Goal: Task Accomplishment & Management: Manage account settings

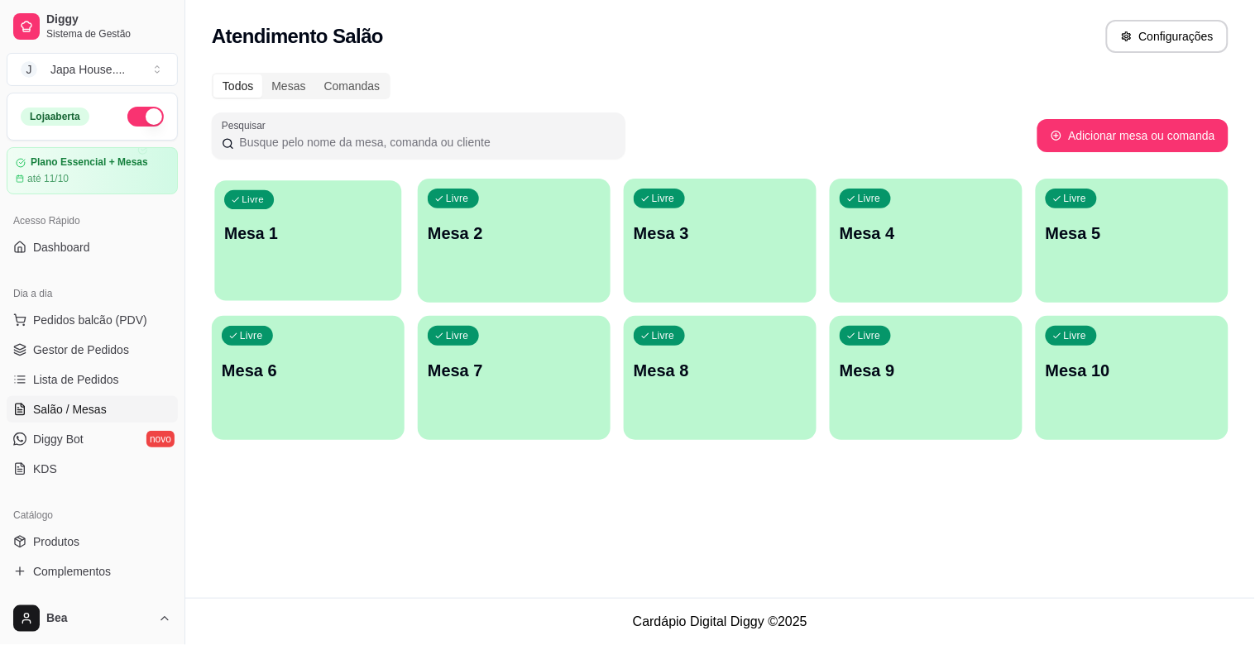
click at [280, 286] on div "button" at bounding box center [307, 290] width 187 height 19
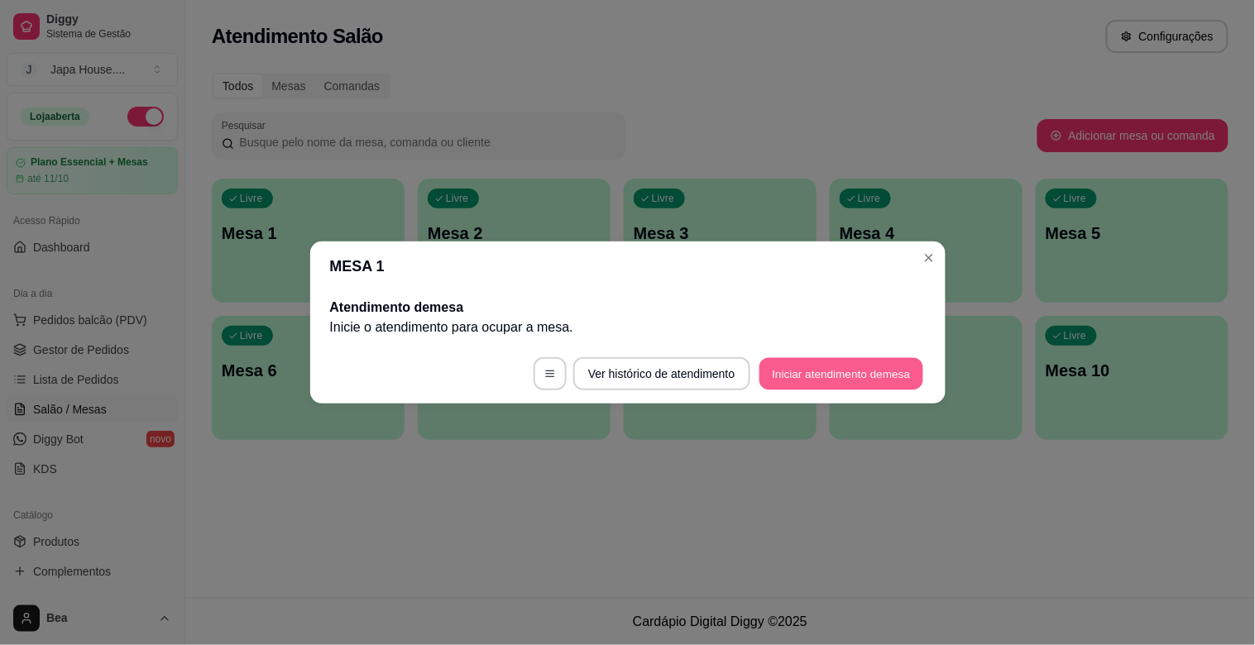
click at [793, 376] on button "Iniciar atendimento de mesa" at bounding box center [841, 374] width 164 height 32
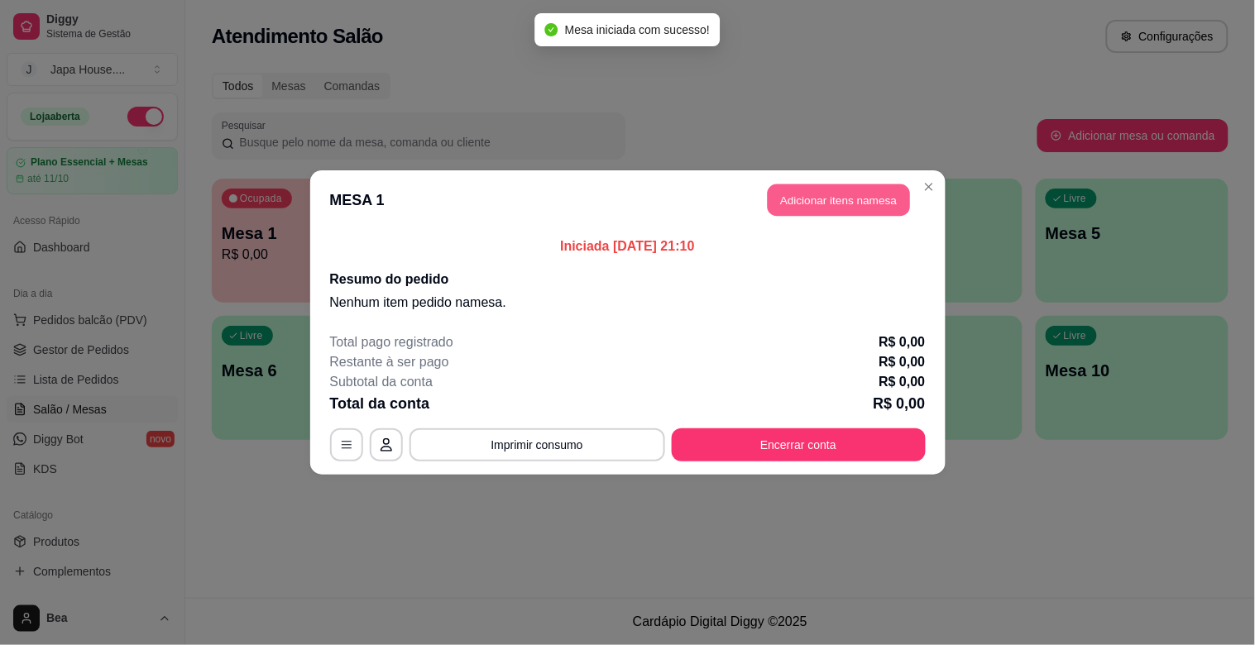
click at [798, 194] on button "Adicionar itens na mesa" at bounding box center [839, 200] width 142 height 32
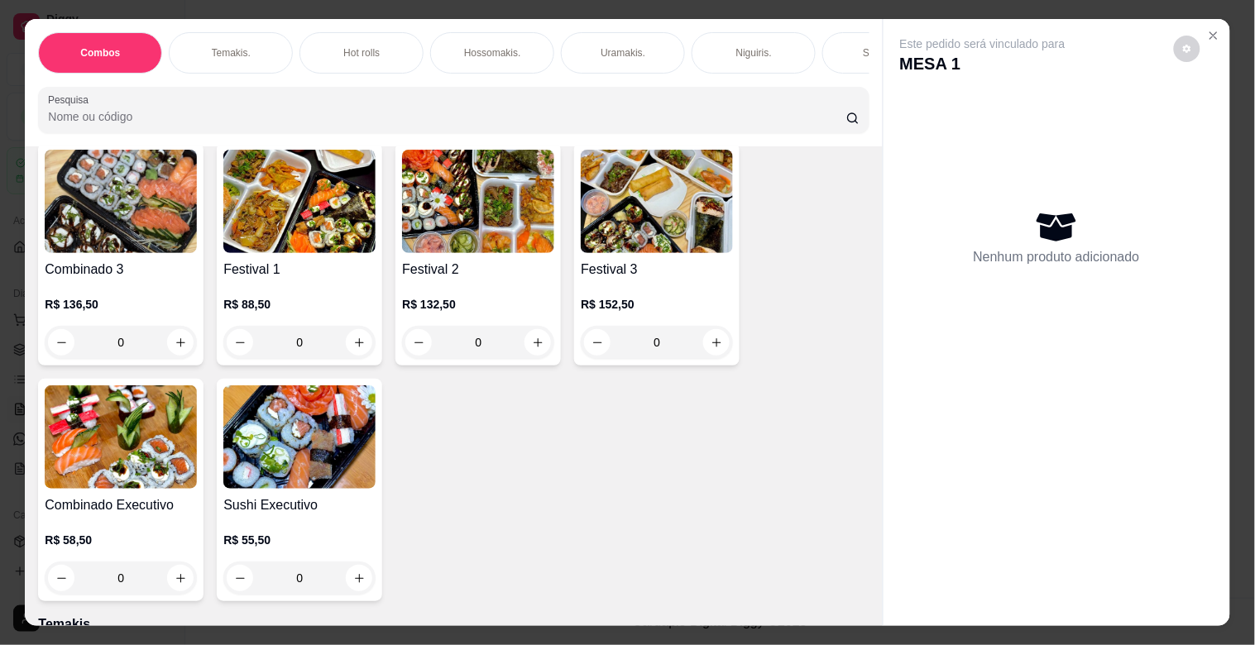
scroll to position [635, 0]
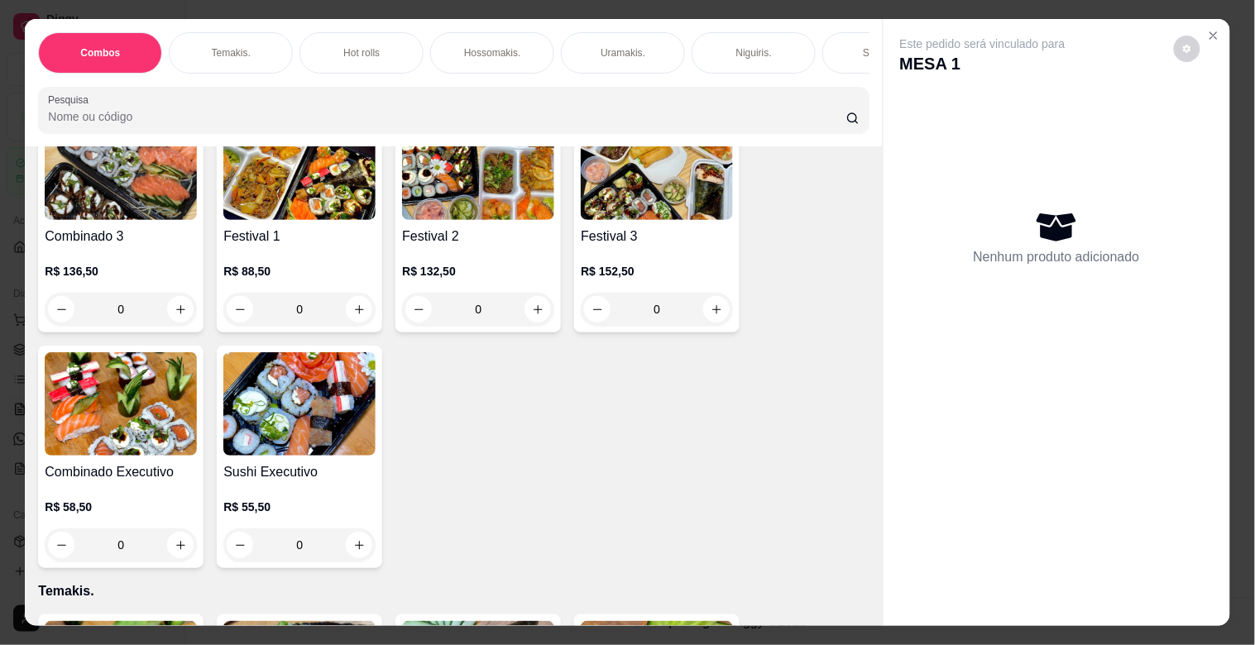
click at [509, 232] on div "Festival 2 R$ 132,50 0" at bounding box center [477, 221] width 165 height 223
click at [319, 247] on h4 "Festival 1" at bounding box center [299, 237] width 152 height 20
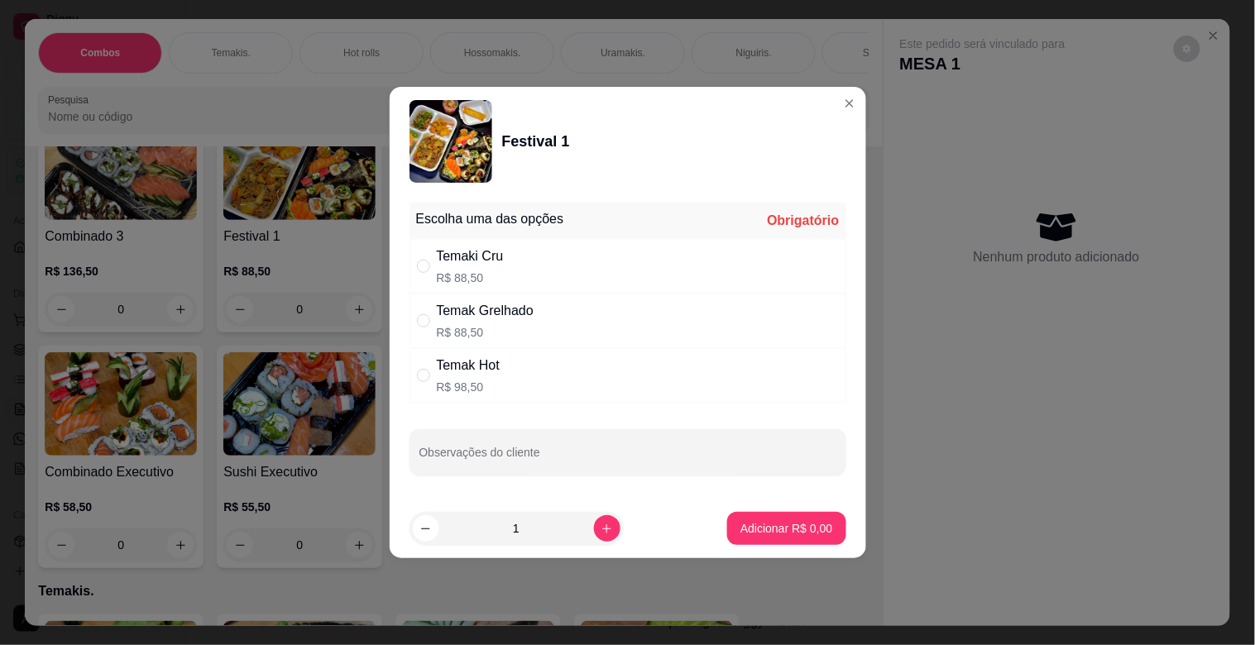
click at [511, 319] on div "Temak Grelhado" at bounding box center [485, 311] width 97 height 20
radio input "true"
click at [613, 455] on input "Observações do cliente" at bounding box center [627, 459] width 417 height 17
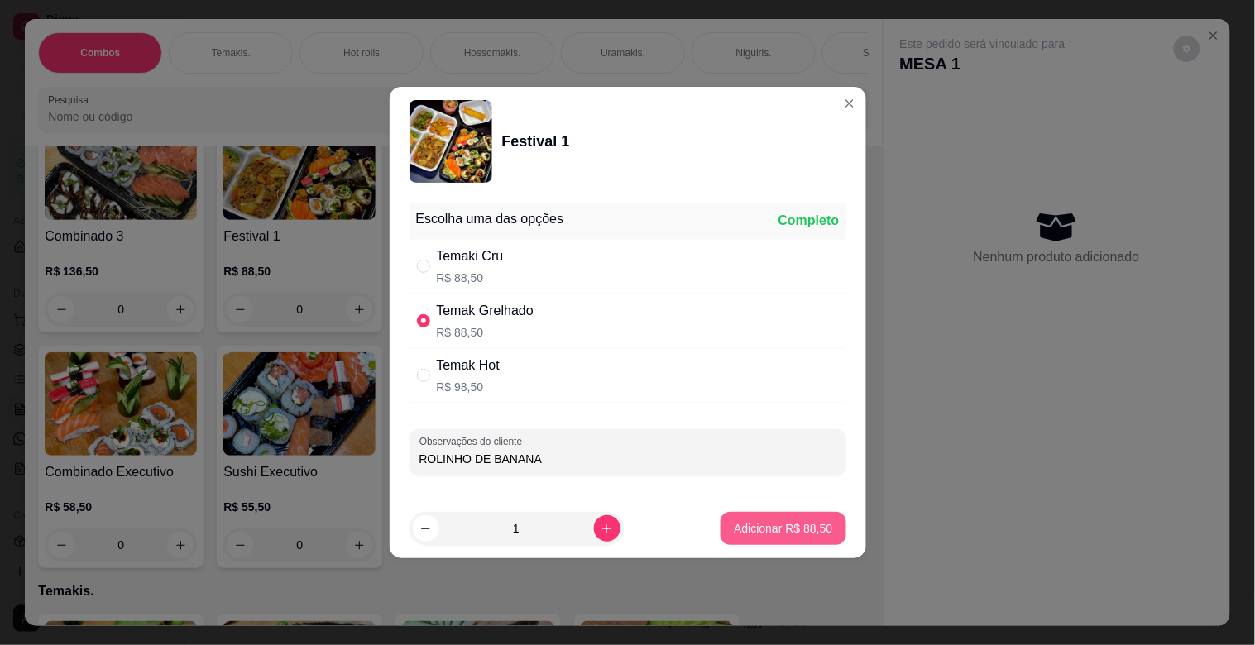
type input "ROLINHO DE BANANA"
click at [771, 519] on button "Adicionar R$ 88,50" at bounding box center [784, 529] width 122 height 32
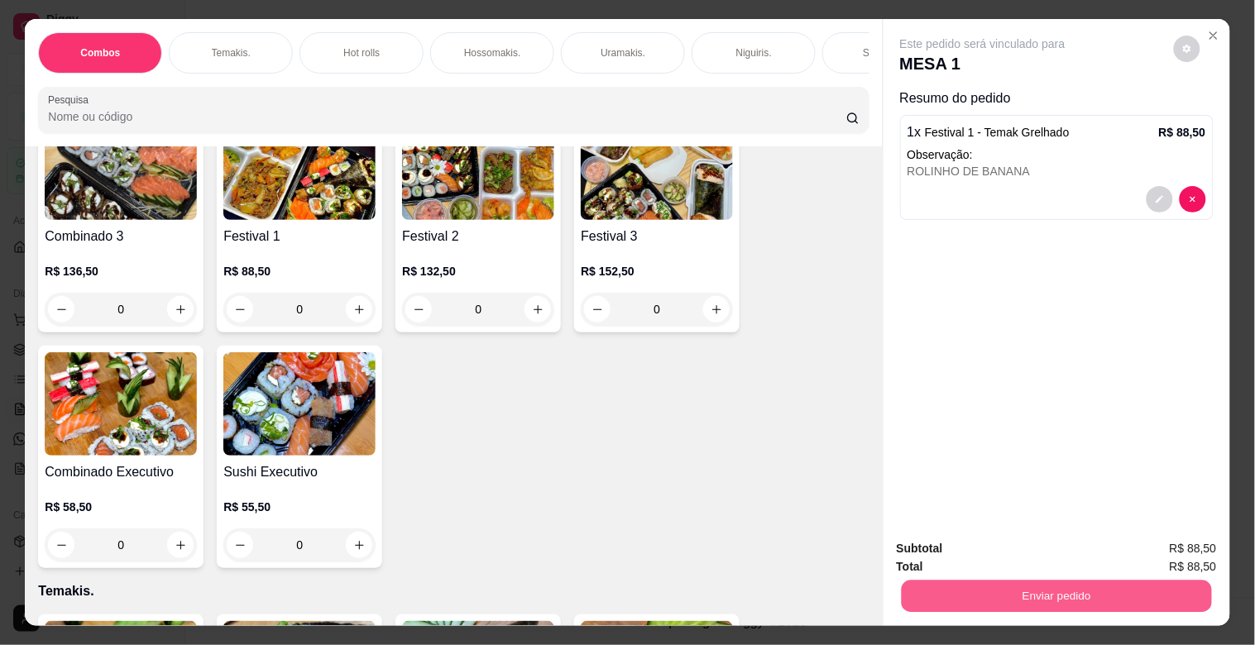
click at [1077, 597] on button "Enviar pedido" at bounding box center [1056, 596] width 310 height 32
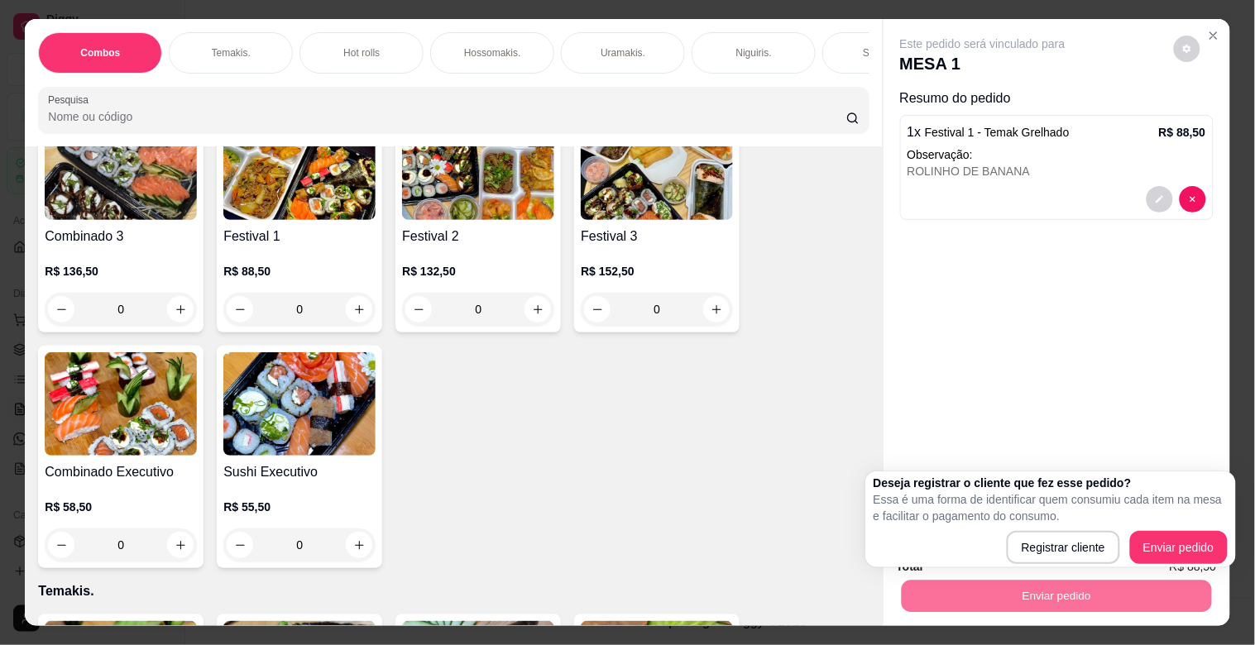
scroll to position [0, 728]
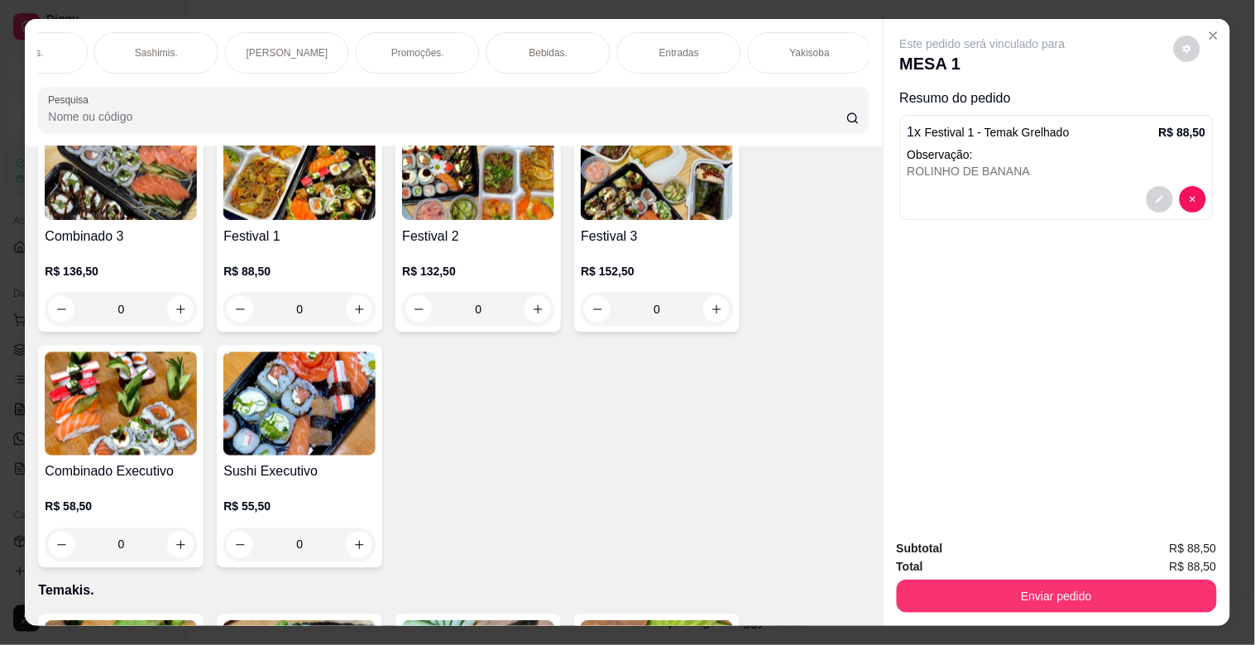
click at [530, 46] on p "Bebidas." at bounding box center [548, 52] width 39 height 13
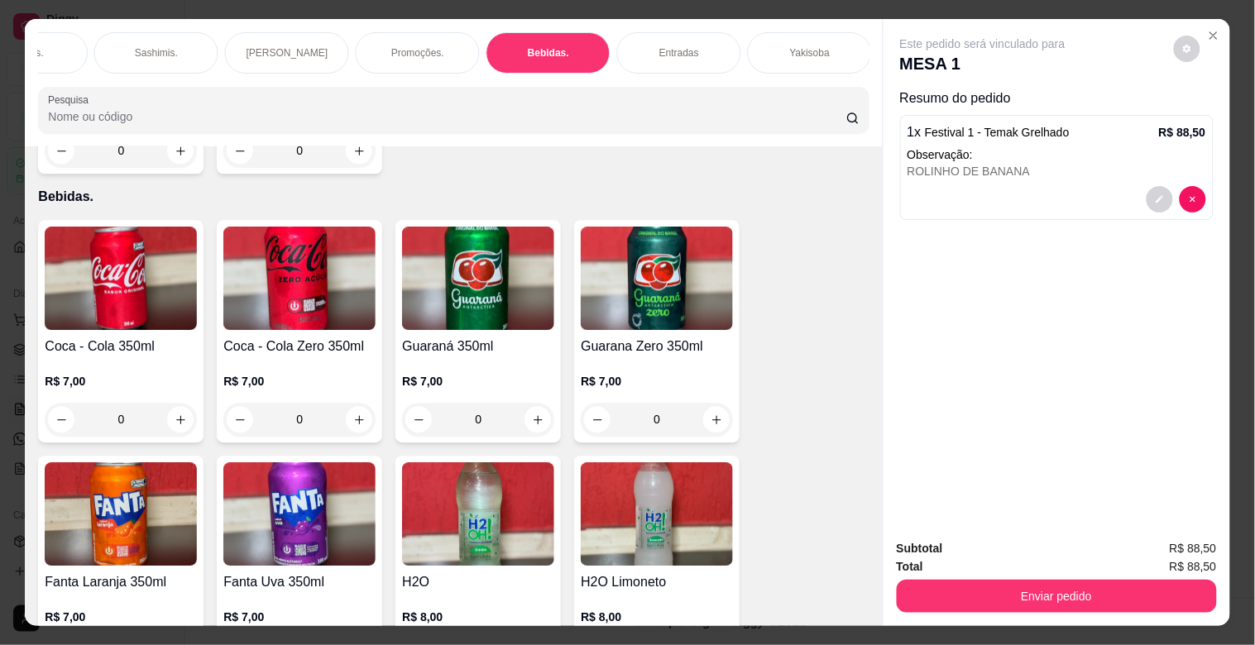
scroll to position [40, 0]
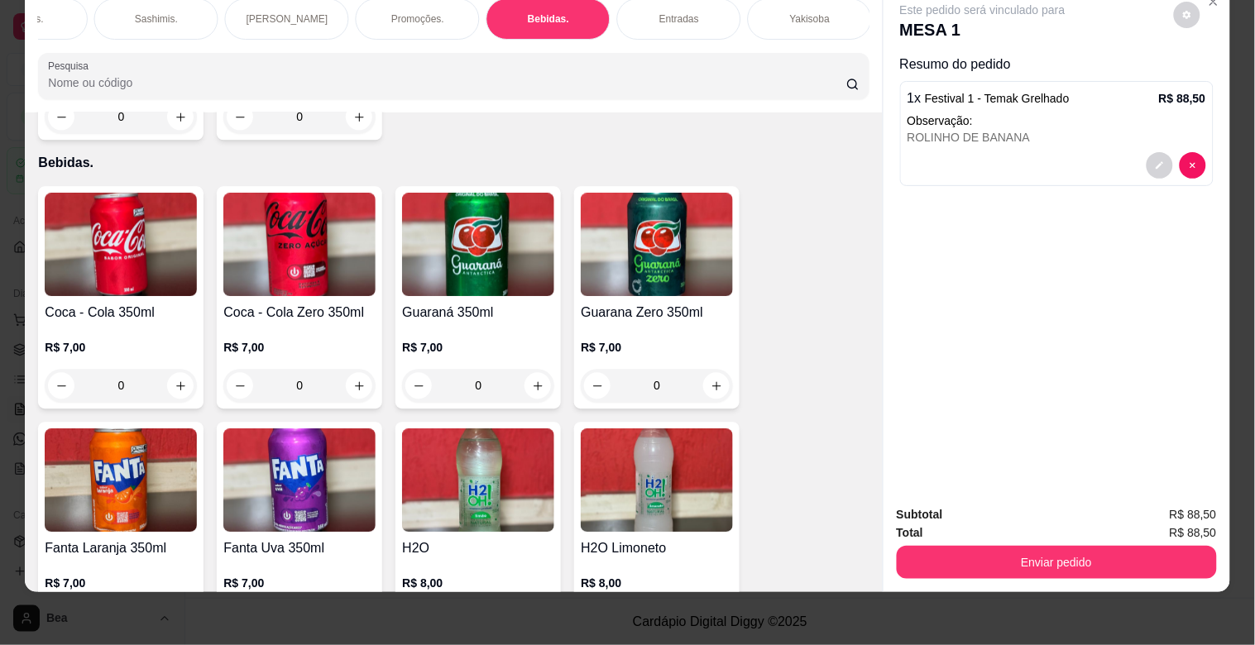
click at [280, 251] on img at bounding box center [299, 244] width 152 height 103
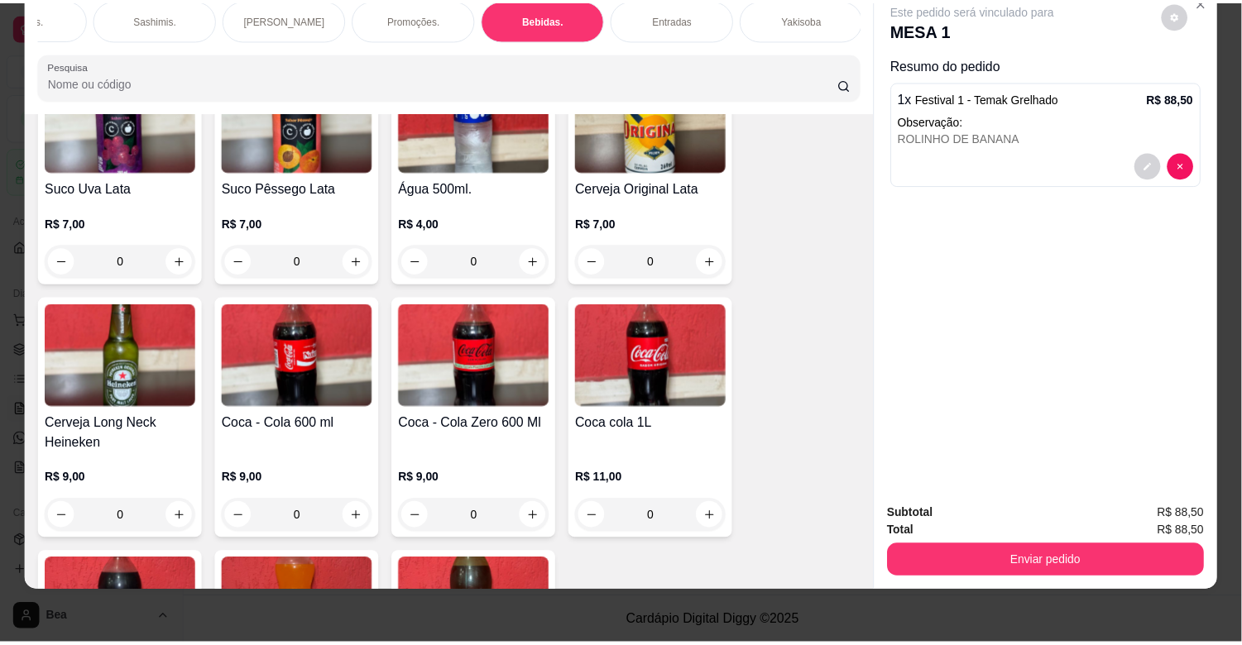
scroll to position [4908, 0]
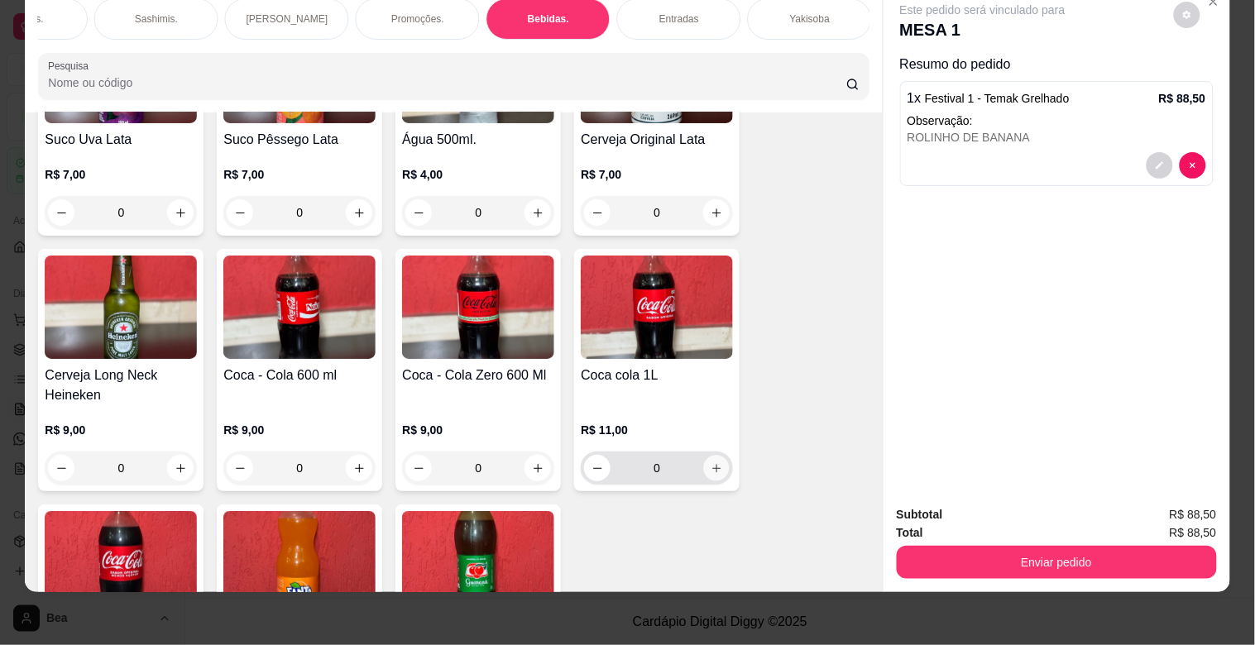
click at [704, 456] on button "increase-product-quantity" at bounding box center [717, 469] width 26 height 26
type input "1"
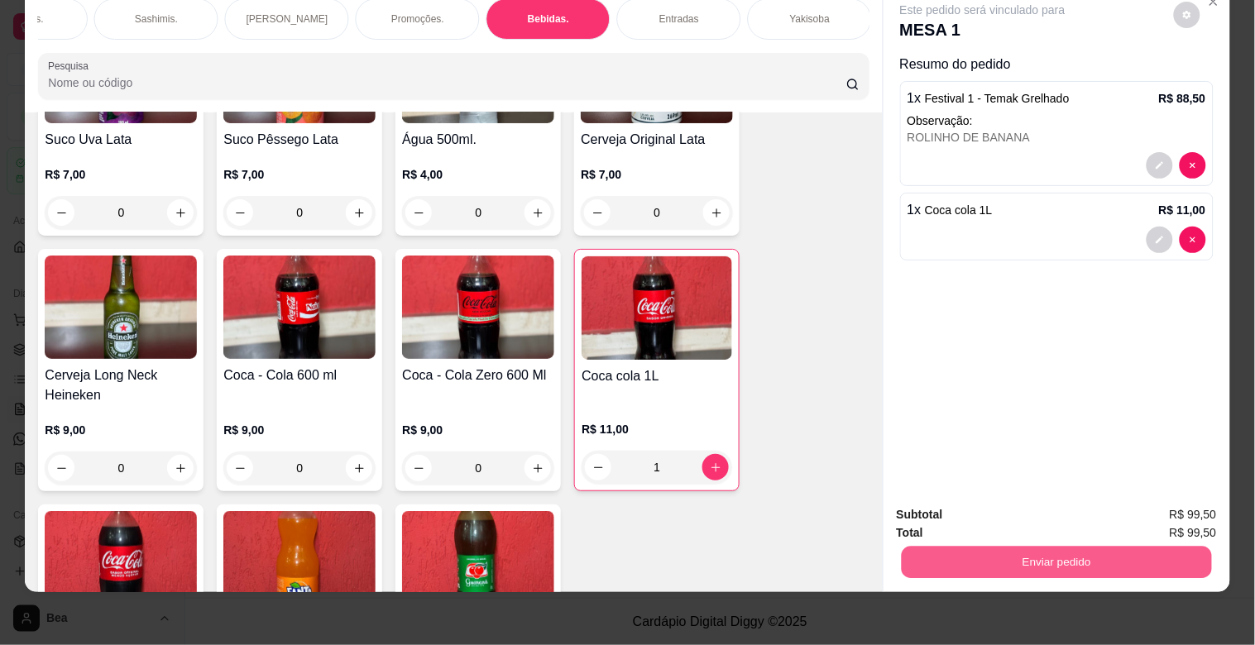
click at [1056, 552] on button "Enviar pedido" at bounding box center [1056, 562] width 310 height 32
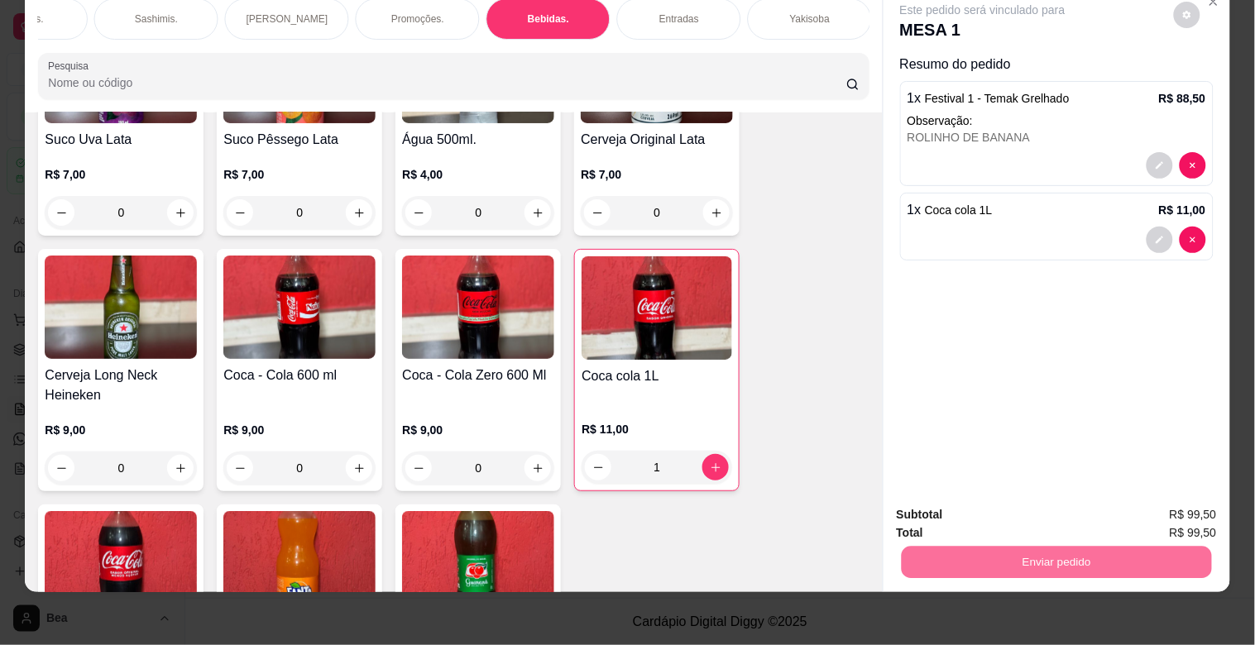
click at [1163, 498] on button "Enviar pedido" at bounding box center [1173, 507] width 91 height 31
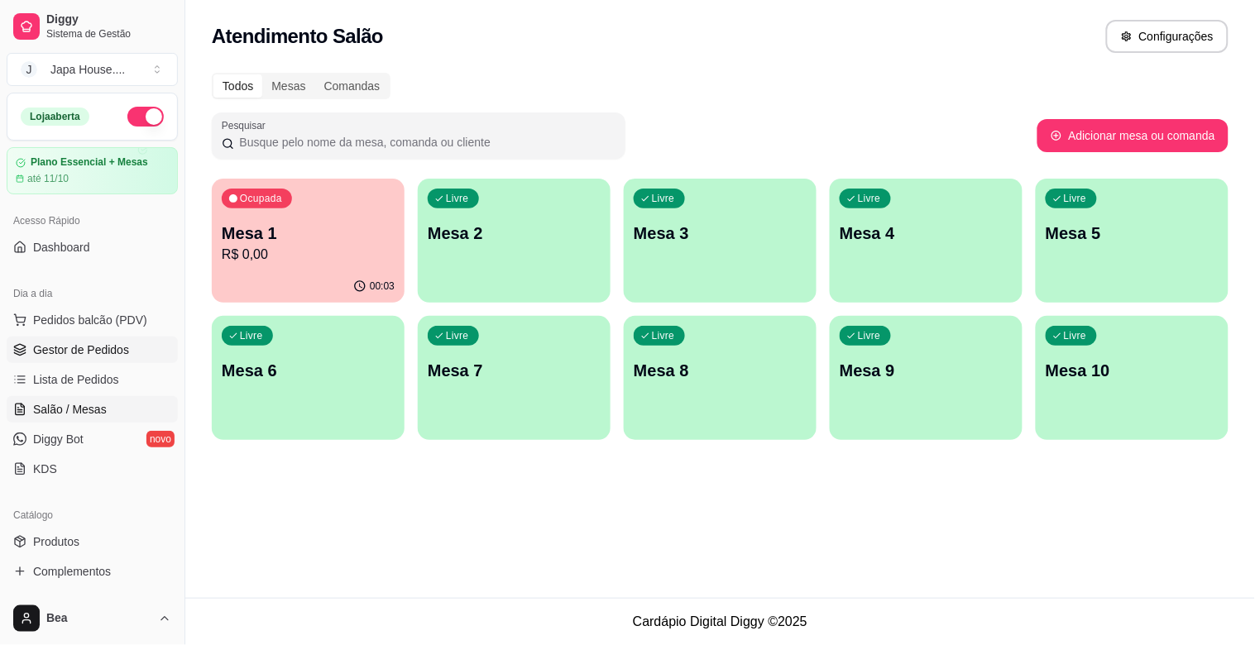
click at [145, 344] on link "Gestor de Pedidos" at bounding box center [92, 350] width 171 height 26
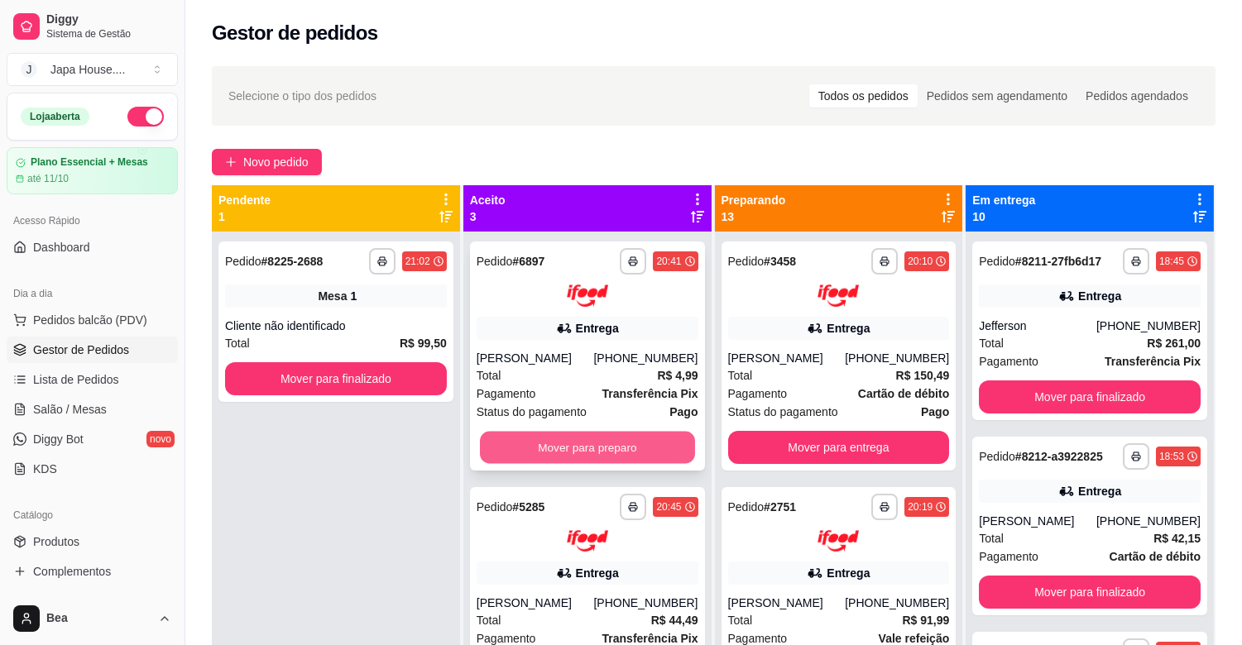
click at [602, 436] on button "Mover para preparo" at bounding box center [587, 447] width 215 height 32
click at [630, 442] on button "Mover para preparo" at bounding box center [587, 447] width 215 height 32
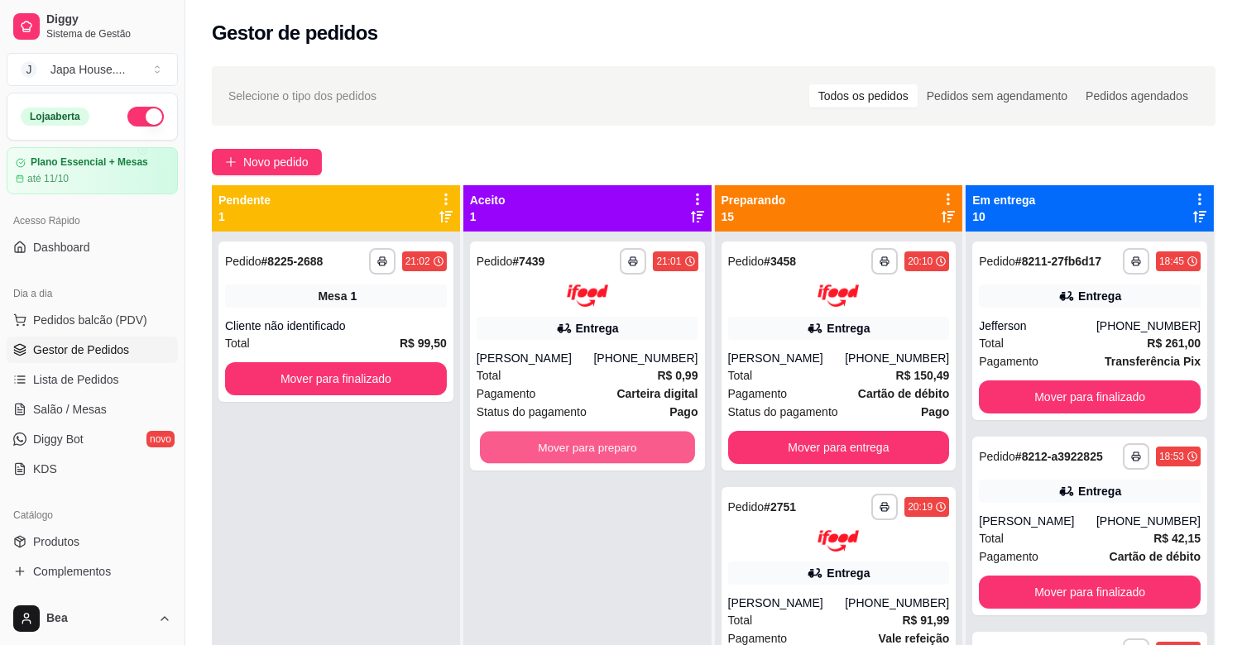
click at [630, 442] on button "Mover para preparo" at bounding box center [587, 447] width 215 height 32
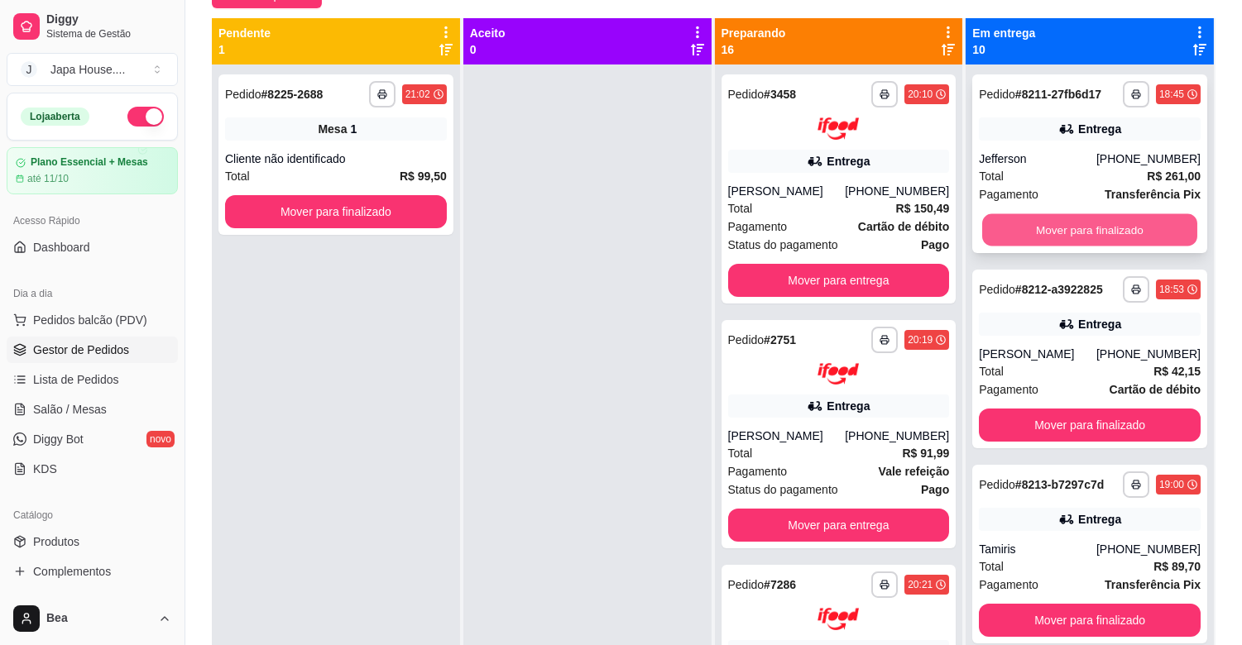
click at [1139, 227] on button "Mover para finalizado" at bounding box center [1089, 230] width 215 height 32
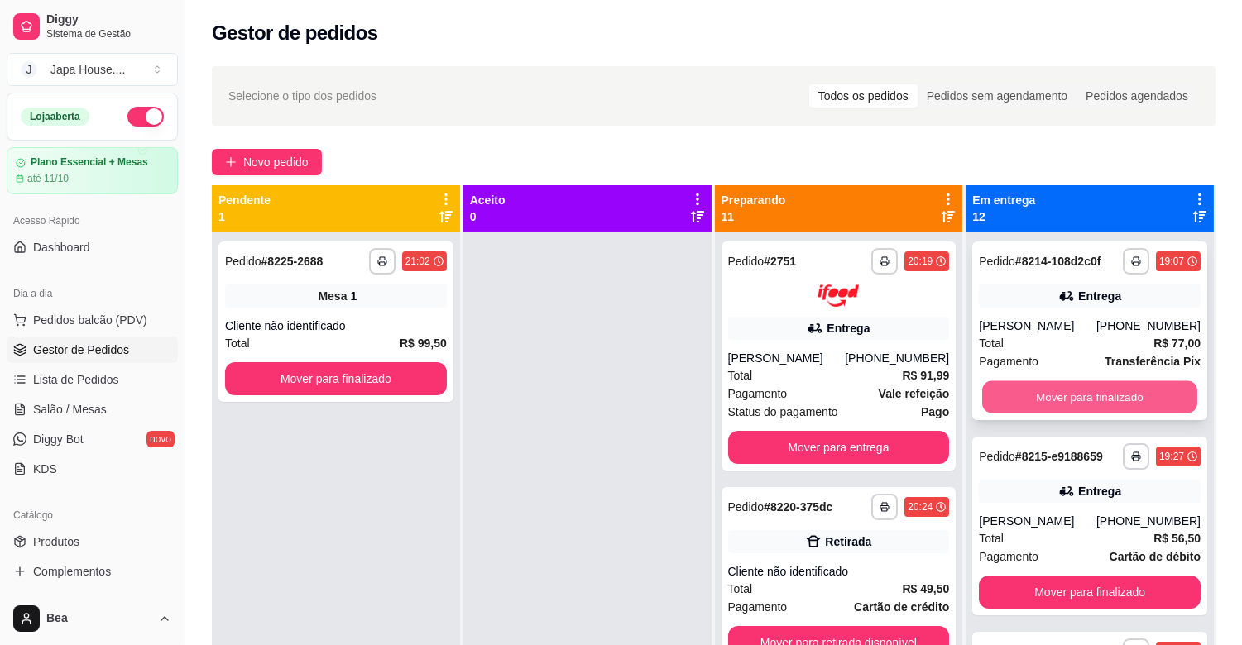
click at [1079, 394] on button "Mover para finalizado" at bounding box center [1089, 397] width 215 height 32
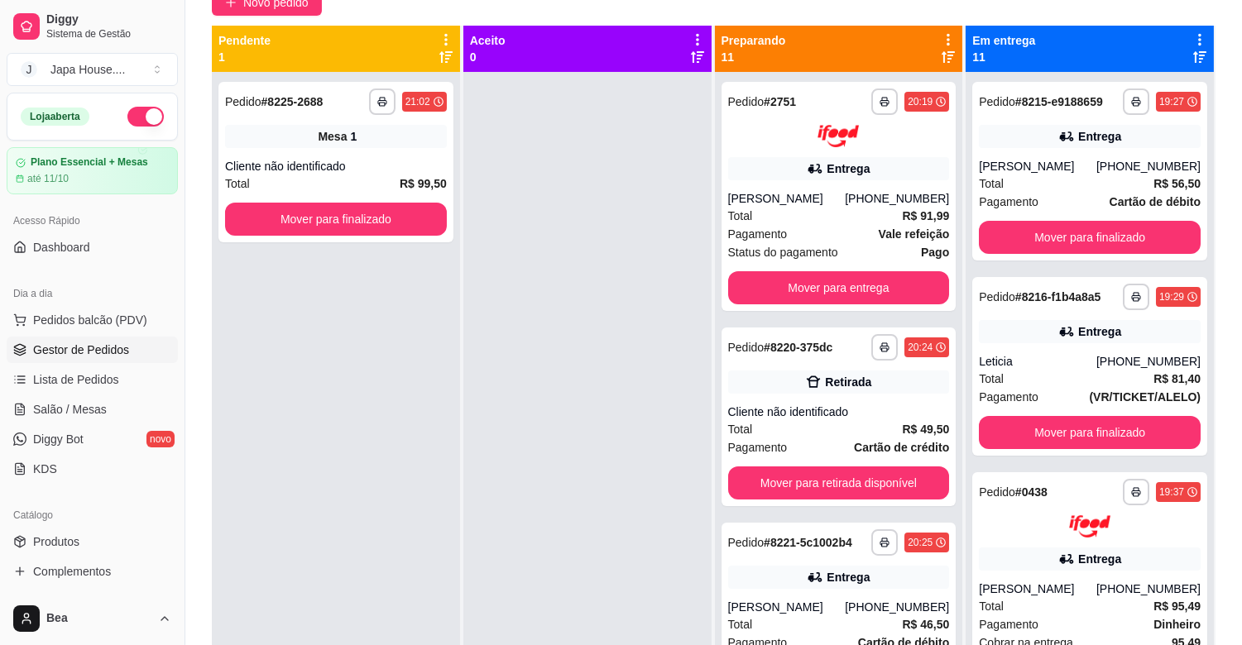
scroll to position [178, 0]
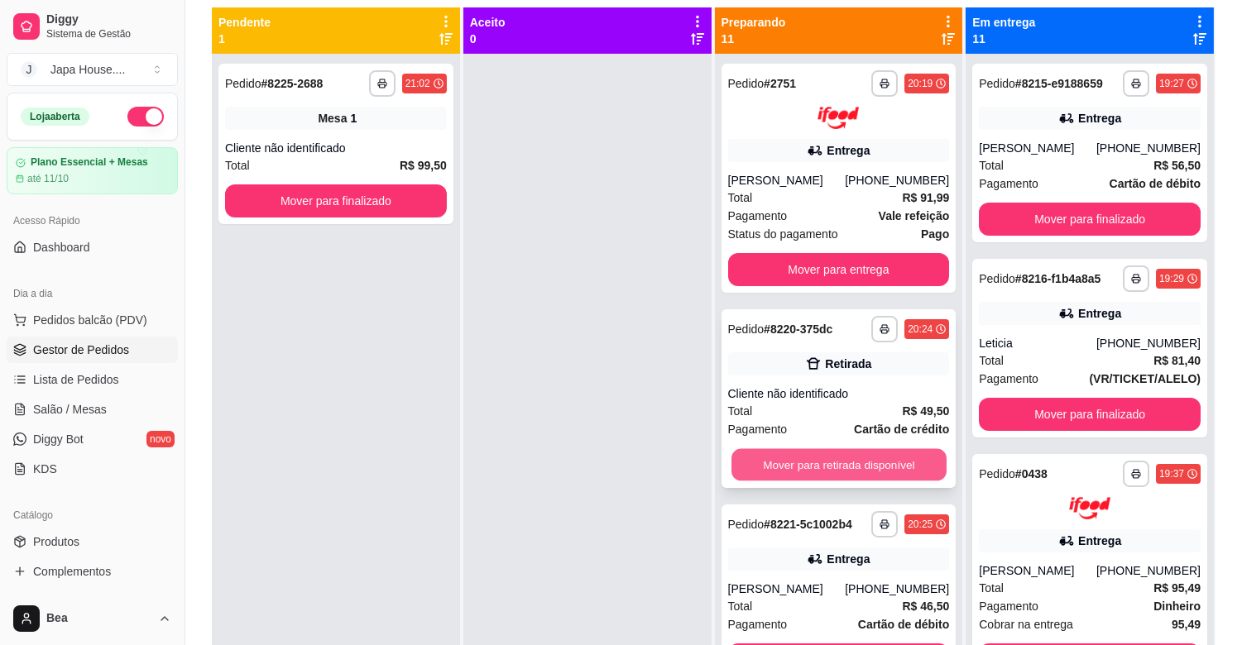
click at [881, 473] on button "Mover para retirada disponível" at bounding box center [838, 464] width 215 height 32
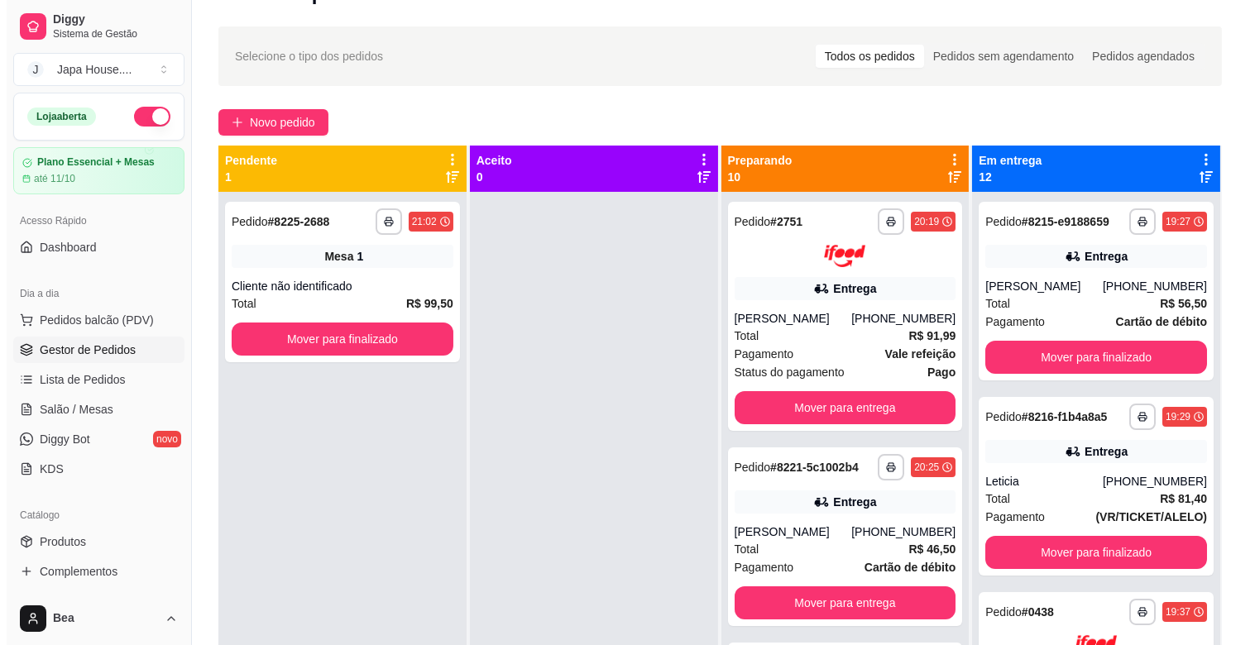
scroll to position [0, 0]
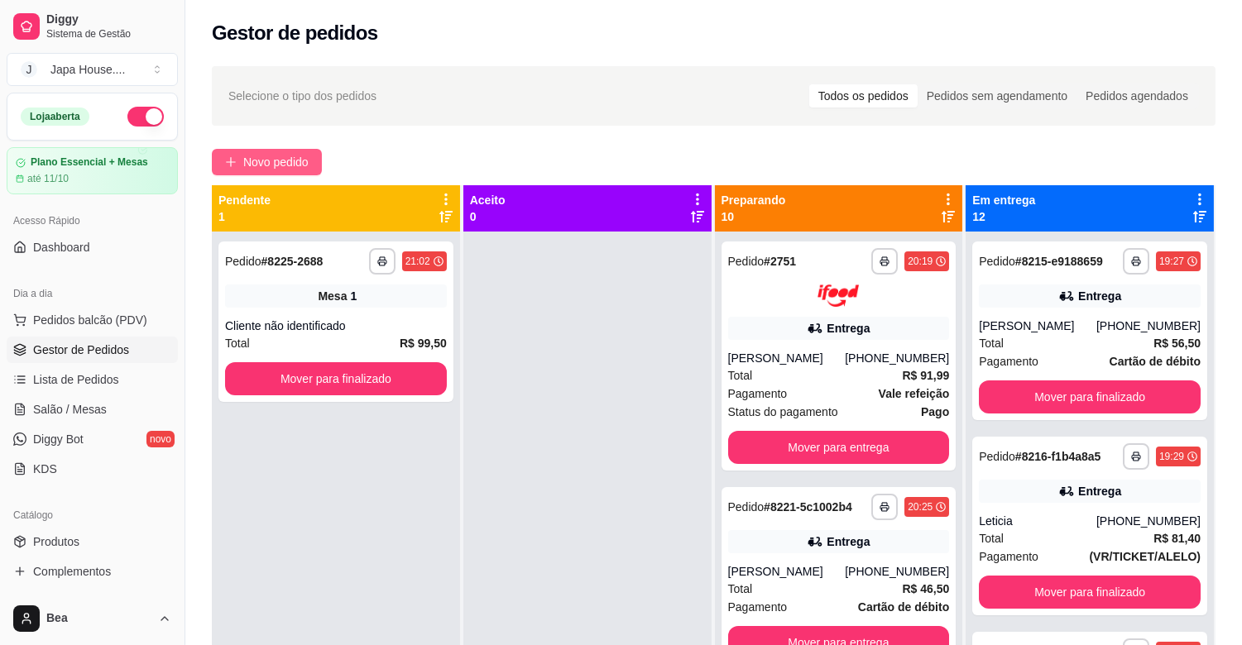
click at [295, 159] on span "Novo pedido" at bounding box center [275, 162] width 65 height 18
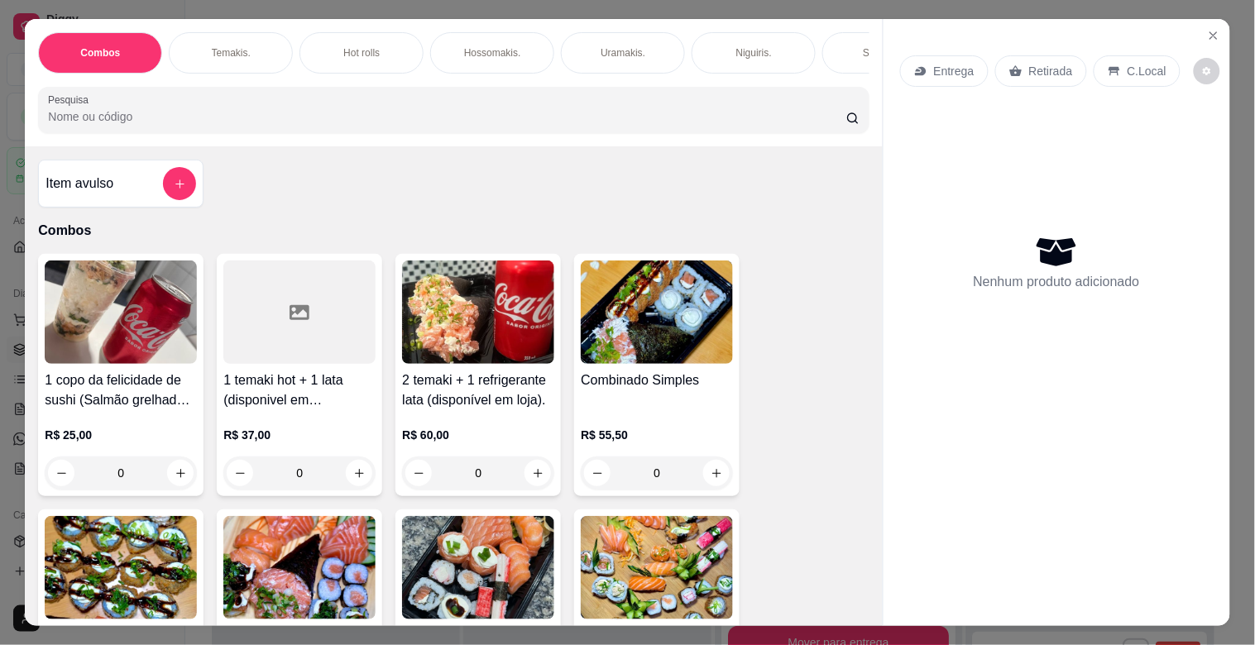
click at [940, 63] on p "Entrega" at bounding box center [954, 71] width 41 height 17
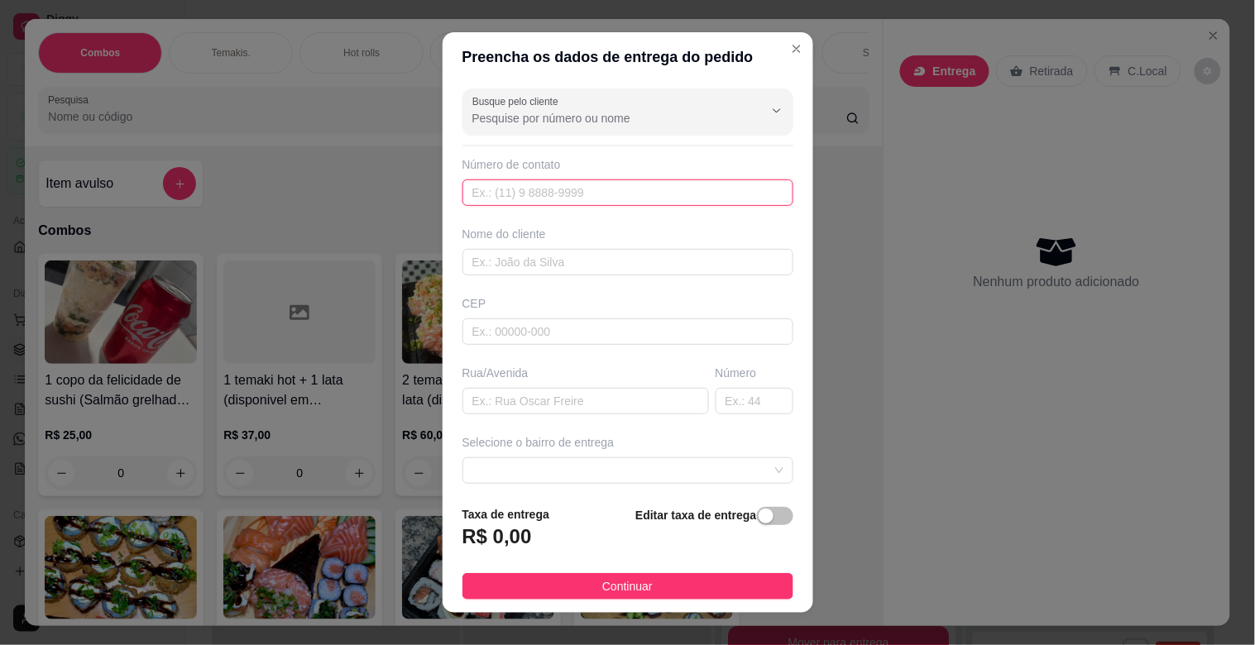
click at [625, 189] on input "text" at bounding box center [627, 193] width 331 height 26
type input "[PHONE_NUMBER]"
click at [611, 258] on input "text" at bounding box center [627, 262] width 331 height 26
type input "DERLI"
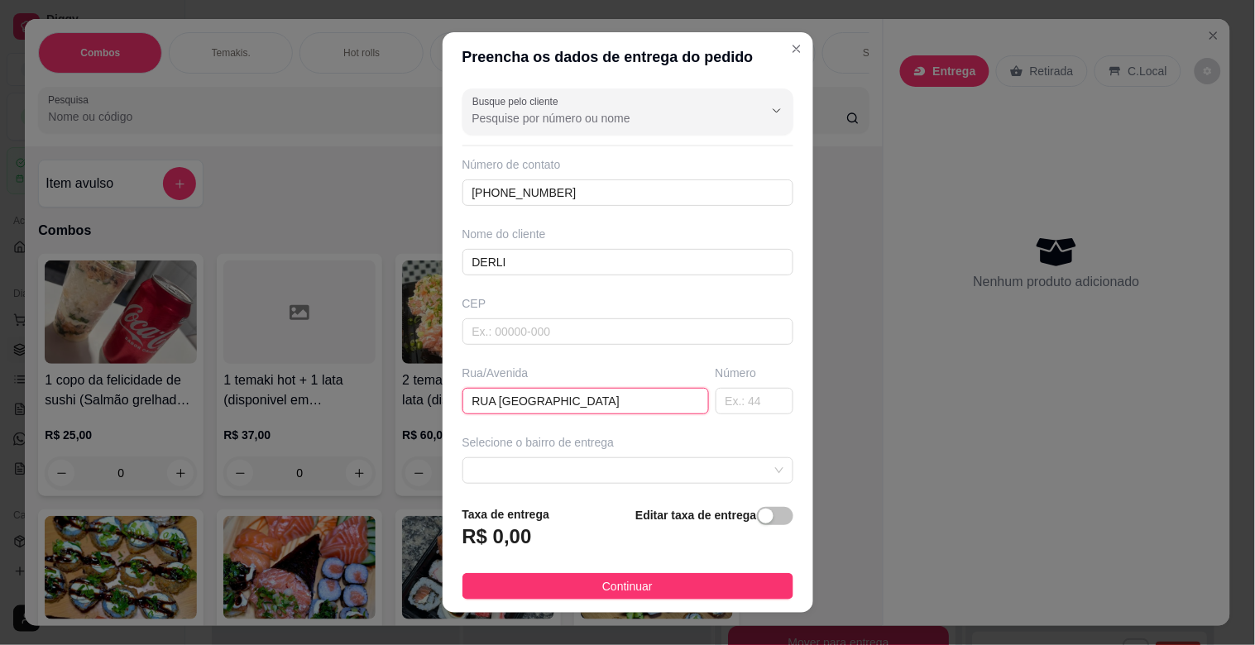
type input "RUA [GEOGRAPHIC_DATA]"
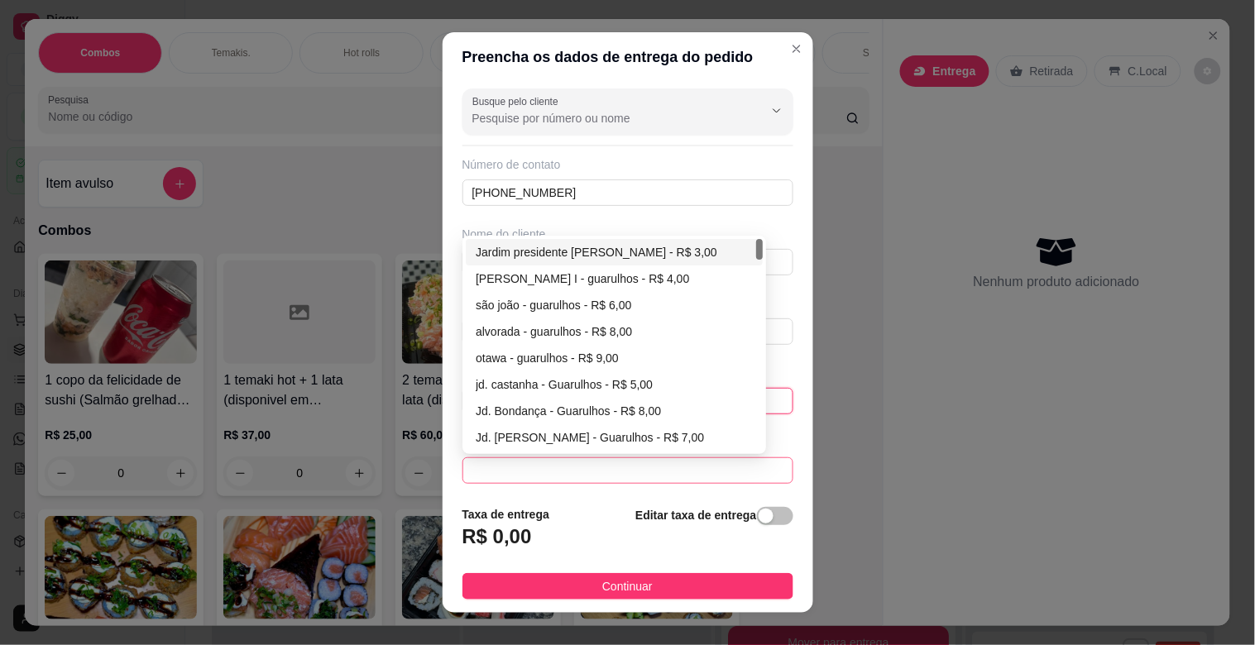
click at [558, 466] on span at bounding box center [627, 470] width 311 height 25
type input "206"
click at [611, 252] on div "Jardim presidente [PERSON_NAME] - R$ 3,00" at bounding box center [614, 252] width 277 height 18
type input "Guarulhos"
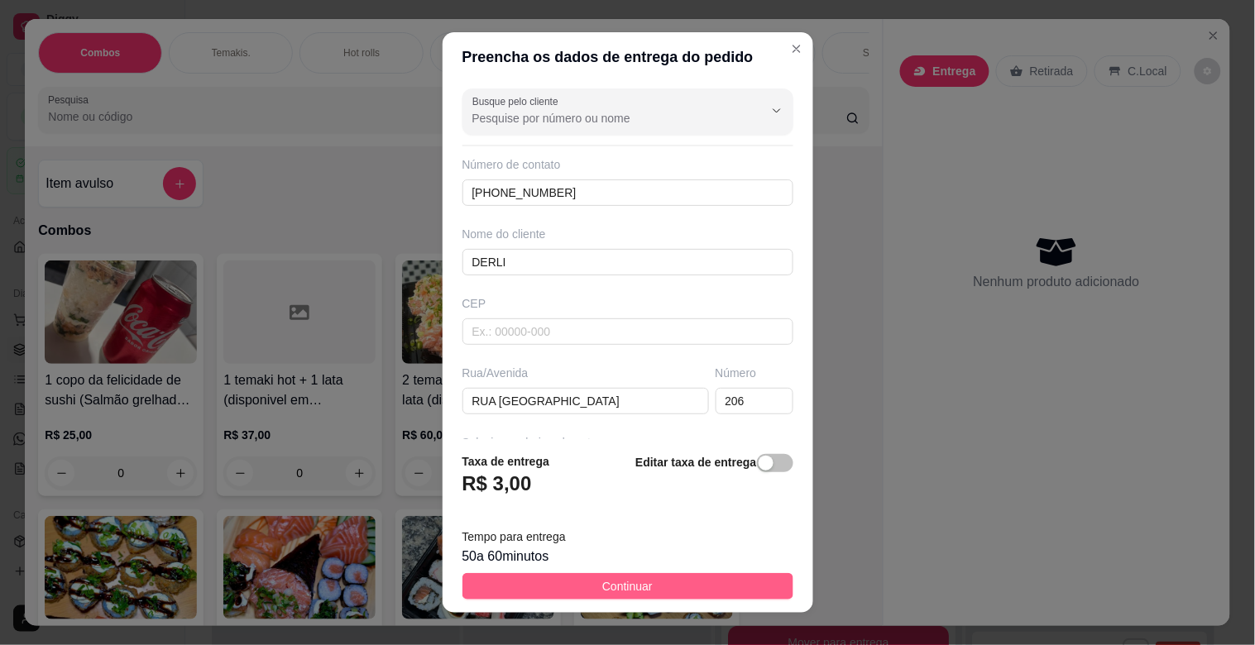
click at [587, 589] on button "Continuar" at bounding box center [627, 586] width 331 height 26
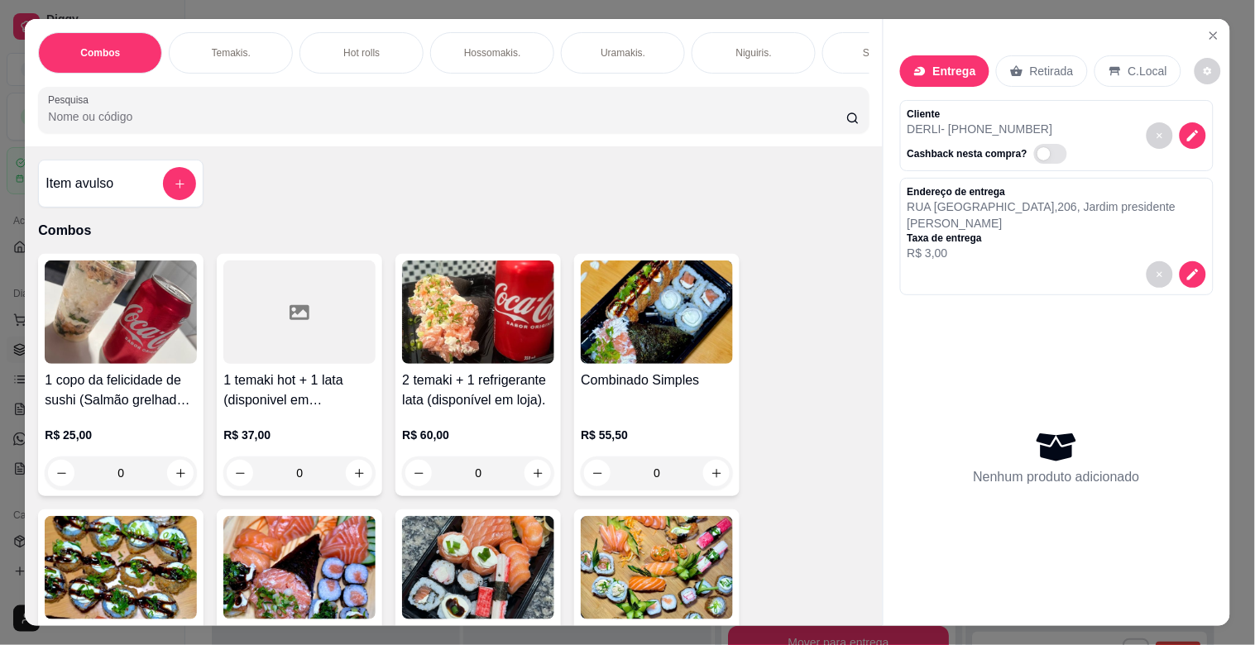
scroll to position [0, 728]
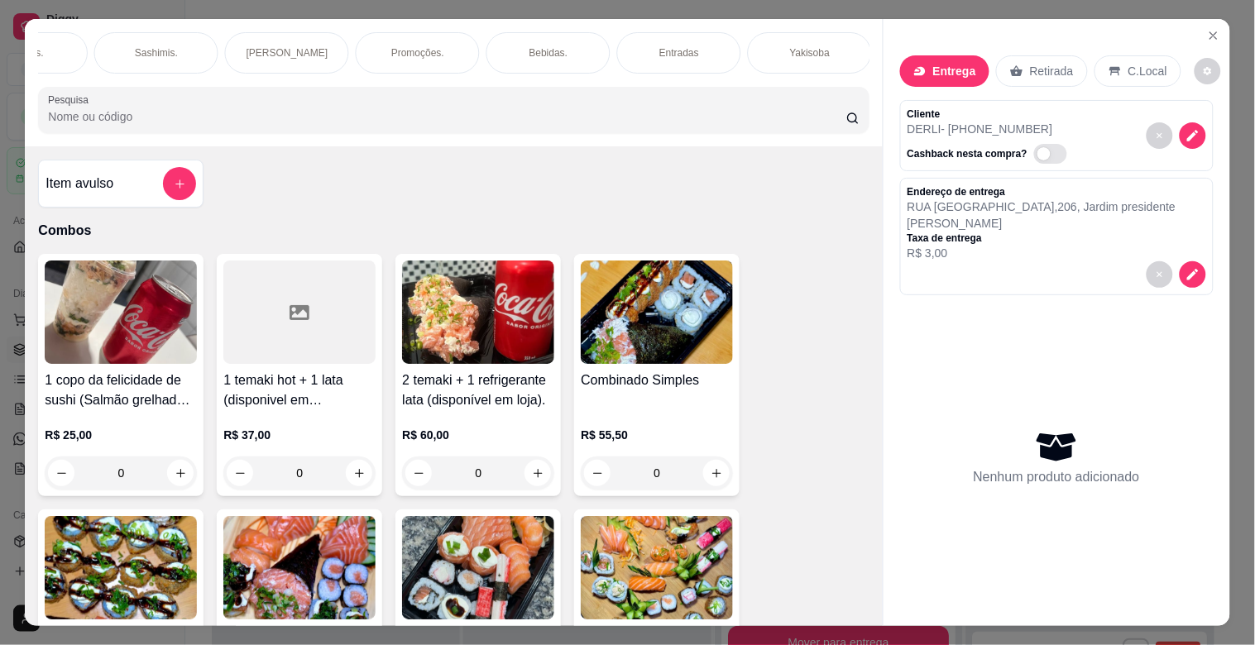
click at [808, 32] on div "Yakisoba" at bounding box center [810, 52] width 124 height 41
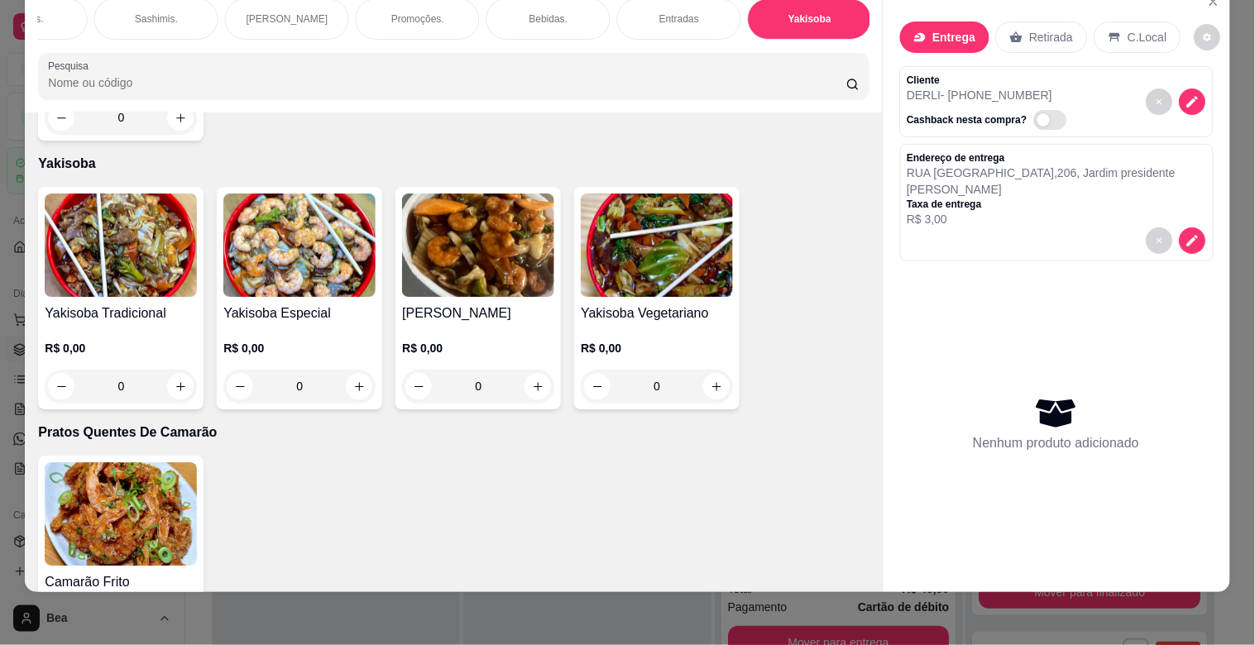
click at [170, 370] on div "0" at bounding box center [121, 386] width 152 height 33
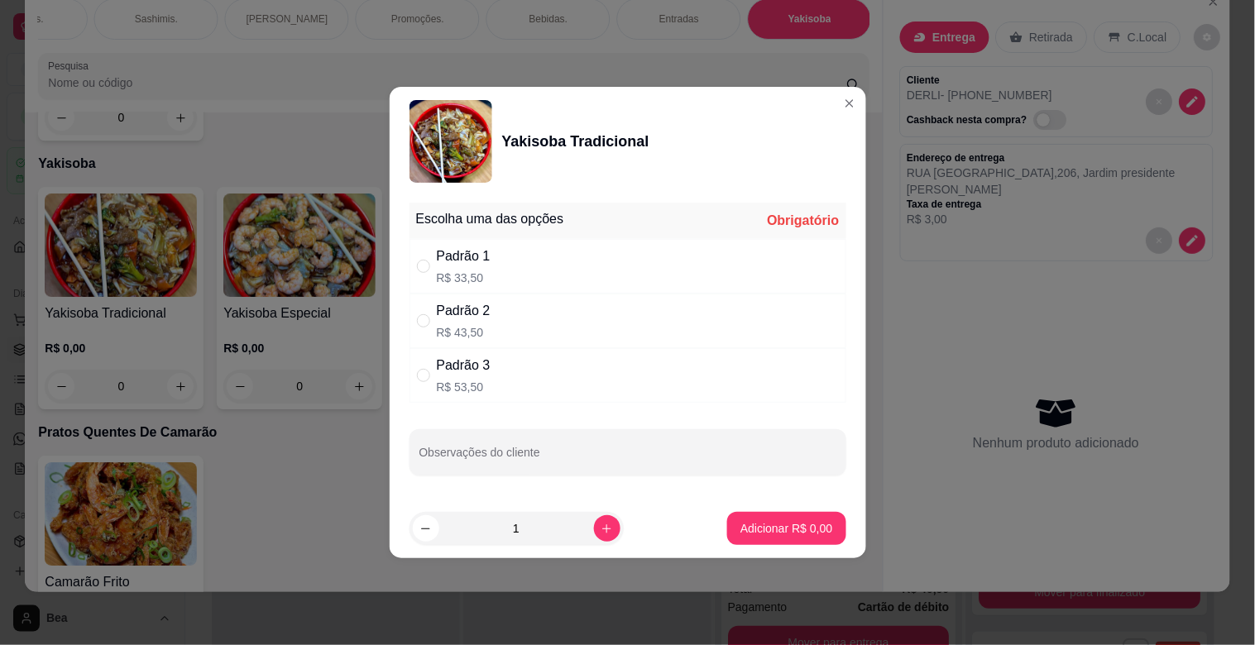
click at [540, 316] on div "Padrão 2 R$ 43,50" at bounding box center [628, 321] width 437 height 55
radio input "true"
click at [601, 533] on icon "increase-product-quantity" at bounding box center [607, 529] width 12 height 12
type input "2"
click at [775, 534] on p "Adicionar R$ 87,00" at bounding box center [783, 528] width 96 height 16
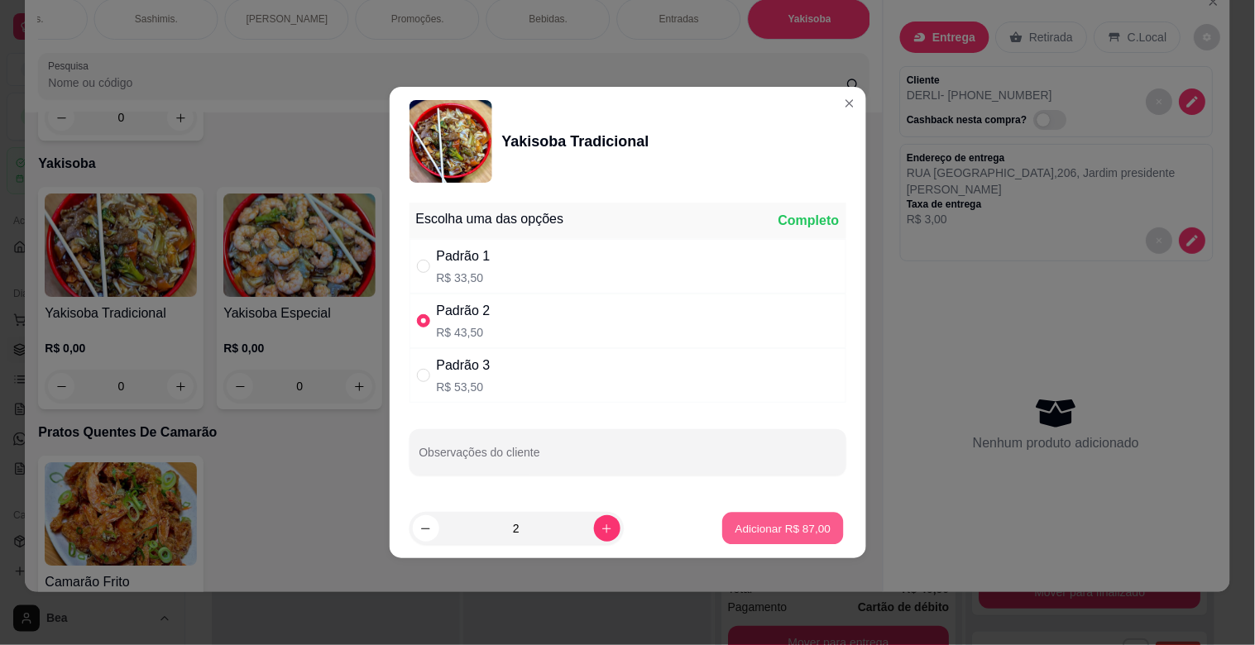
type input "2"
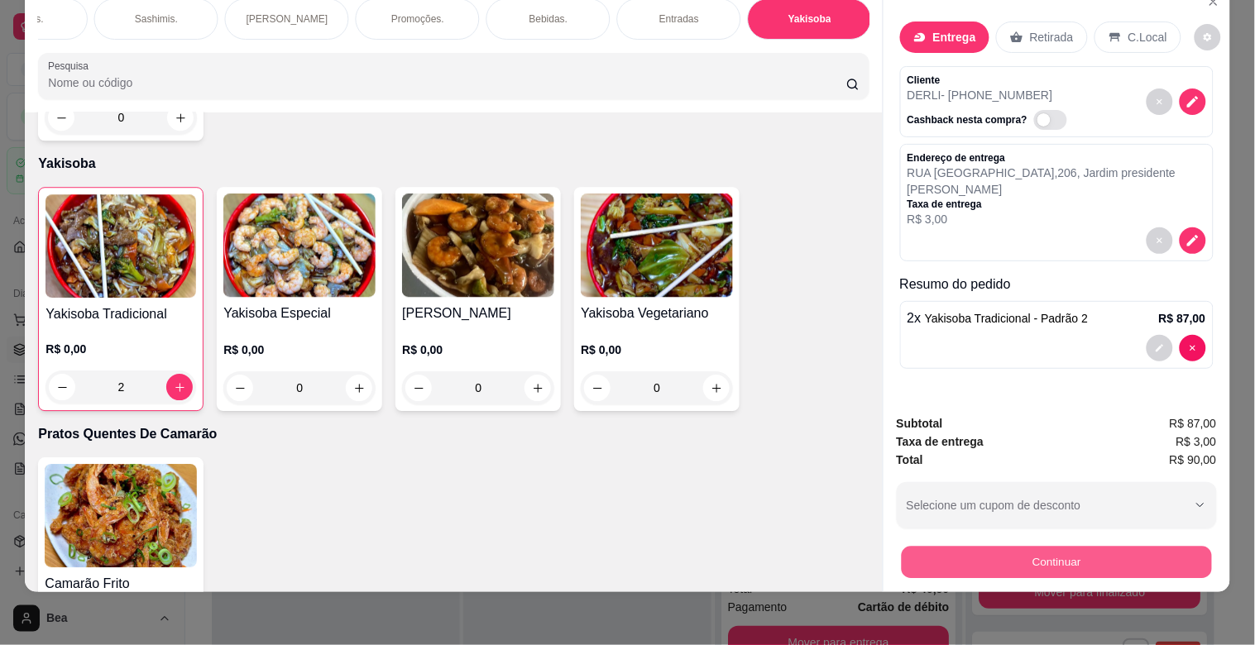
click at [1049, 550] on button "Continuar" at bounding box center [1056, 562] width 310 height 32
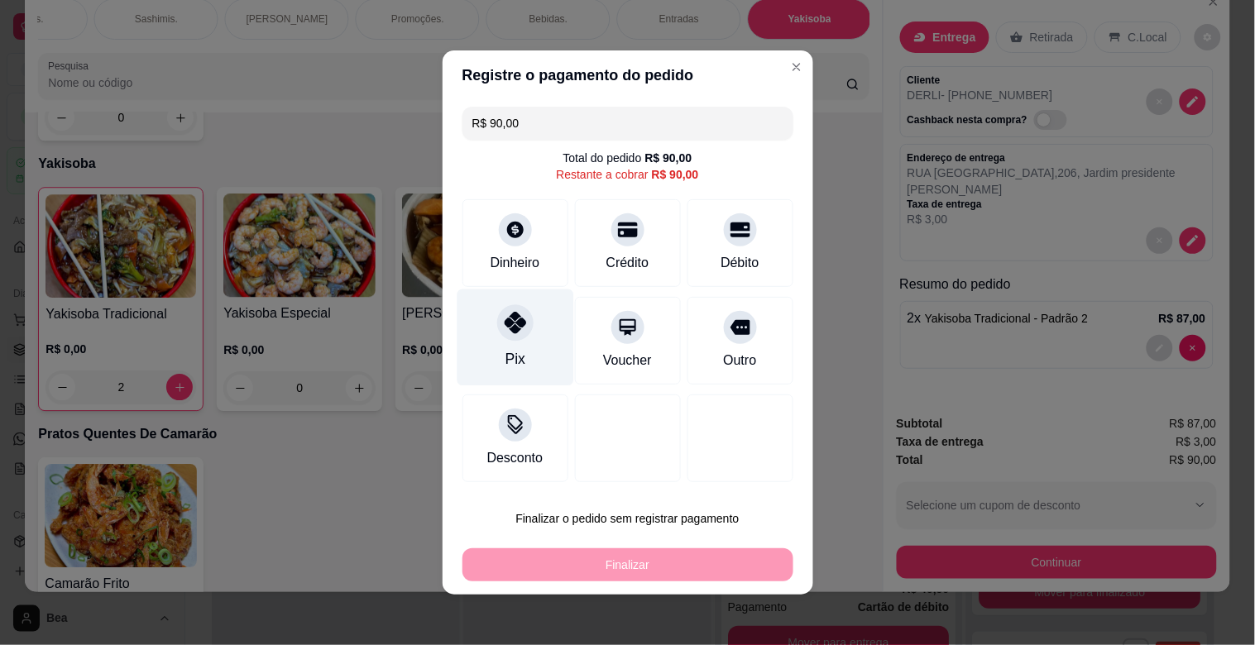
click at [524, 342] on div "Pix" at bounding box center [515, 338] width 117 height 97
type input "R$ 0,00"
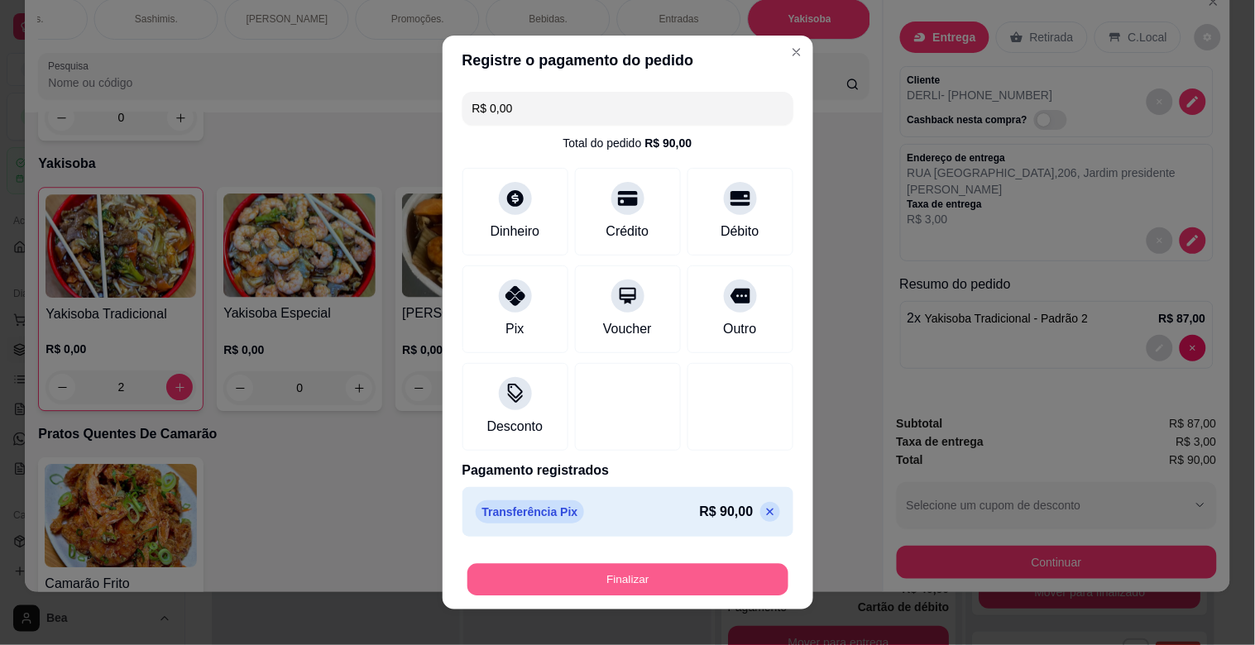
click at [579, 580] on button "Finalizar" at bounding box center [627, 580] width 321 height 32
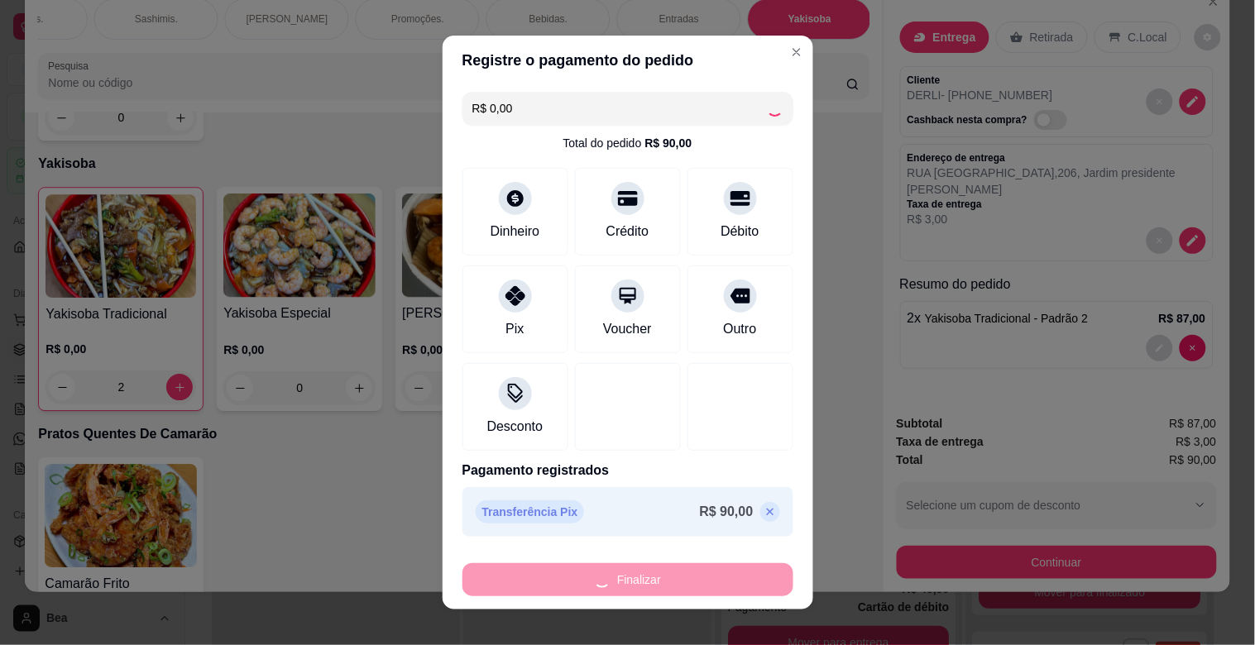
type input "0"
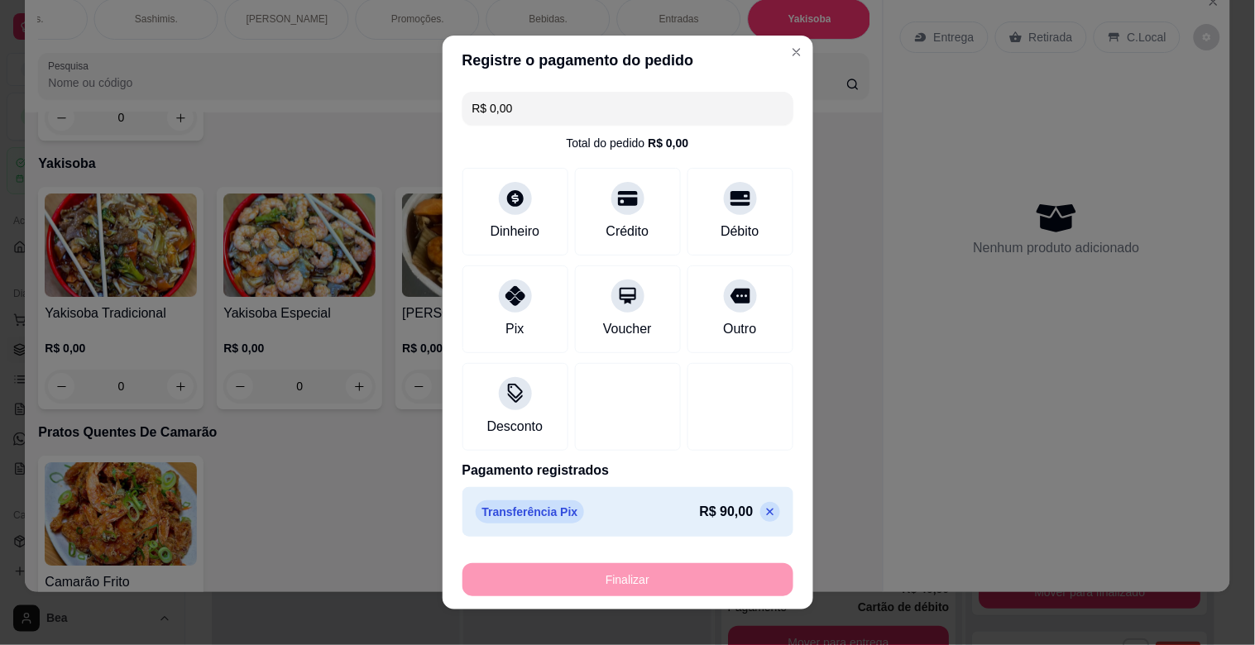
type input "-R$ 90,00"
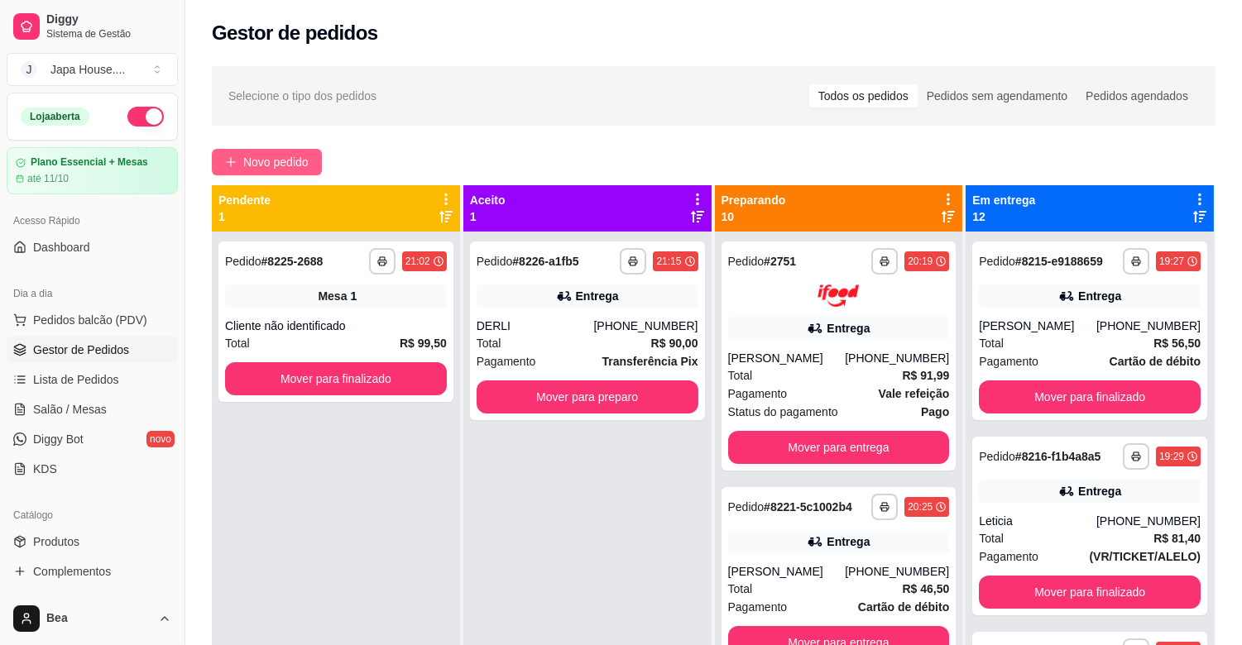
click at [240, 162] on button "Novo pedido" at bounding box center [267, 162] width 110 height 26
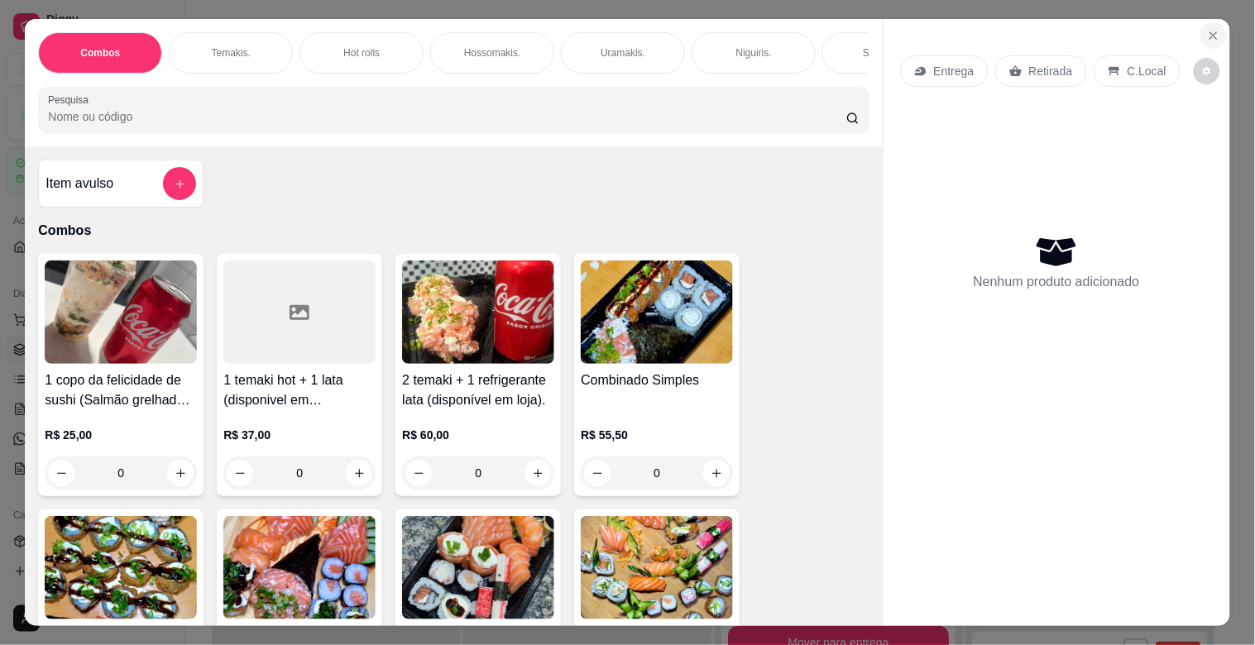
click at [1200, 23] on button "Close" at bounding box center [1213, 35] width 26 height 26
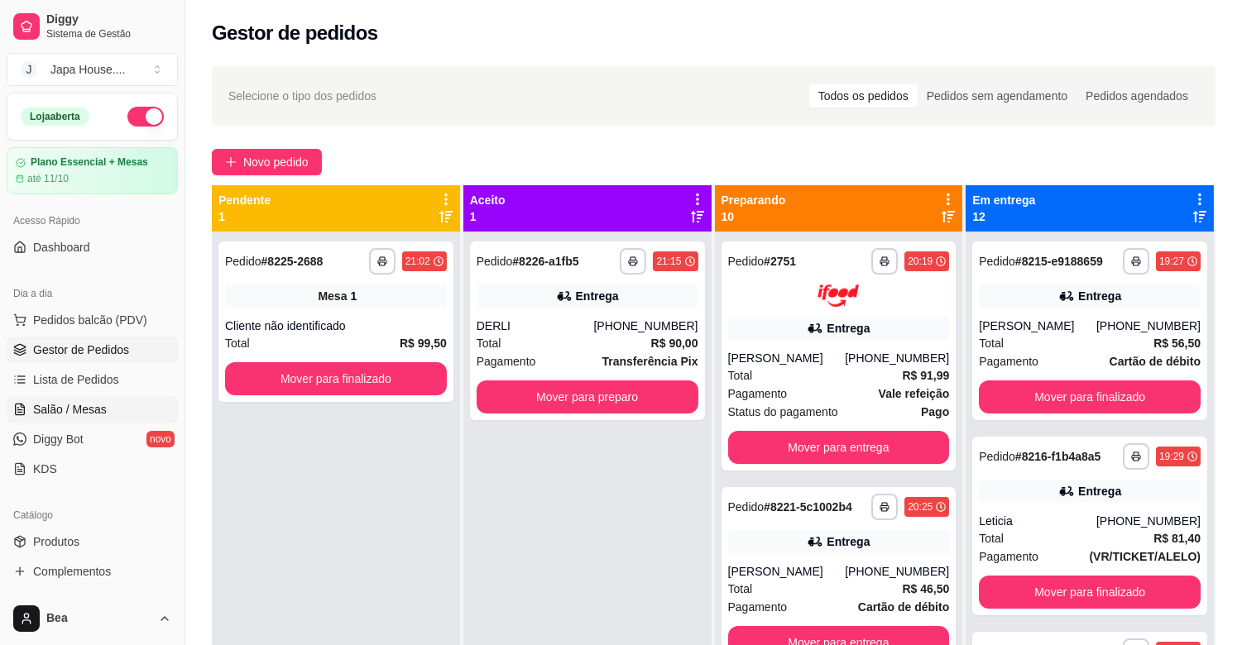
click at [79, 407] on span "Salão / Mesas" at bounding box center [70, 409] width 74 height 17
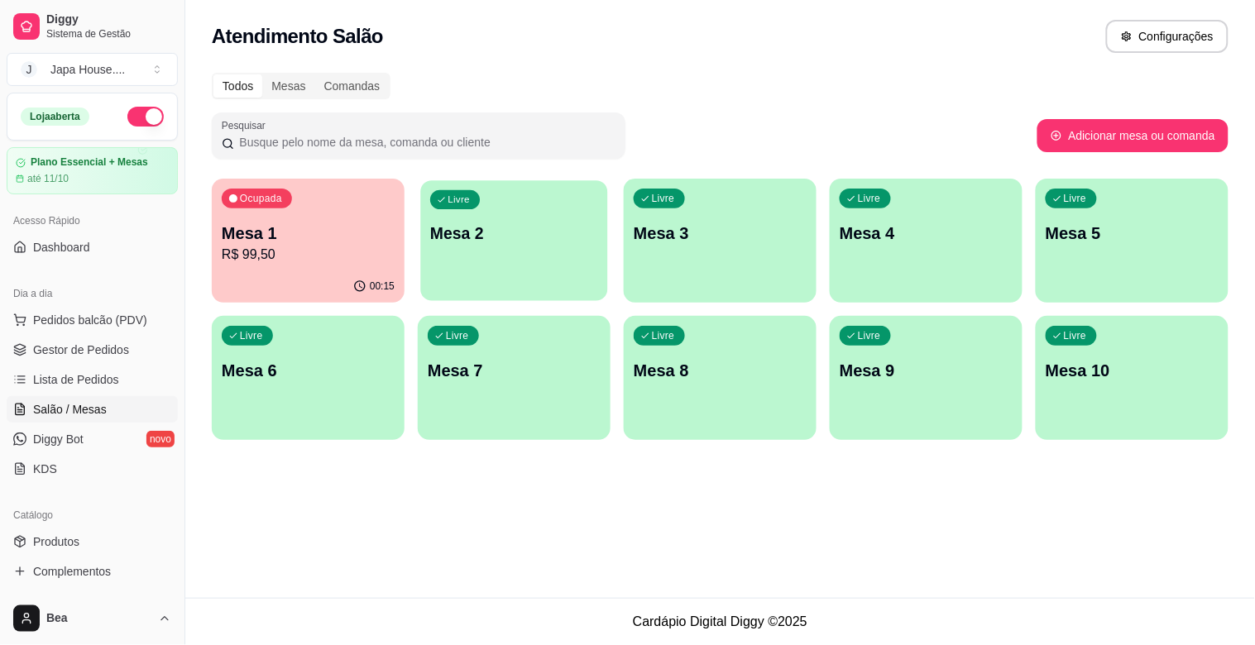
click at [528, 204] on div "Livre Mesa 2" at bounding box center [513, 230] width 187 height 101
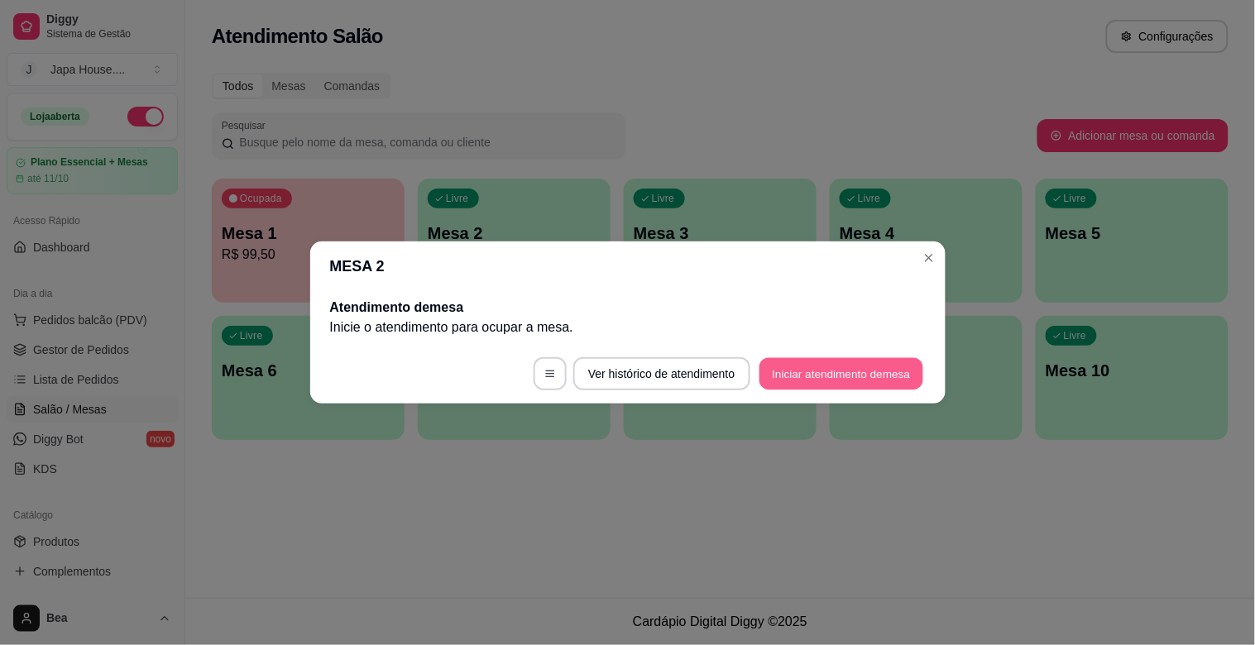
click at [807, 372] on button "Iniciar atendimento de mesa" at bounding box center [841, 374] width 164 height 32
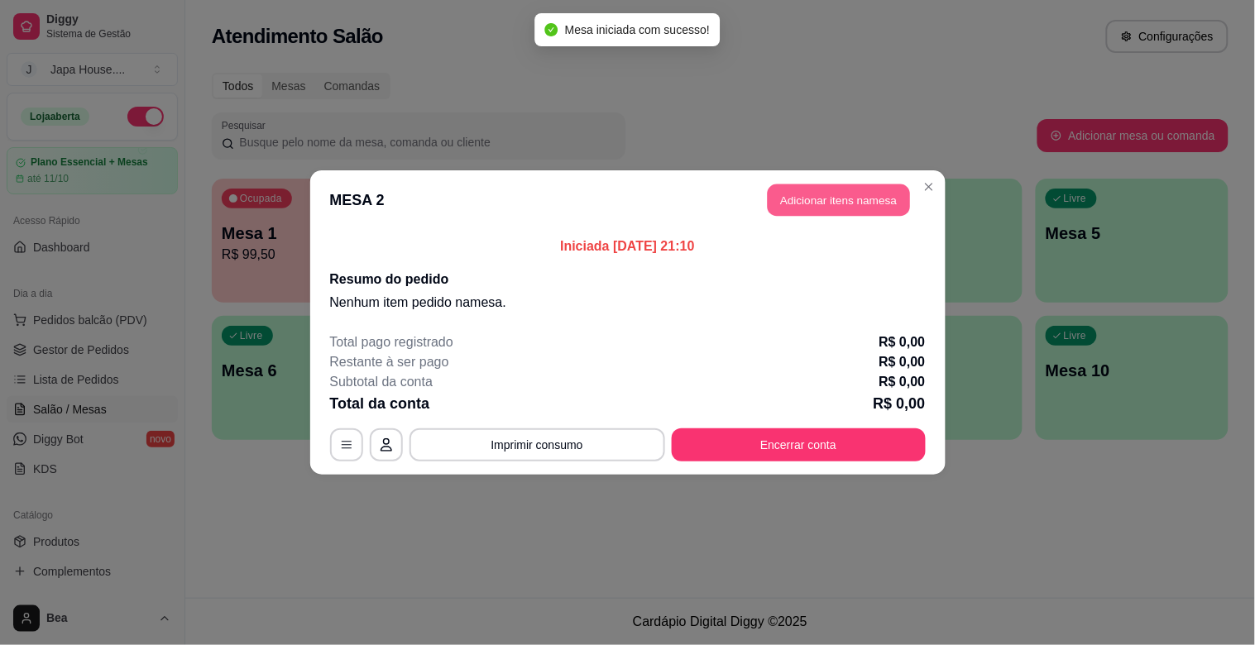
click at [833, 197] on button "Adicionar itens na mesa" at bounding box center [839, 200] width 142 height 32
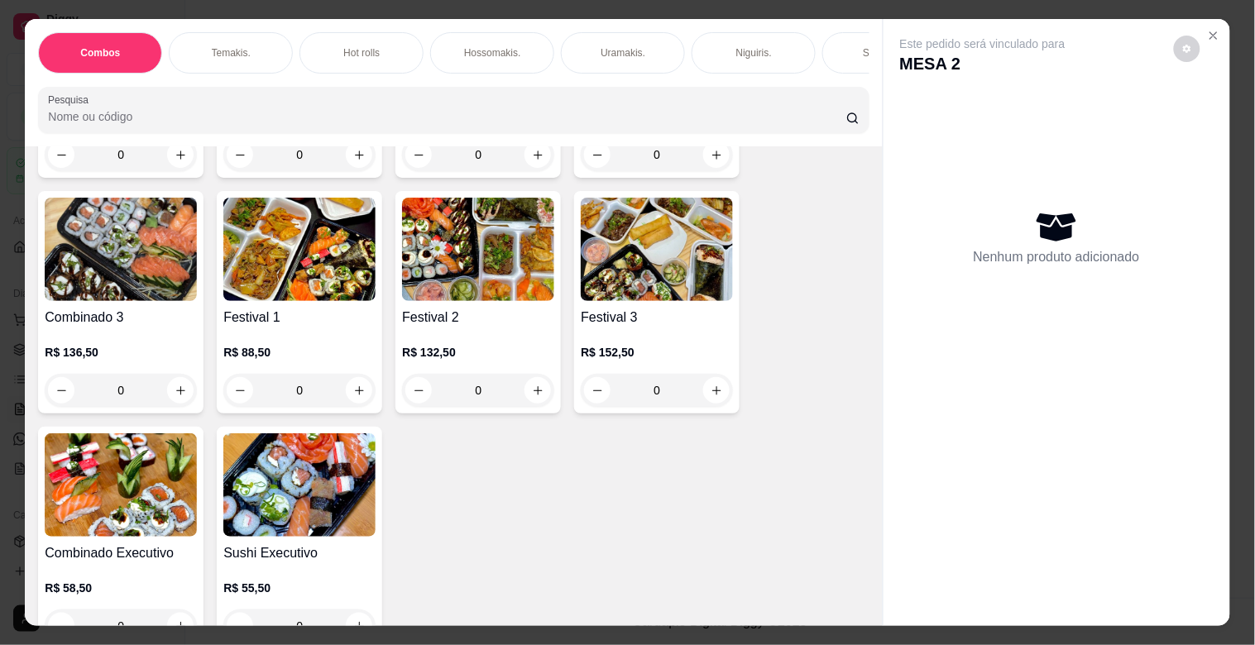
scroll to position [587, 0]
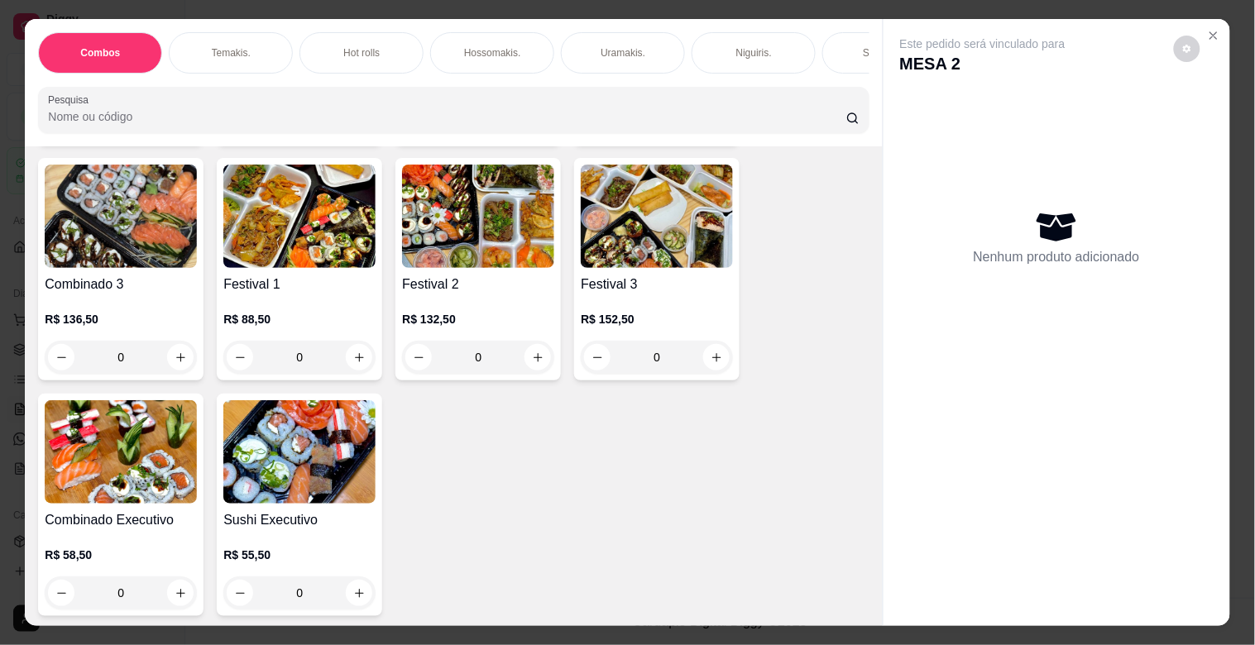
click at [627, 258] on img at bounding box center [657, 216] width 152 height 103
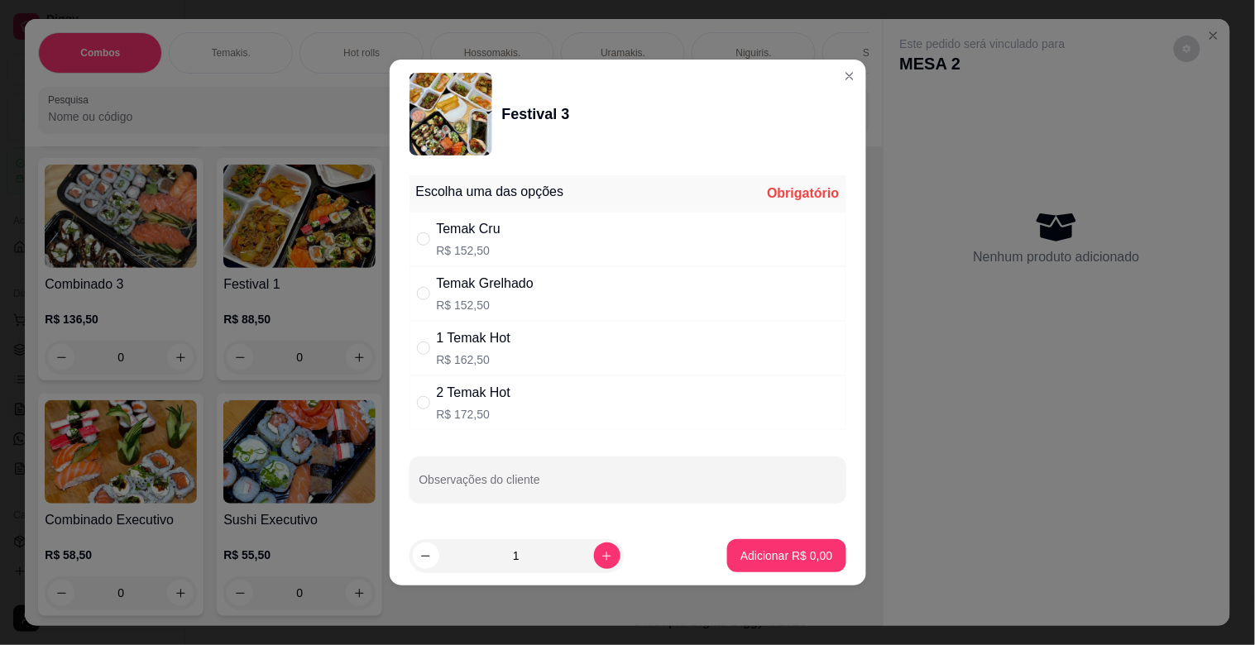
click at [542, 251] on div "Temak Cru R$ 152,50" at bounding box center [628, 239] width 437 height 55
radio input "true"
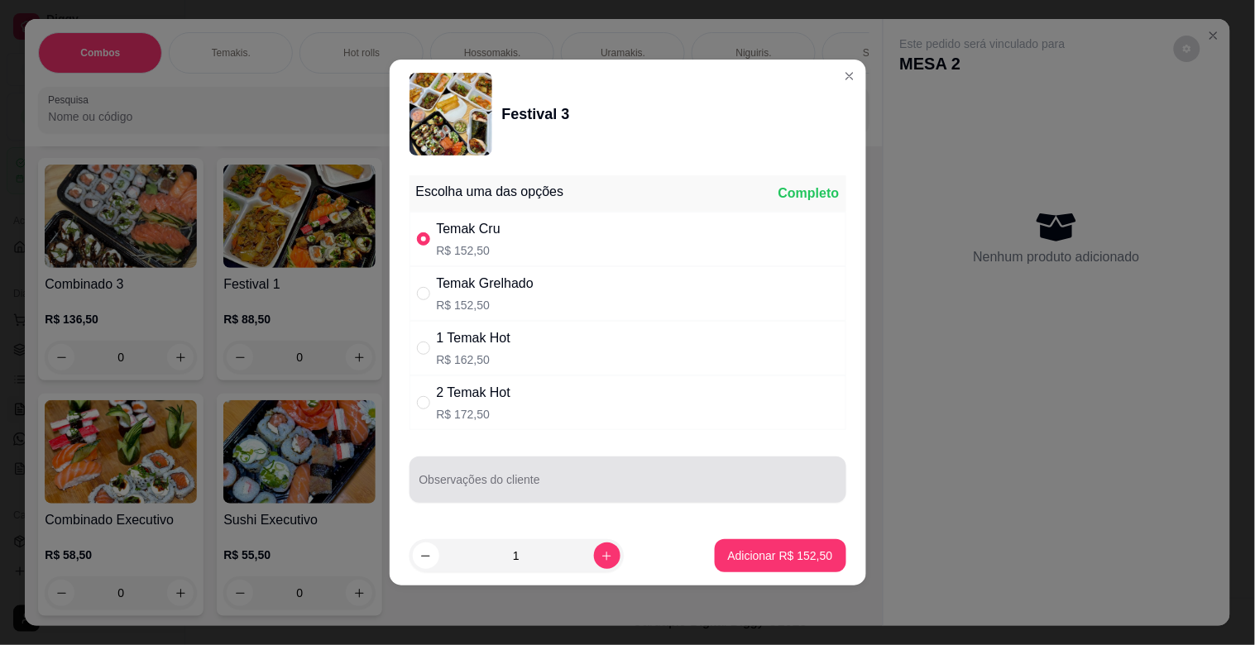
click at [555, 468] on div at bounding box center [627, 479] width 417 height 33
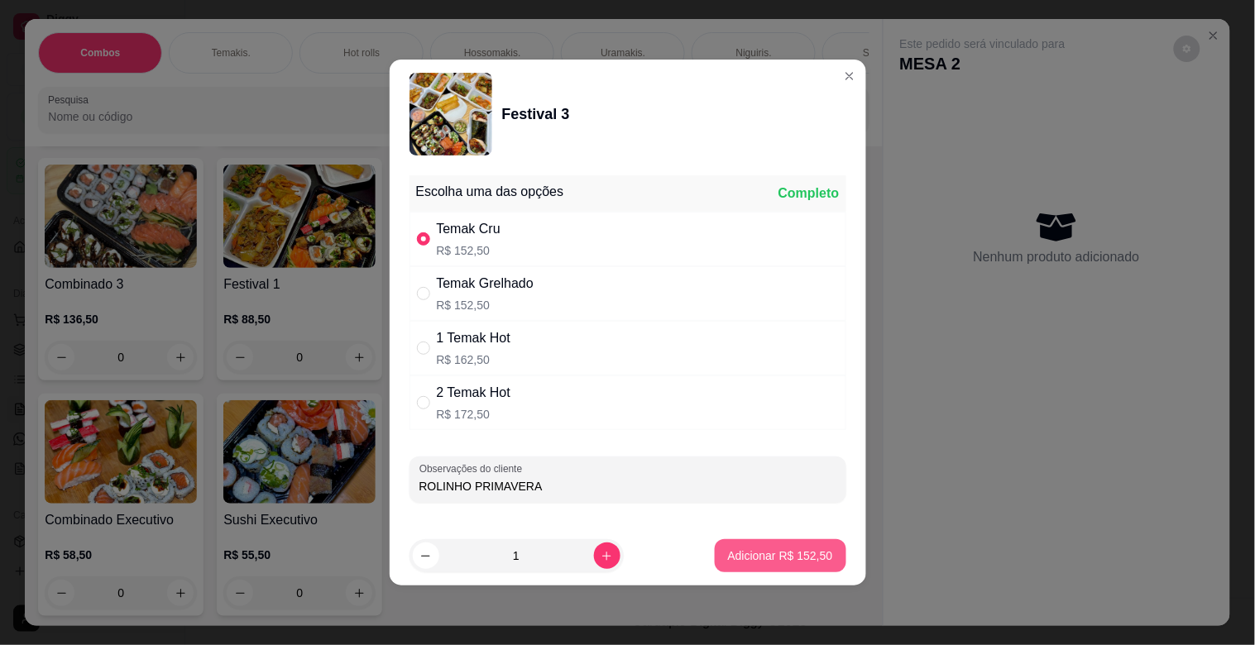
type input "ROLINHO PRIMAVERA"
click at [750, 563] on p "Adicionar R$ 152,50" at bounding box center [781, 556] width 102 height 16
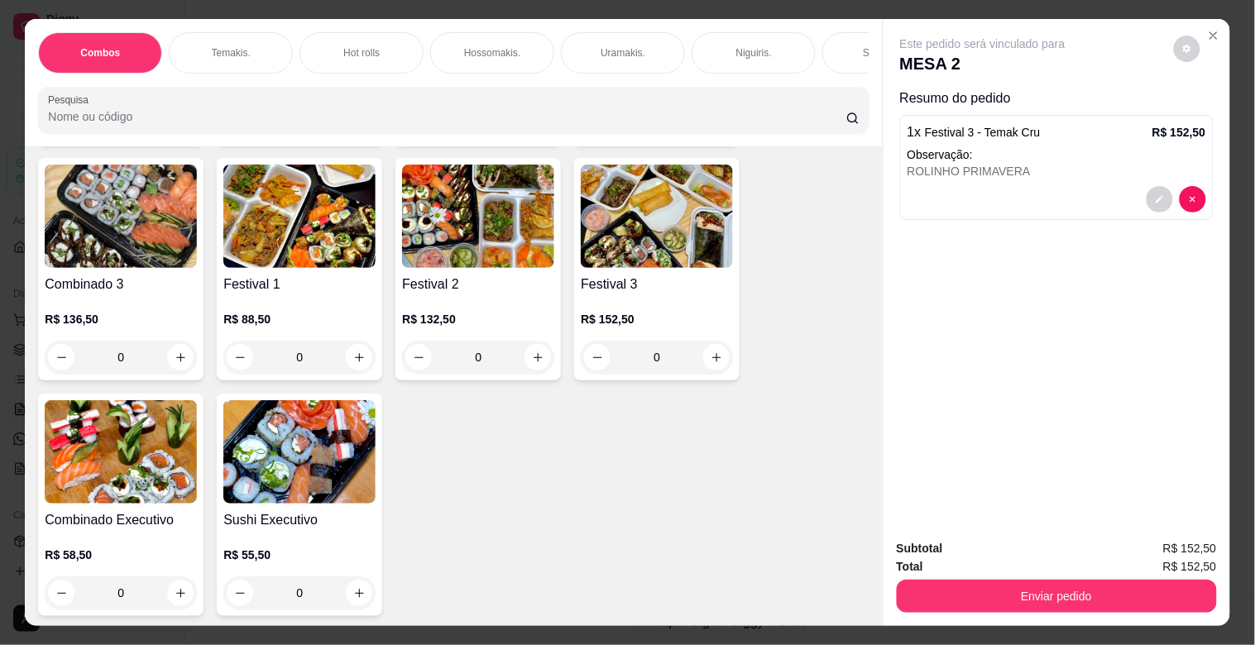
scroll to position [0, 728]
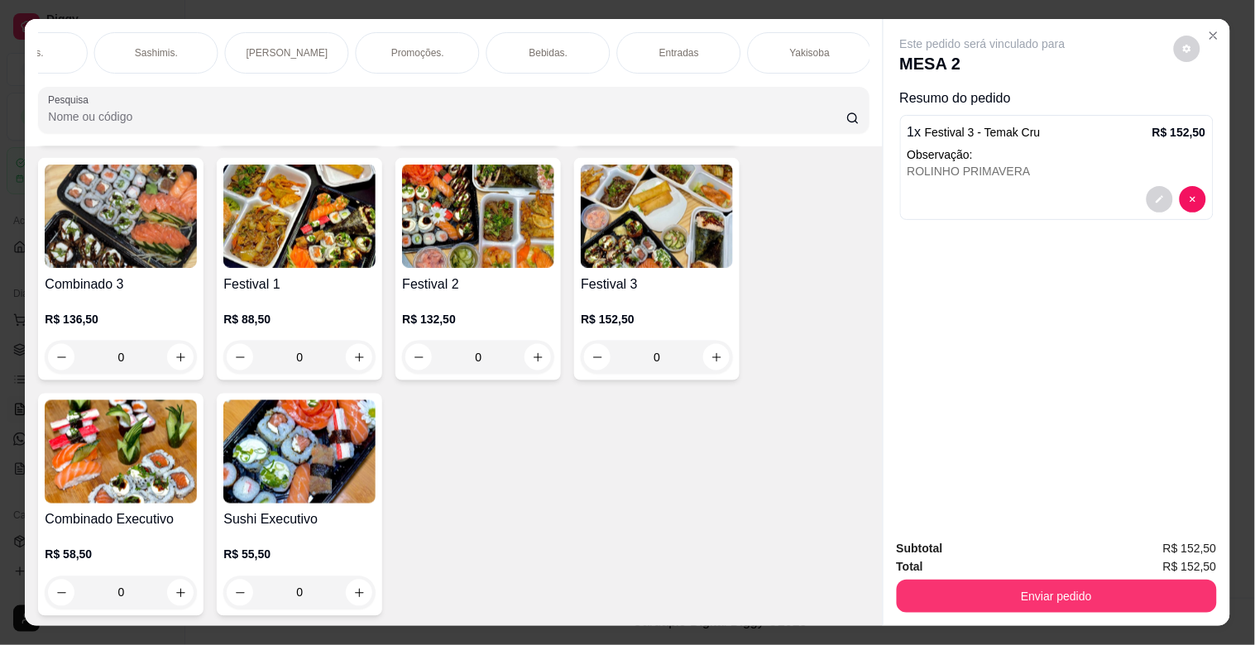
click at [557, 46] on p "Bebidas." at bounding box center [548, 52] width 39 height 13
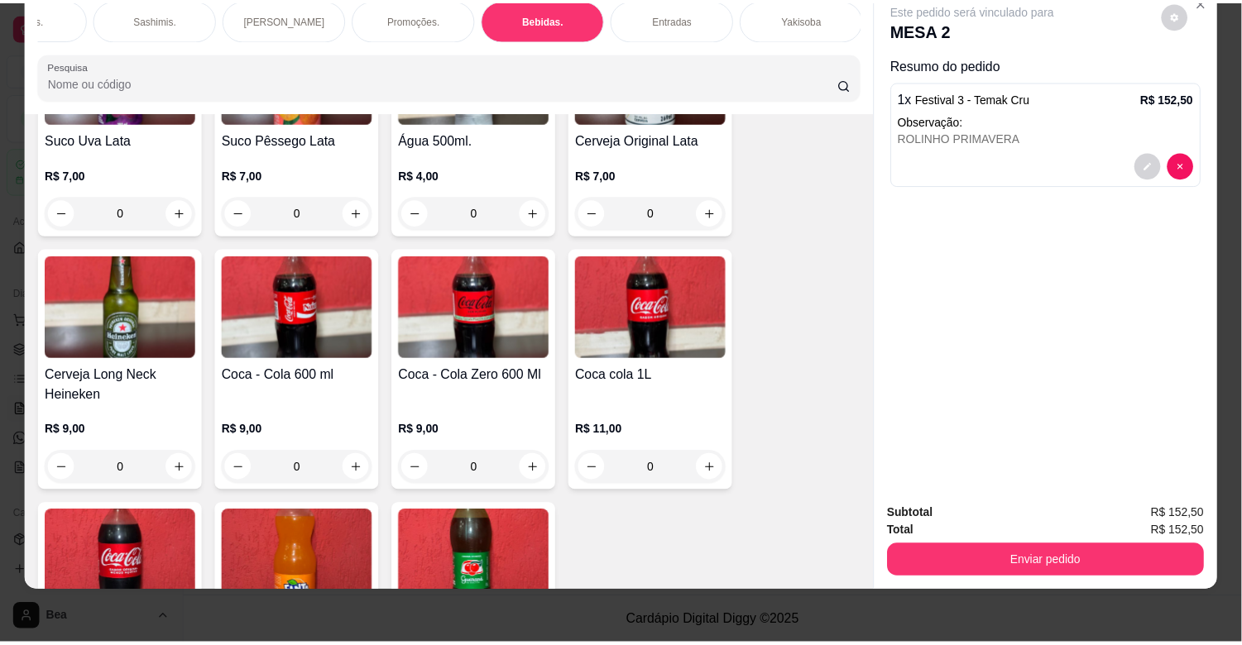
scroll to position [4875, 0]
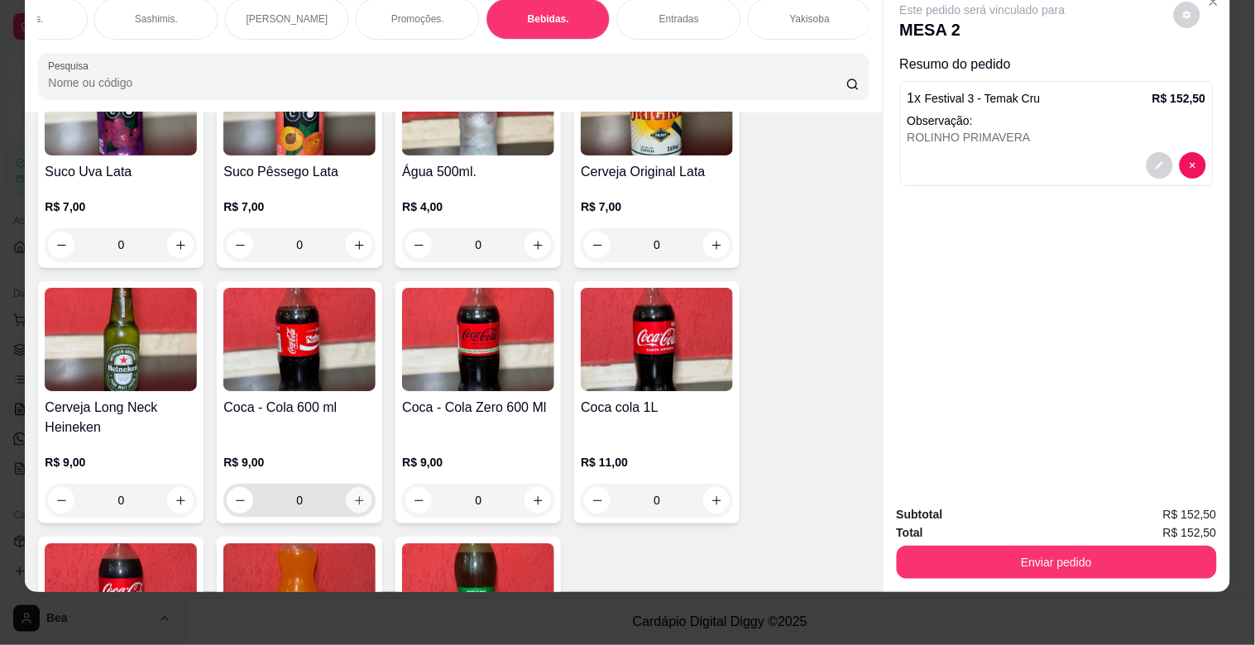
click at [356, 495] on icon "increase-product-quantity" at bounding box center [359, 501] width 12 height 12
type input "1"
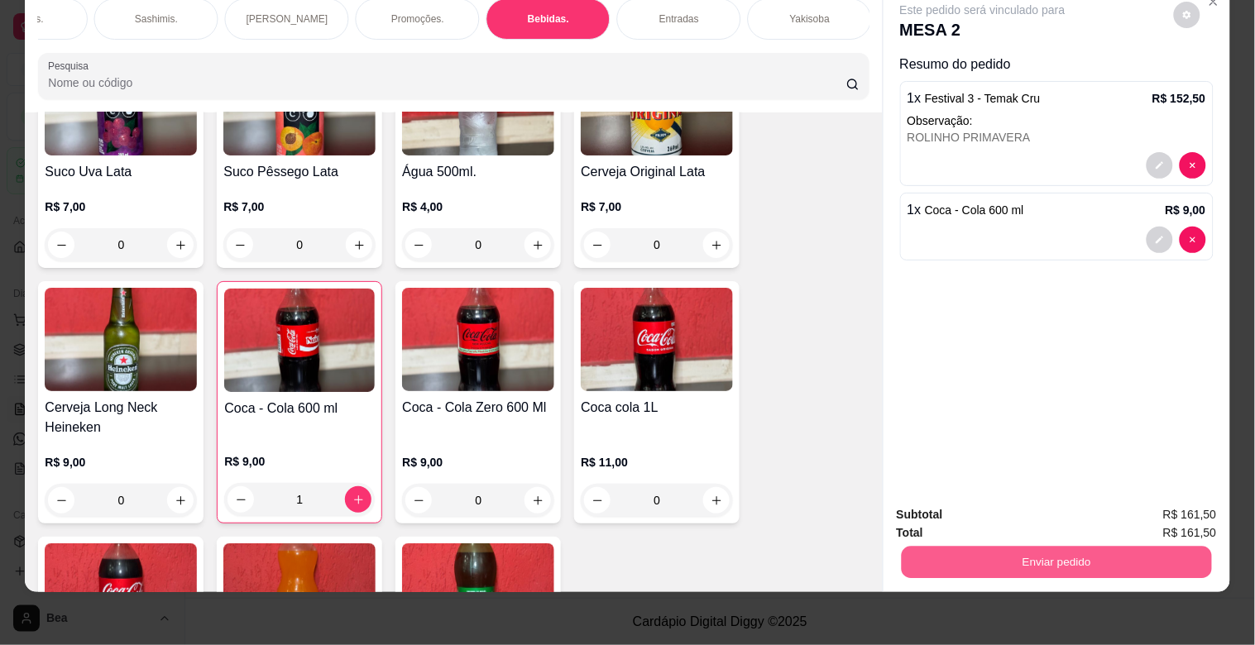
click at [1139, 546] on button "Enviar pedido" at bounding box center [1056, 562] width 310 height 32
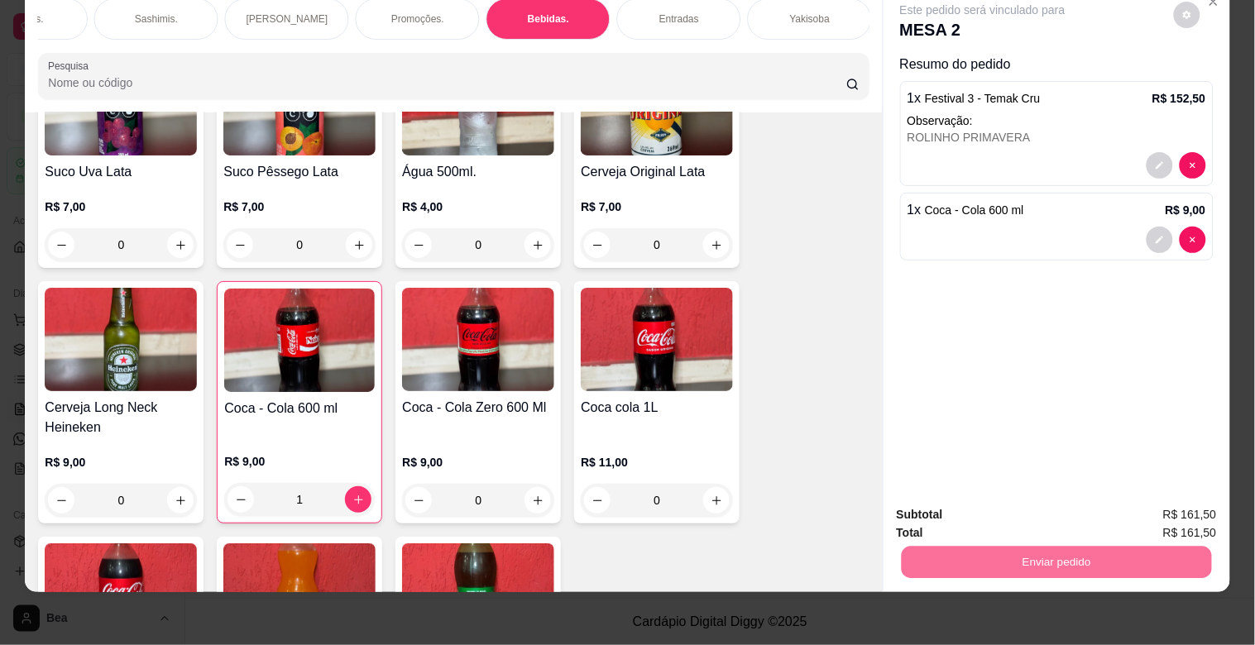
click at [1165, 510] on button "Enviar pedido" at bounding box center [1173, 507] width 91 height 31
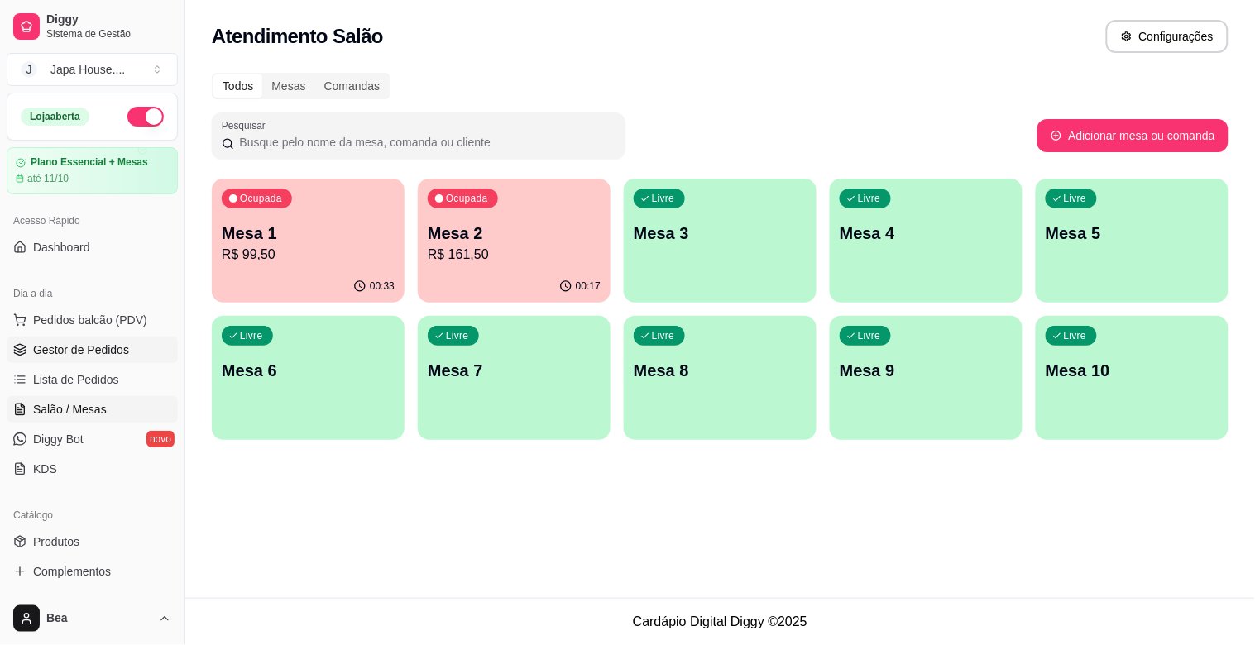
click at [122, 343] on span "Gestor de Pedidos" at bounding box center [81, 350] width 96 height 17
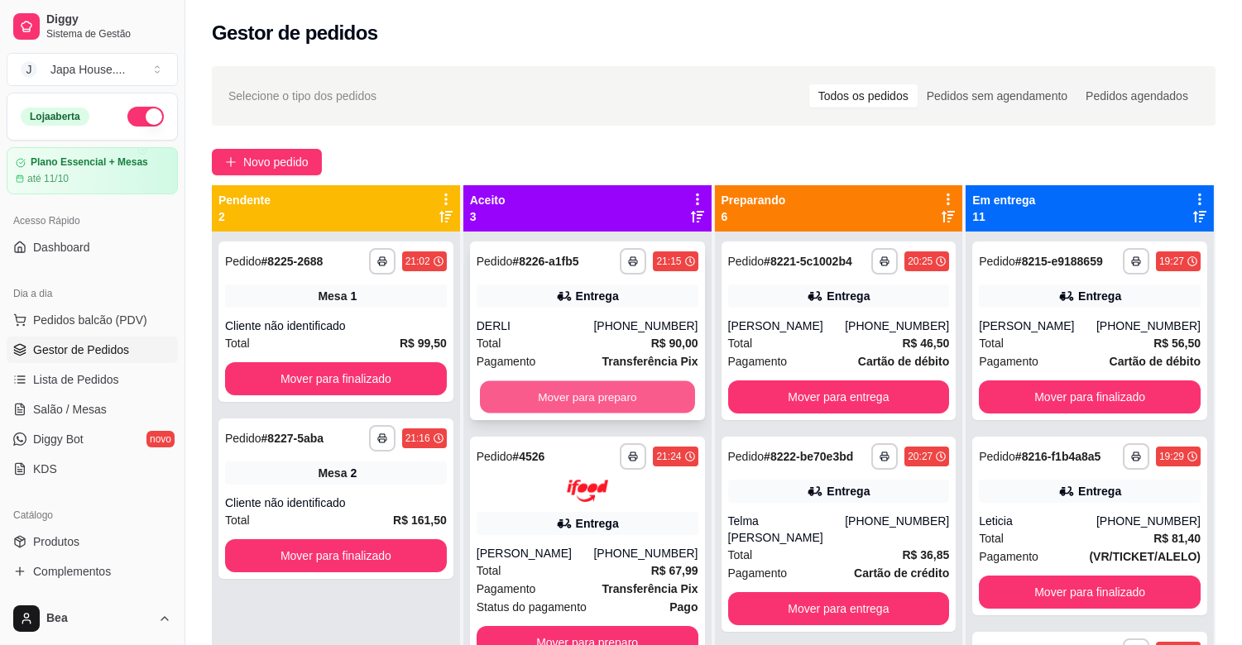
click at [567, 395] on button "Mover para preparo" at bounding box center [587, 397] width 215 height 32
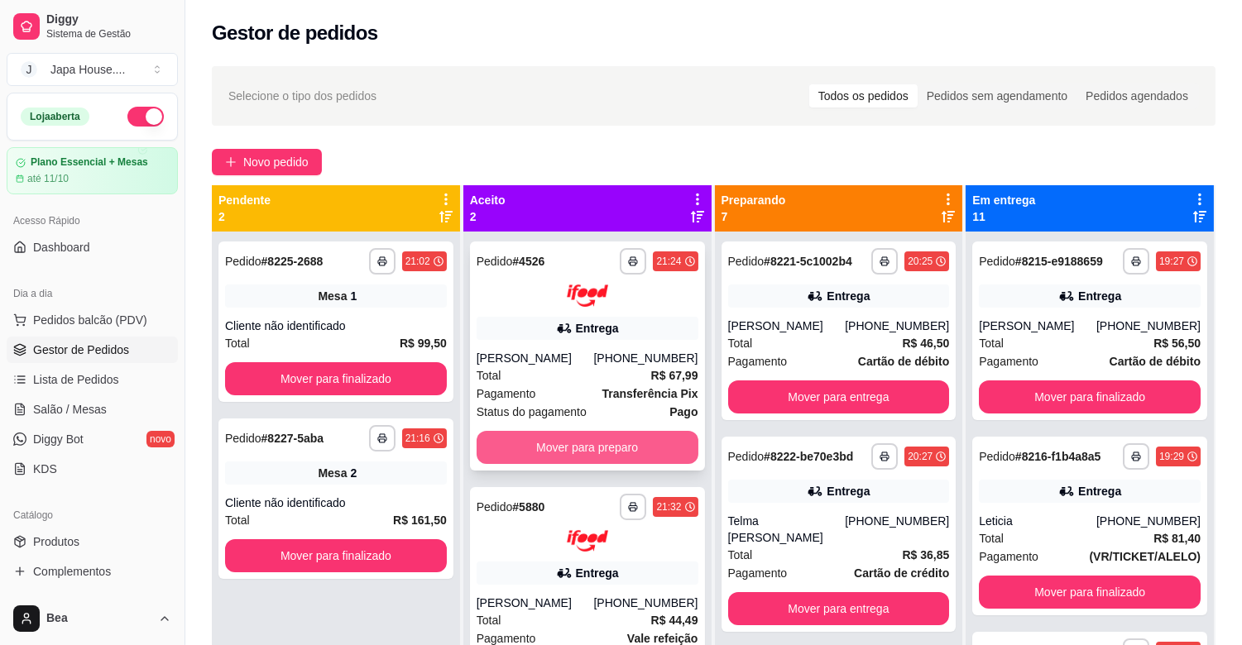
click at [630, 435] on button "Mover para preparo" at bounding box center [588, 447] width 222 height 33
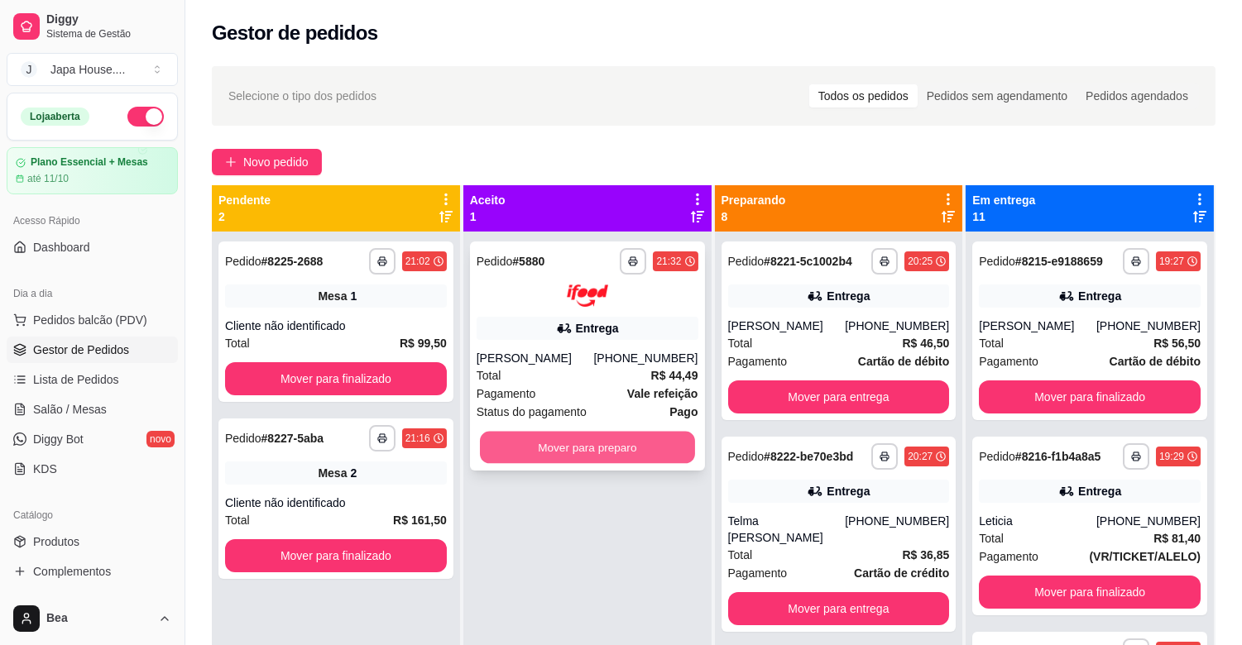
click at [641, 451] on button "Mover para preparo" at bounding box center [587, 447] width 215 height 32
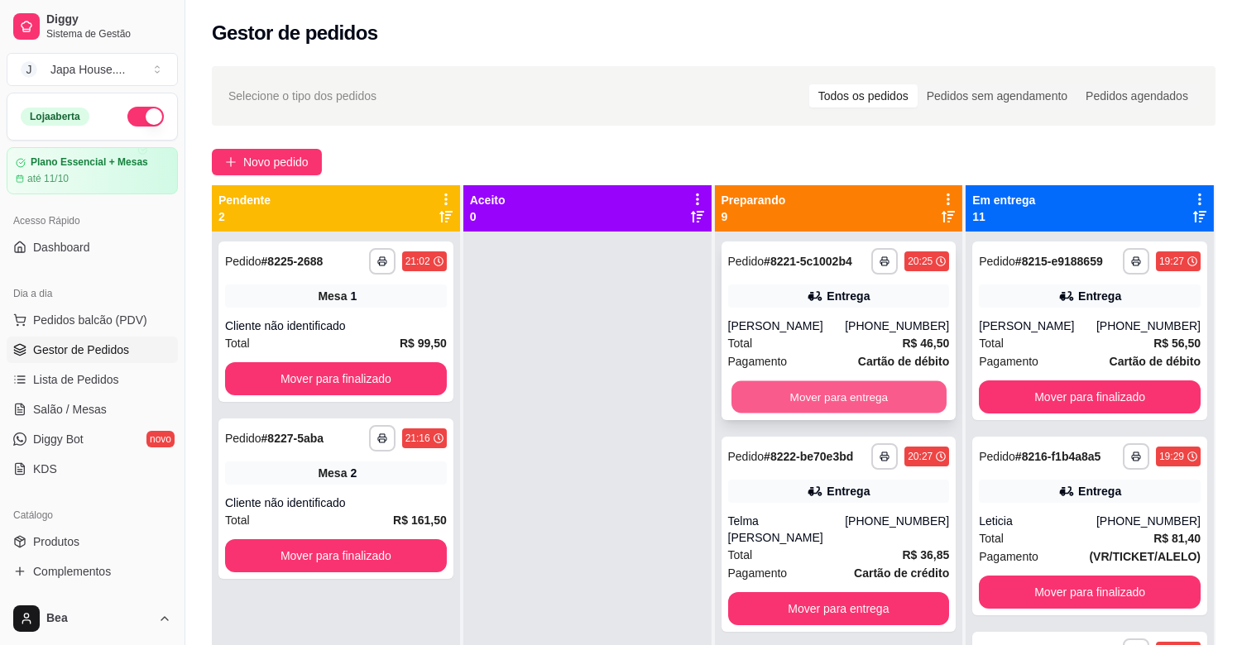
click at [881, 389] on button "Mover para entrega" at bounding box center [838, 397] width 215 height 32
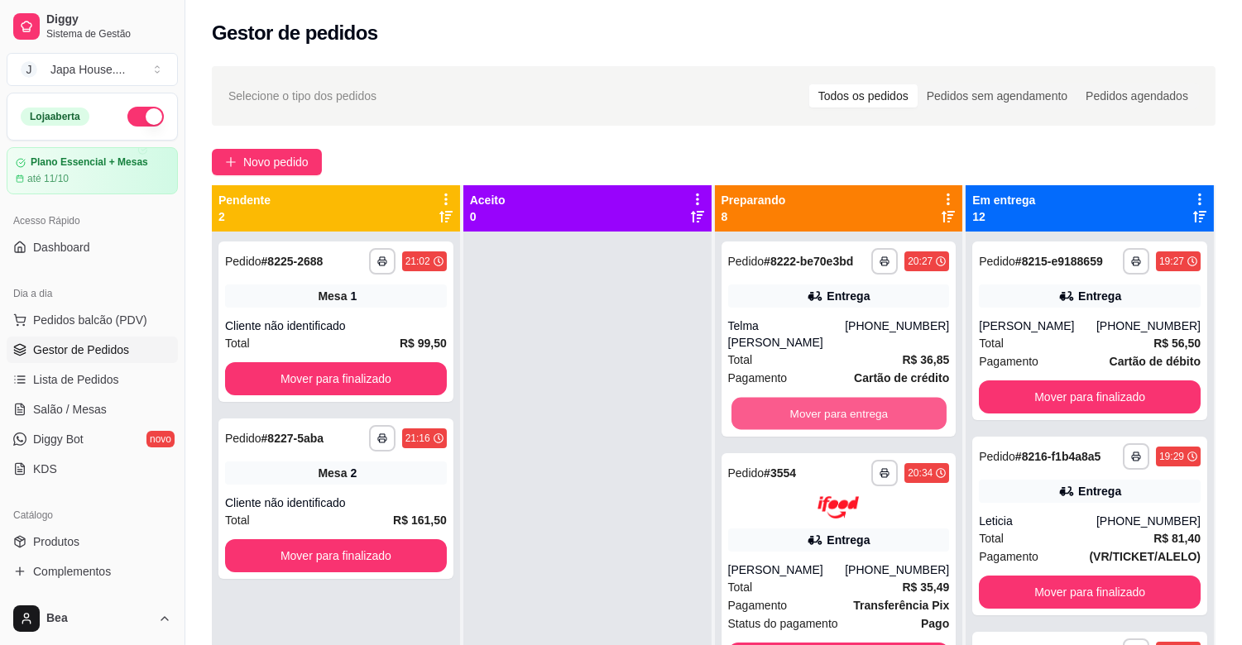
click at [881, 398] on button "Mover para entrega" at bounding box center [838, 414] width 215 height 32
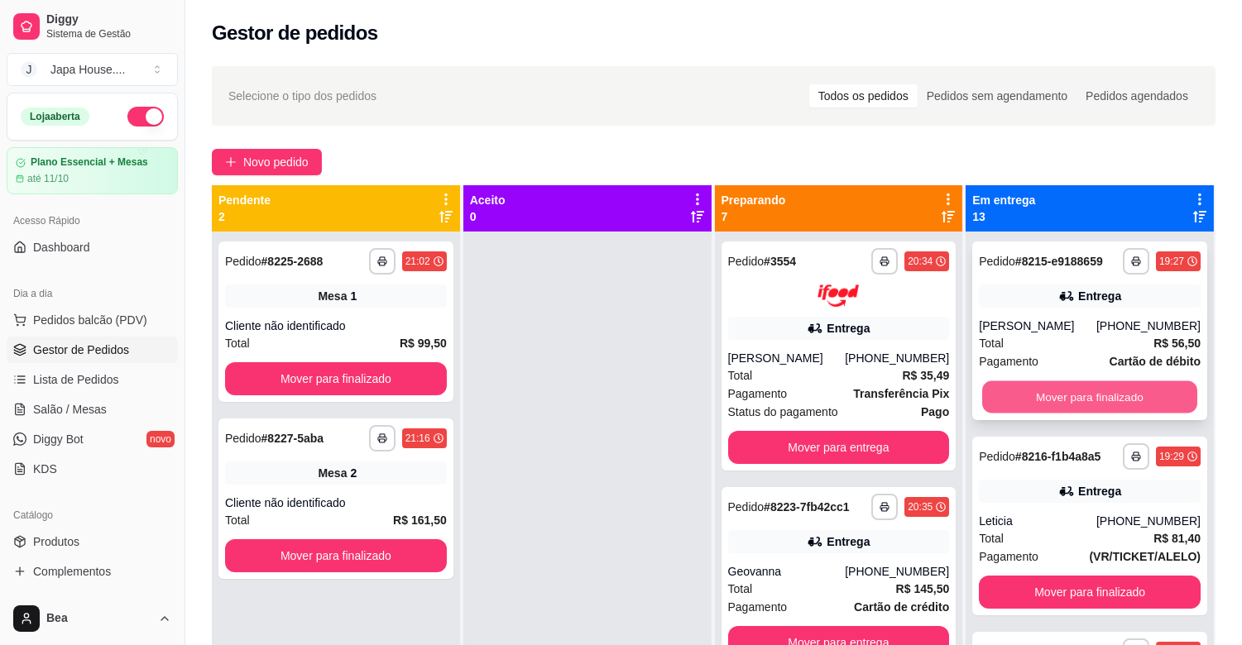
click at [1126, 394] on button "Mover para finalizado" at bounding box center [1089, 397] width 215 height 32
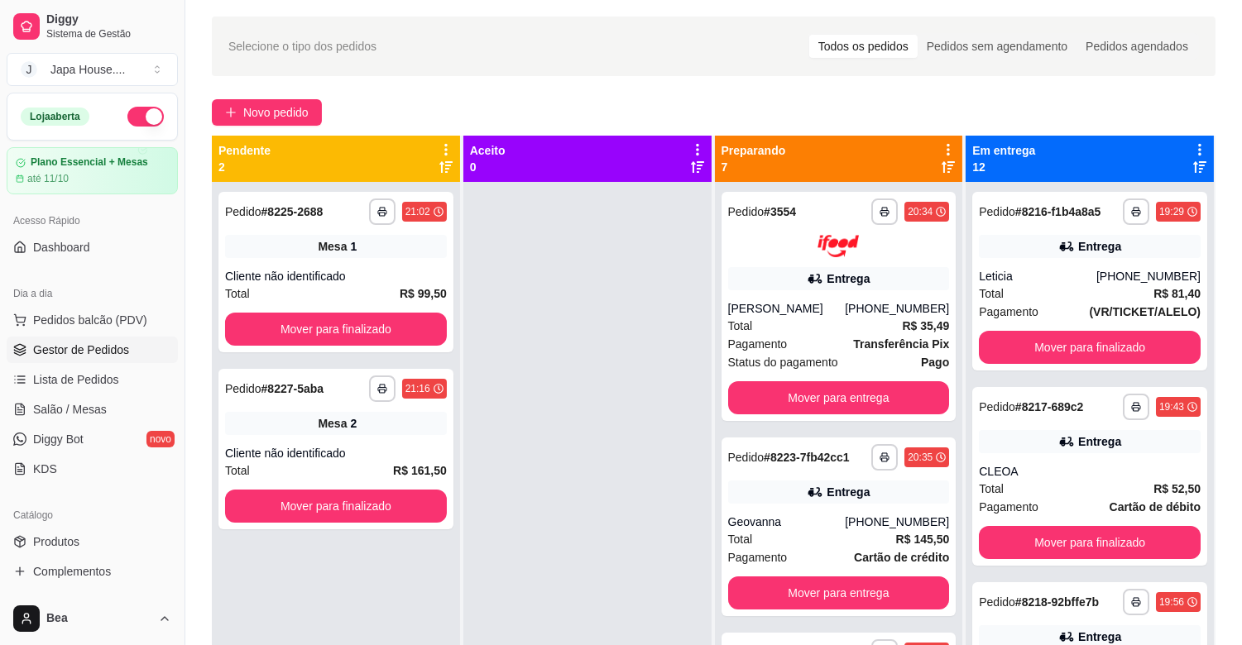
scroll to position [39, 0]
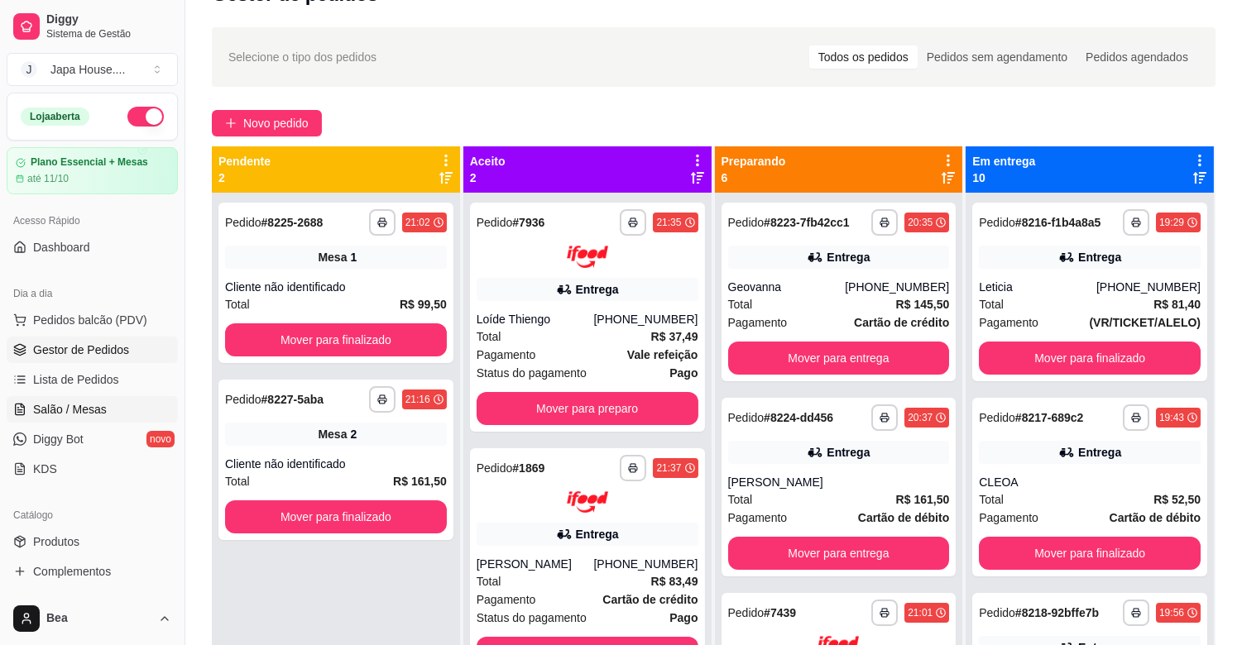
click at [93, 414] on span "Salão / Mesas" at bounding box center [70, 409] width 74 height 17
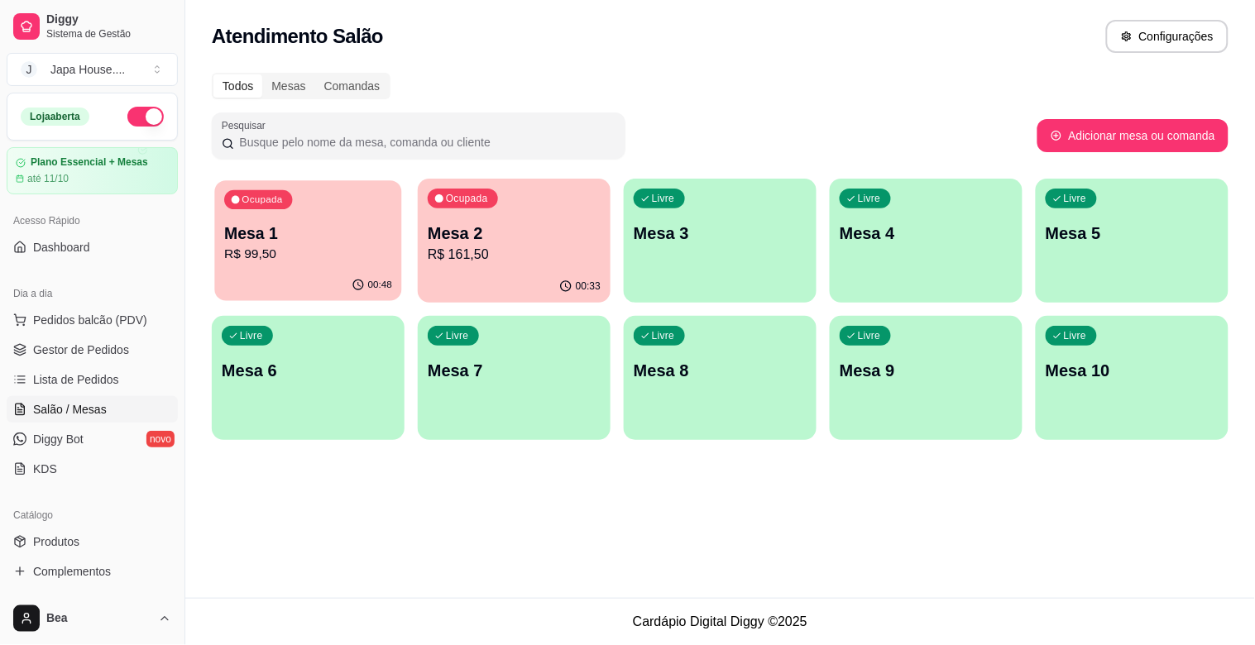
click at [308, 232] on p "Mesa 1" at bounding box center [308, 234] width 168 height 22
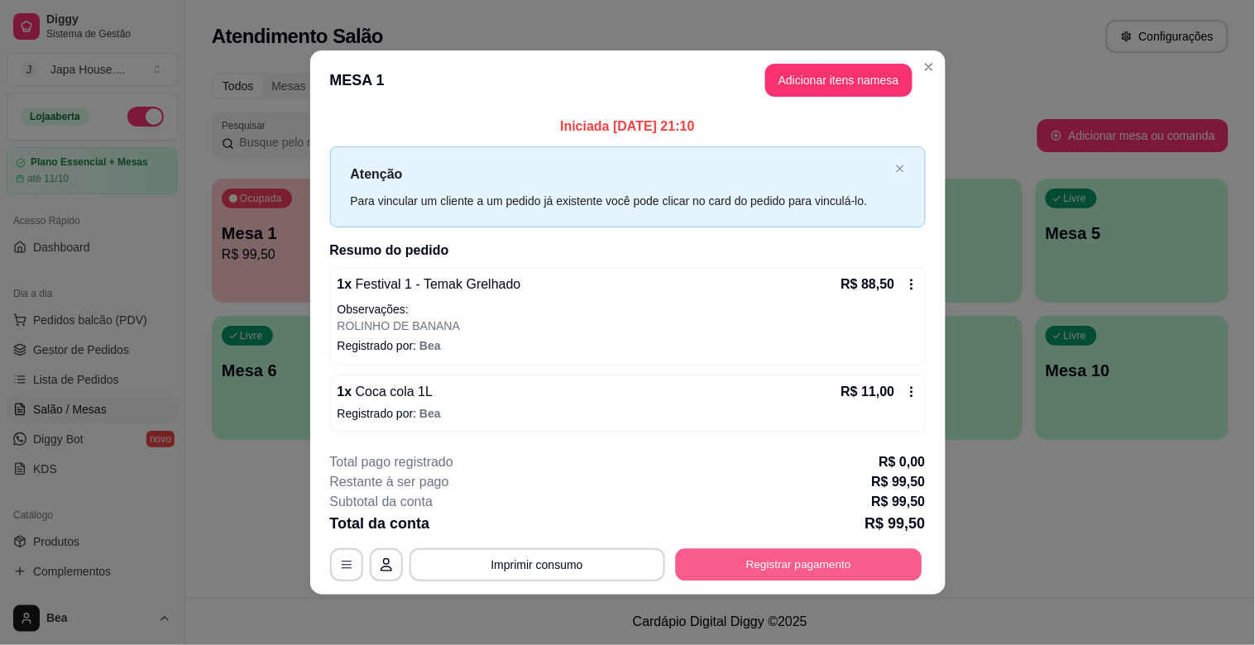
click at [724, 569] on button "Registrar pagamento" at bounding box center [798, 564] width 247 height 32
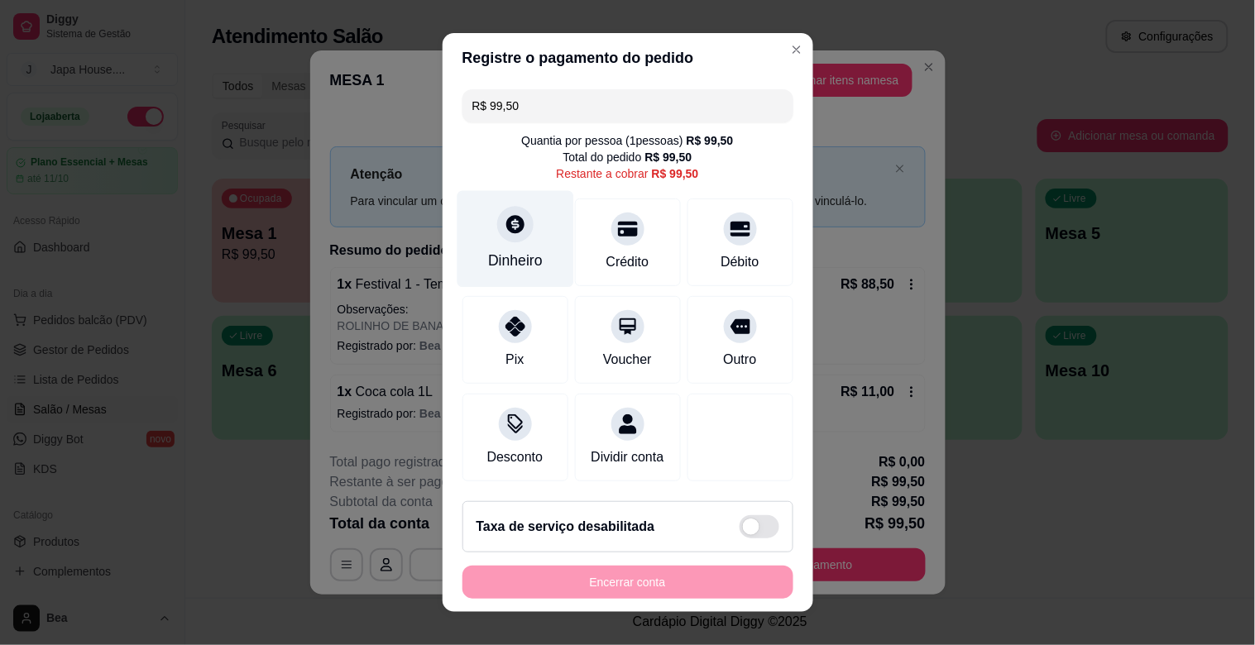
click at [521, 260] on div "Dinheiro" at bounding box center [515, 261] width 55 height 22
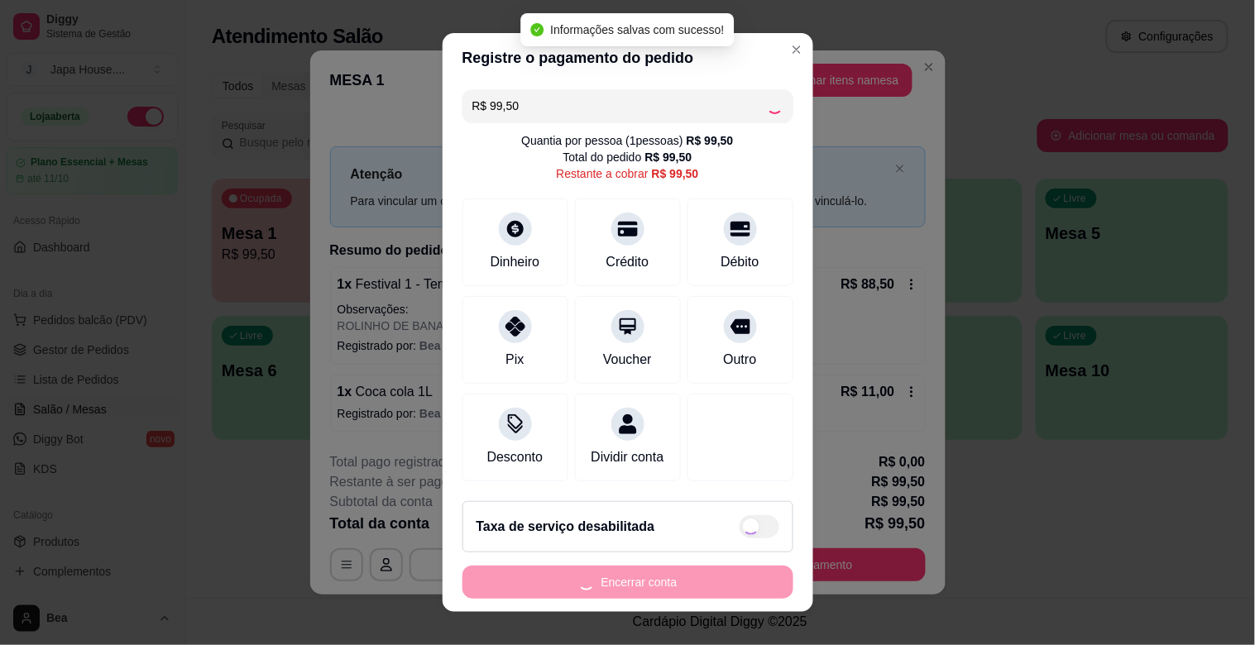
type input "R$ 0,00"
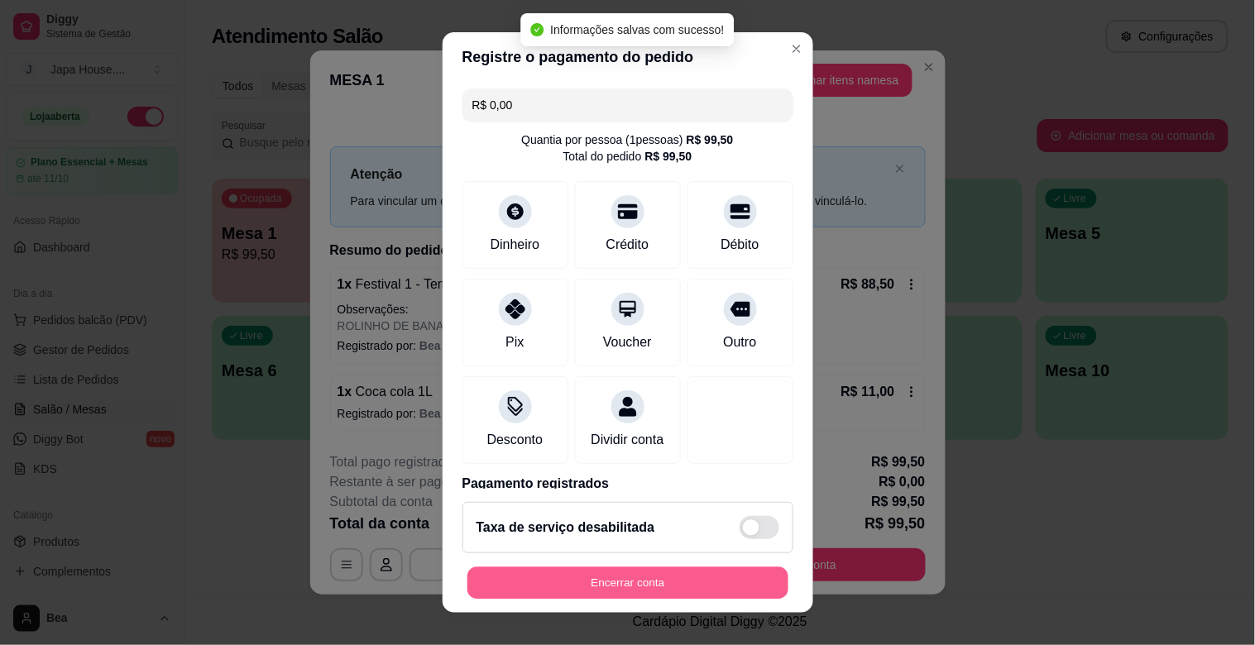
click at [650, 590] on button "Encerrar conta" at bounding box center [627, 584] width 321 height 32
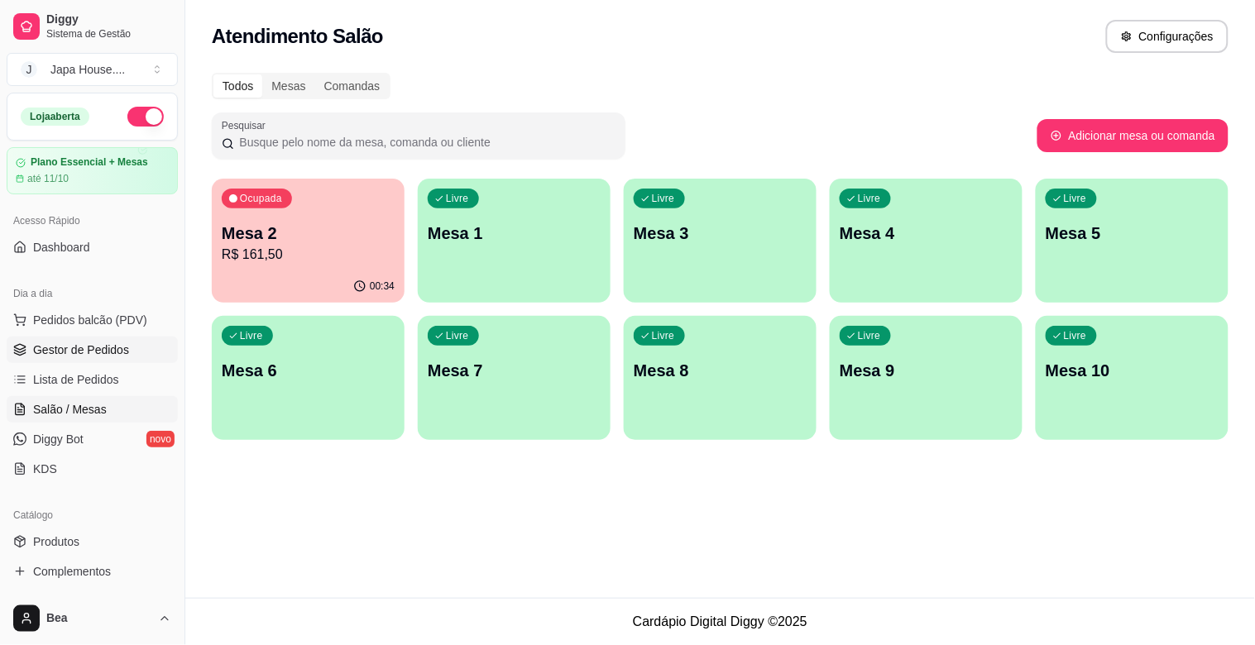
click at [117, 351] on span "Gestor de Pedidos" at bounding box center [81, 350] width 96 height 17
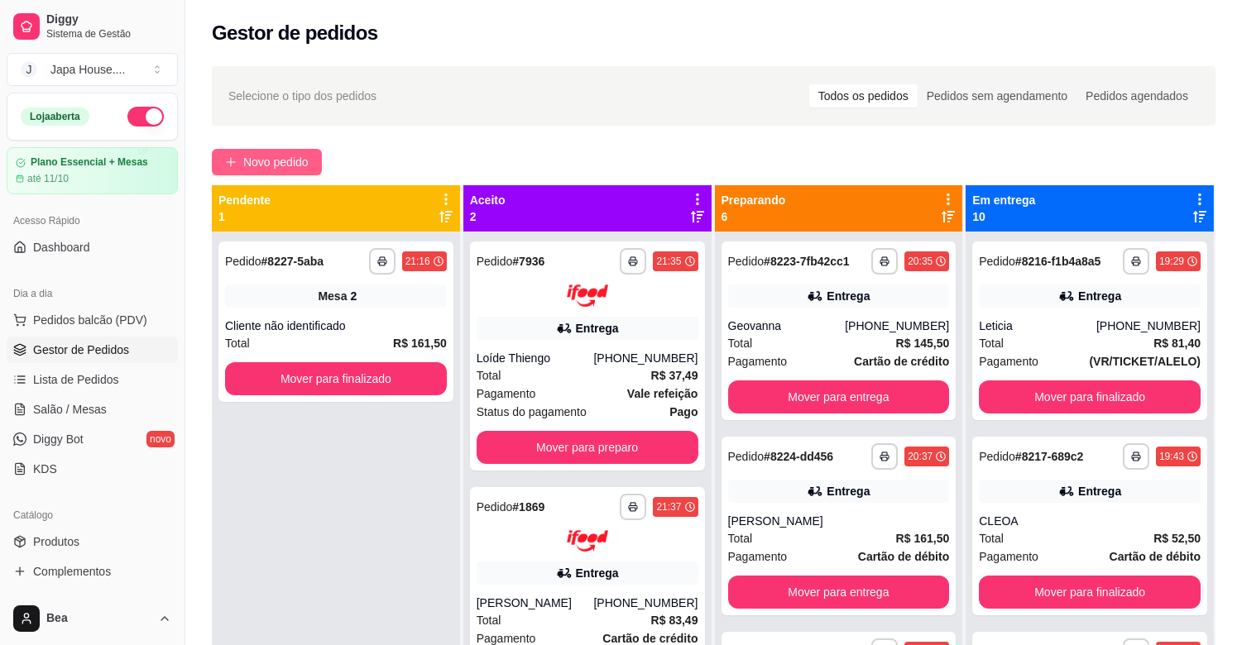
click at [254, 155] on span "Novo pedido" at bounding box center [275, 162] width 65 height 18
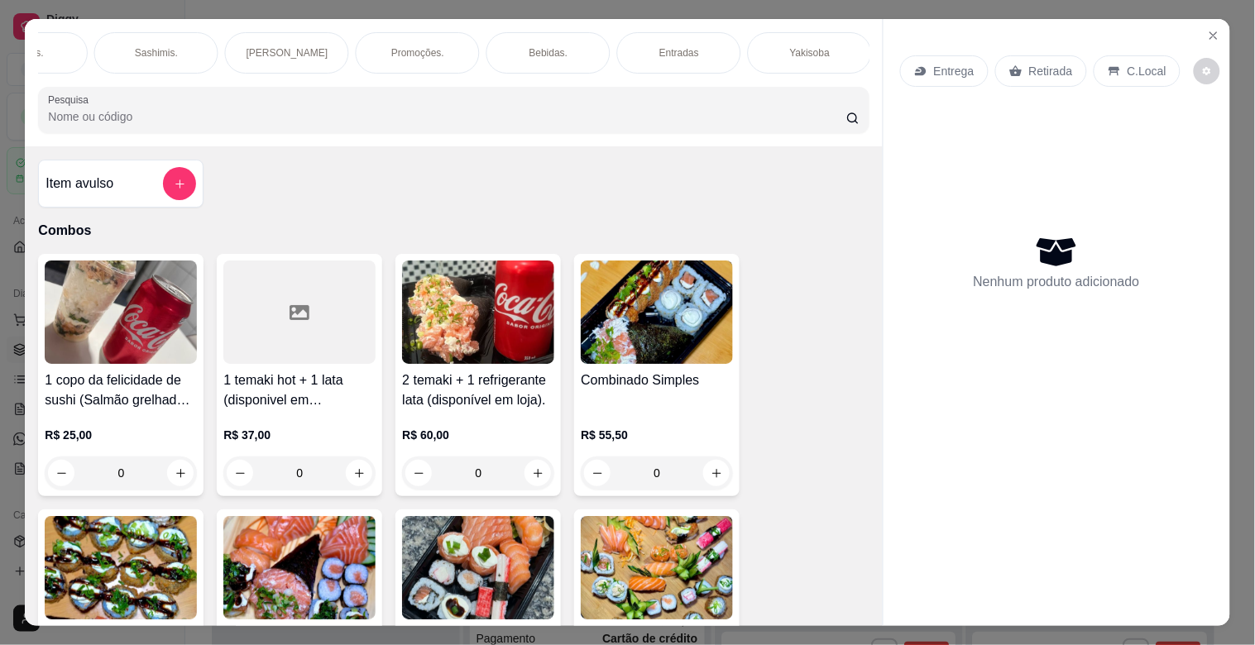
scroll to position [0, 1383]
click at [189, 32] on div "Yakisoba" at bounding box center [155, 52] width 124 height 41
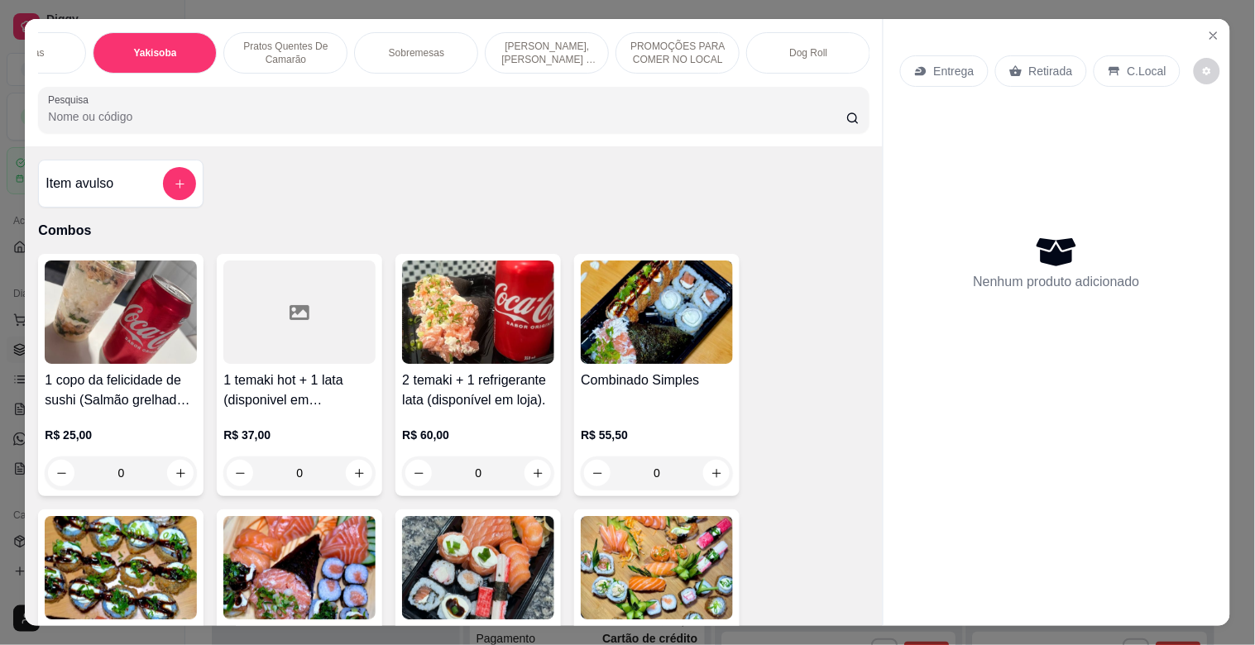
scroll to position [40, 0]
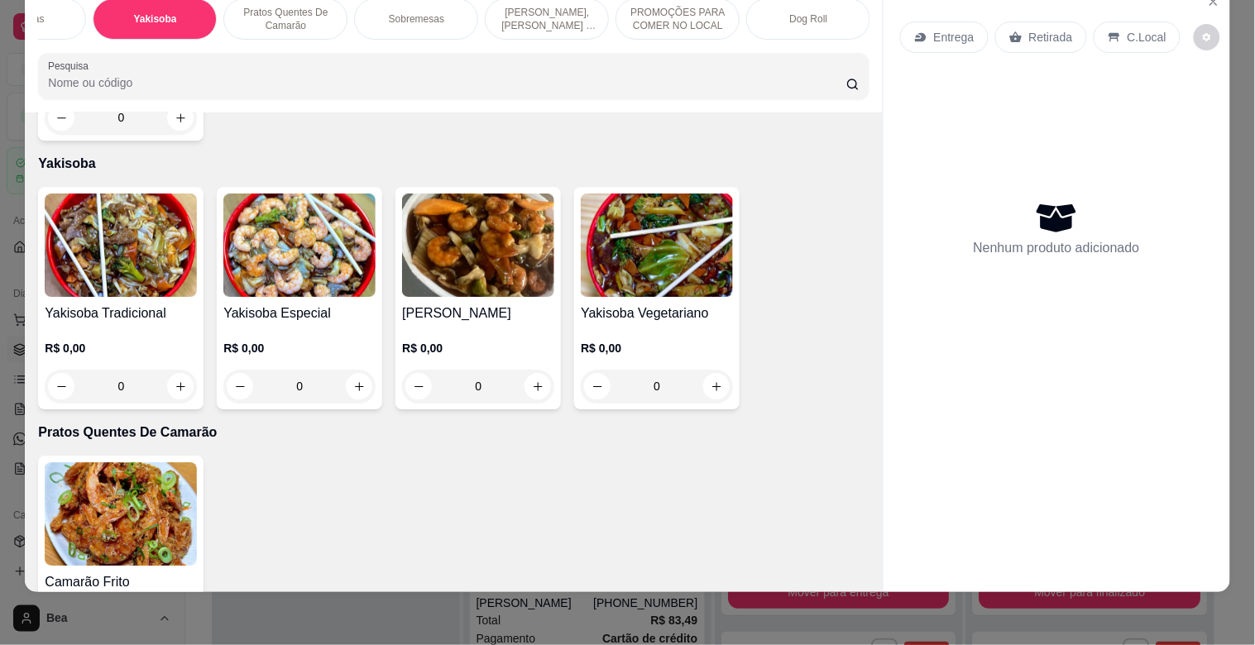
click at [137, 304] on h4 "Yakisoba Tradicional" at bounding box center [121, 314] width 152 height 20
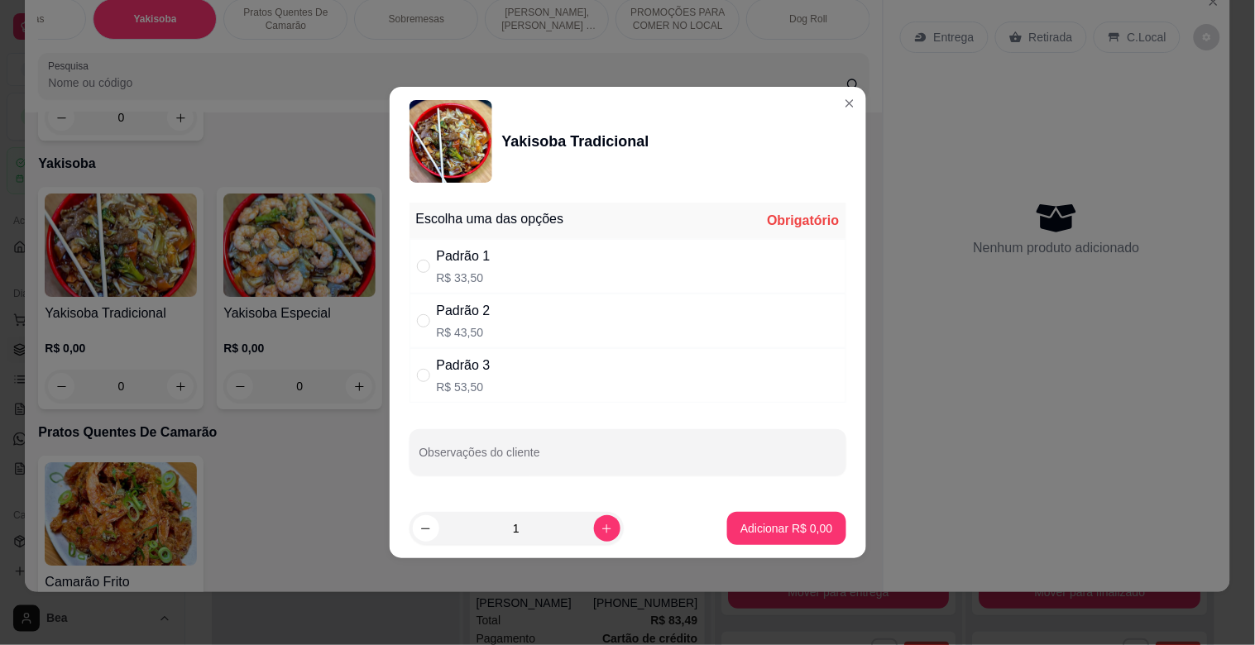
click at [604, 392] on div "Padrão 3 R$ 53,50" at bounding box center [628, 375] width 437 height 55
radio input "true"
click at [601, 528] on icon "increase-product-quantity" at bounding box center [607, 529] width 12 height 12
type input "2"
click at [783, 525] on p "Adicionar R$ 107,00" at bounding box center [781, 528] width 102 height 16
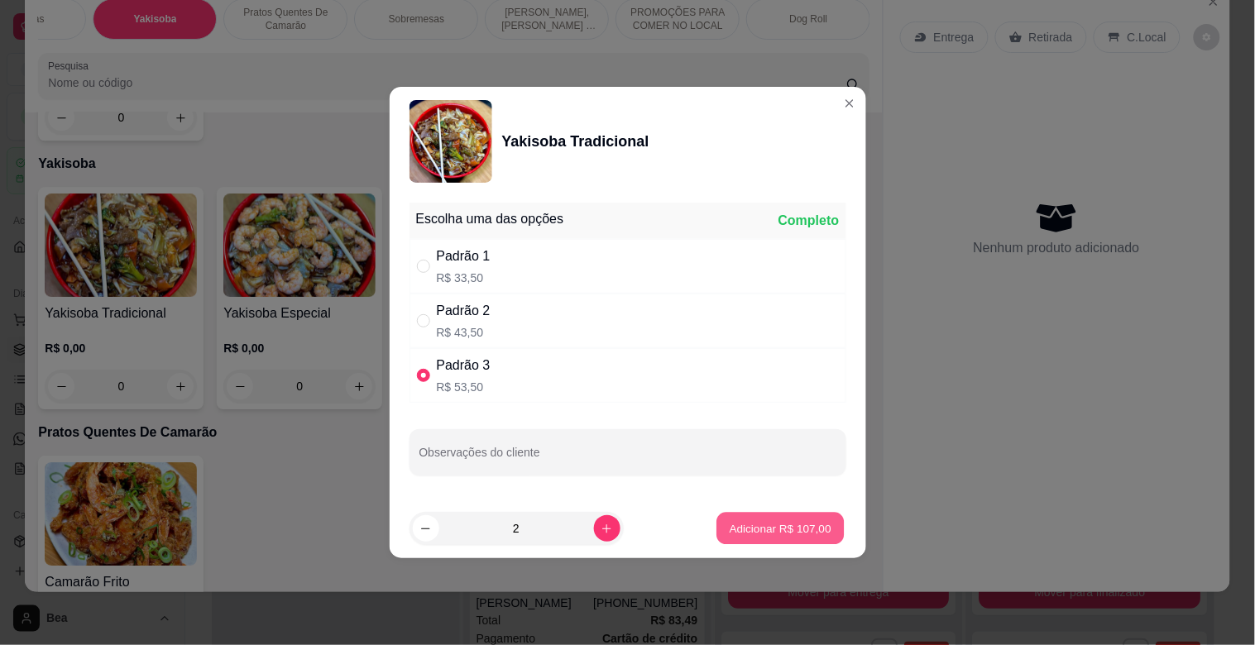
type input "2"
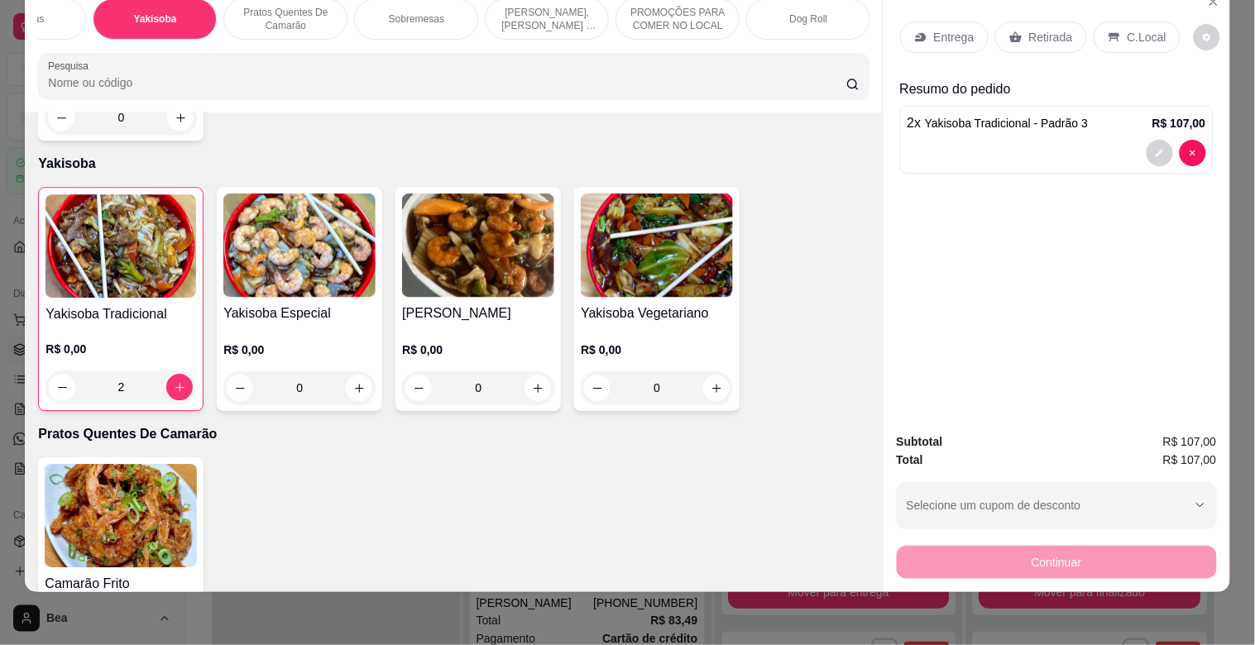
click at [914, 31] on icon at bounding box center [920, 37] width 13 height 13
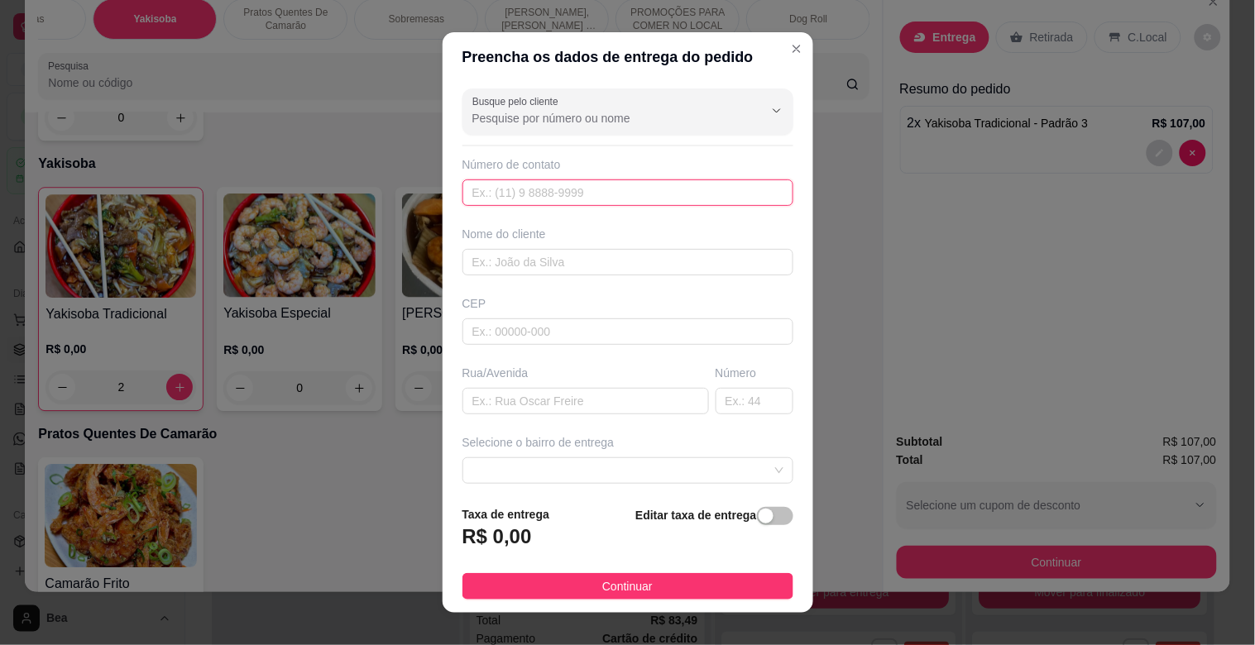
click at [635, 192] on input "text" at bounding box center [627, 193] width 331 height 26
click at [617, 262] on input "text" at bounding box center [627, 262] width 331 height 26
type input "CINTIA"
click at [588, 192] on input "text" at bounding box center [627, 193] width 331 height 26
type input "[PHONE_NUMBER]"
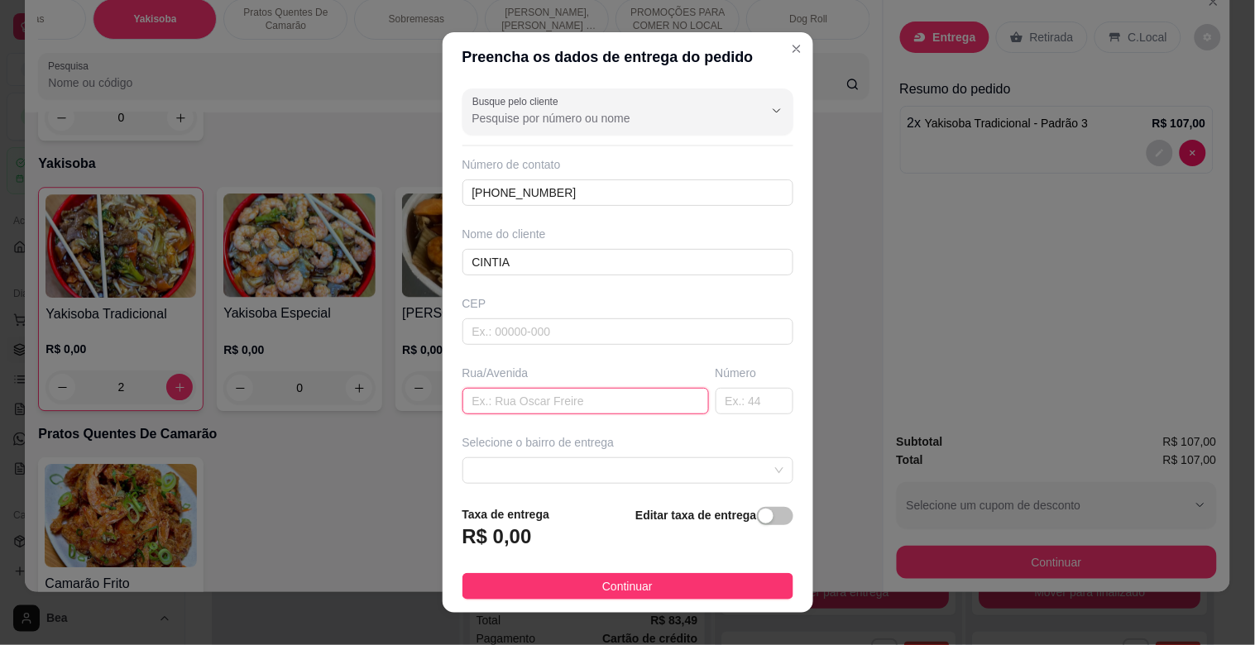
click at [539, 405] on input "text" at bounding box center [585, 401] width 247 height 26
type input "[PERSON_NAME]"
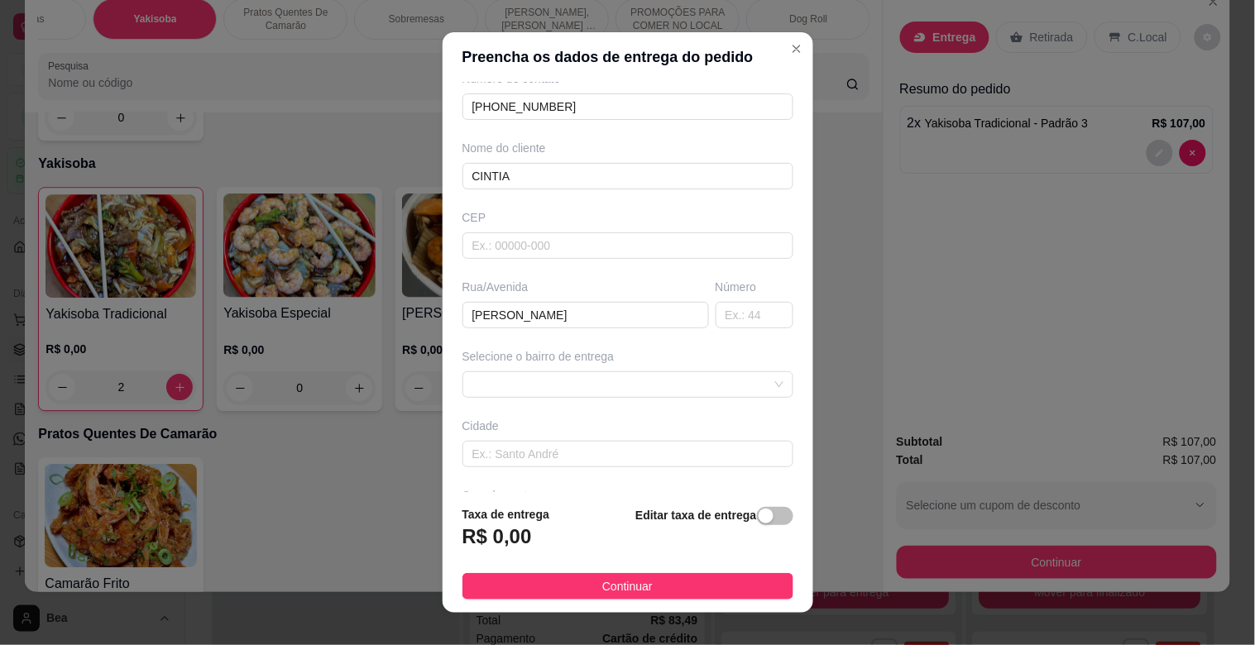
scroll to position [96, 0]
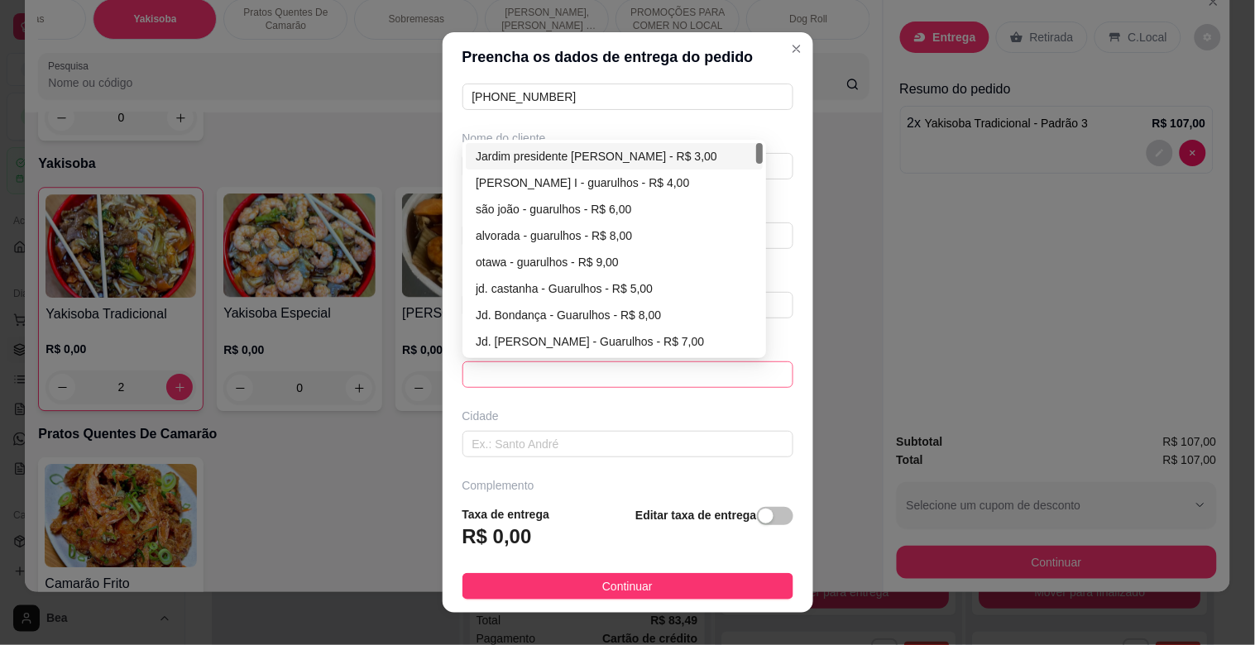
click at [731, 366] on span at bounding box center [627, 374] width 311 height 25
click at [594, 157] on div "Jardim presidente [PERSON_NAME] - R$ 3,00" at bounding box center [614, 156] width 277 height 18
type input "Guarulhos"
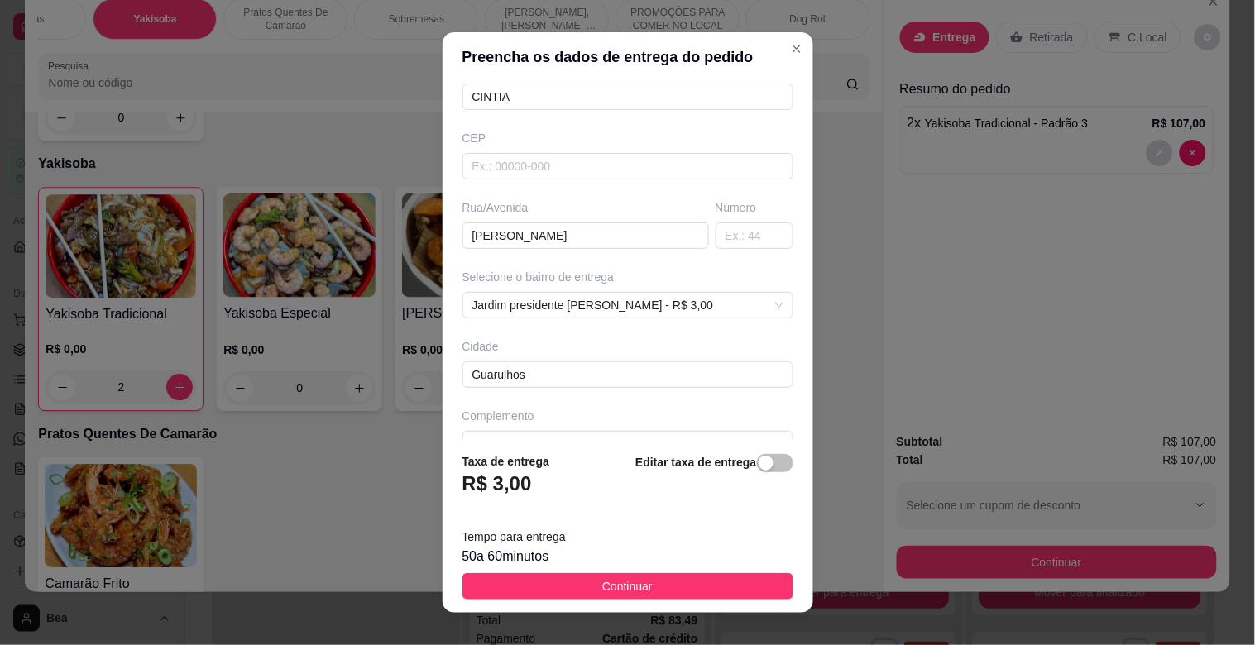
scroll to position [200, 0]
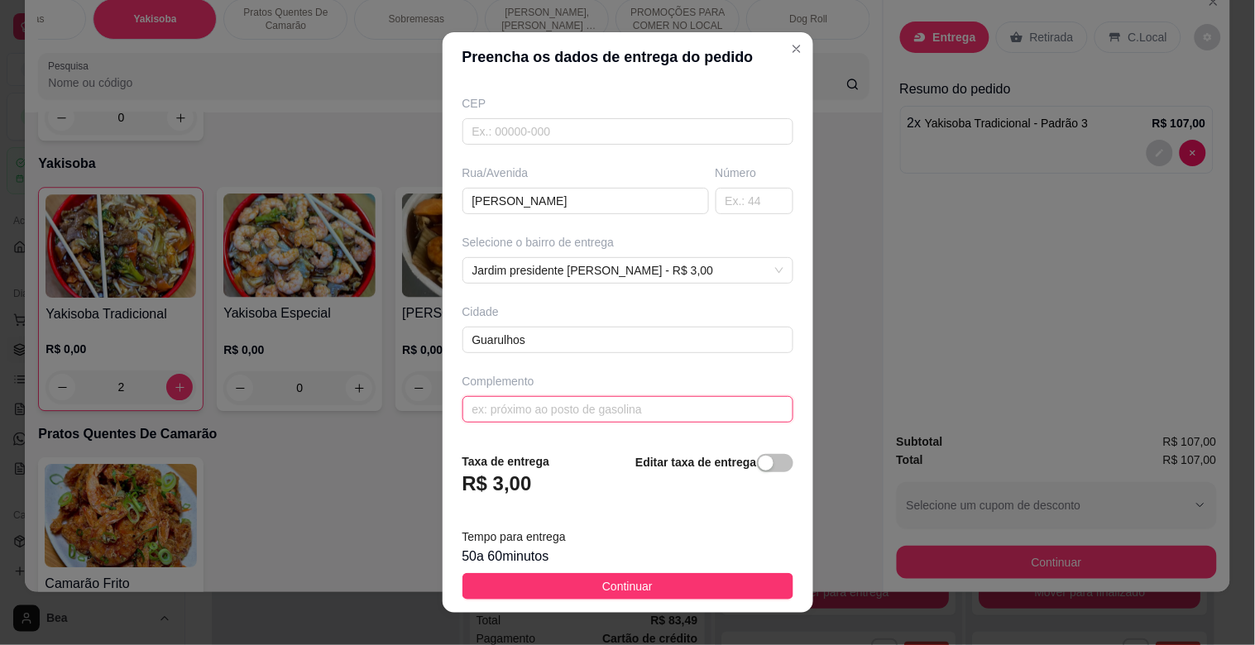
click at [688, 406] on input "text" at bounding box center [627, 409] width 331 height 26
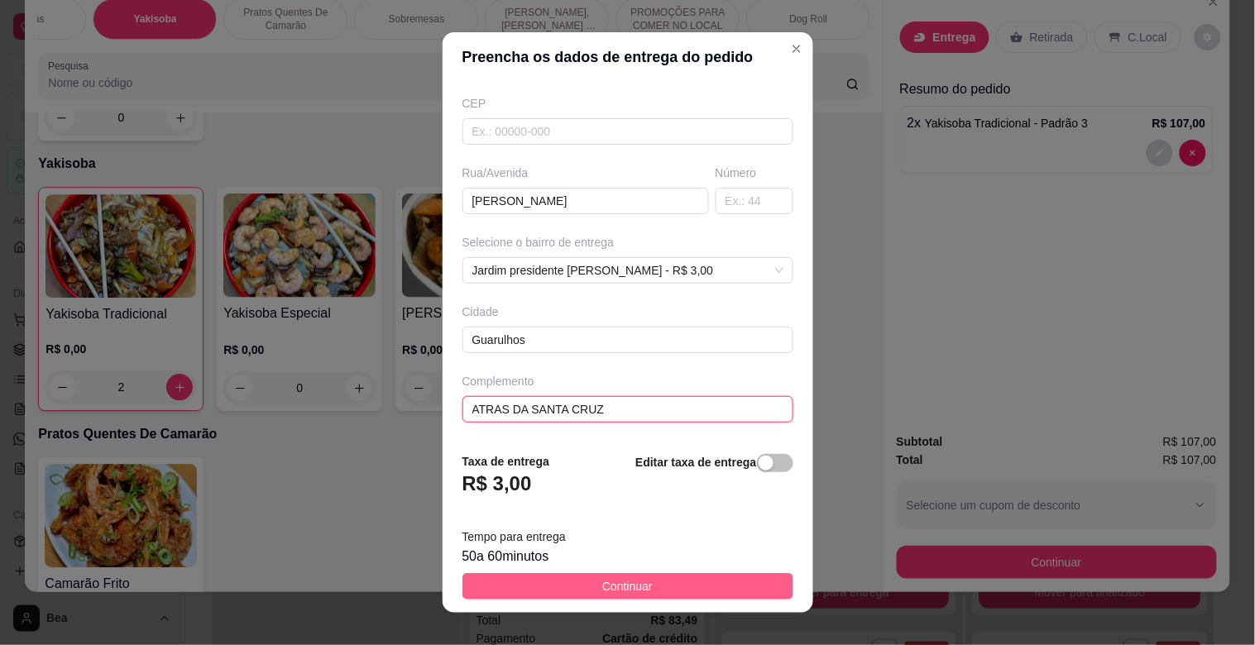
type input "ATRAS DA SANTA CRUZ"
click at [705, 579] on button "Continuar" at bounding box center [627, 586] width 331 height 26
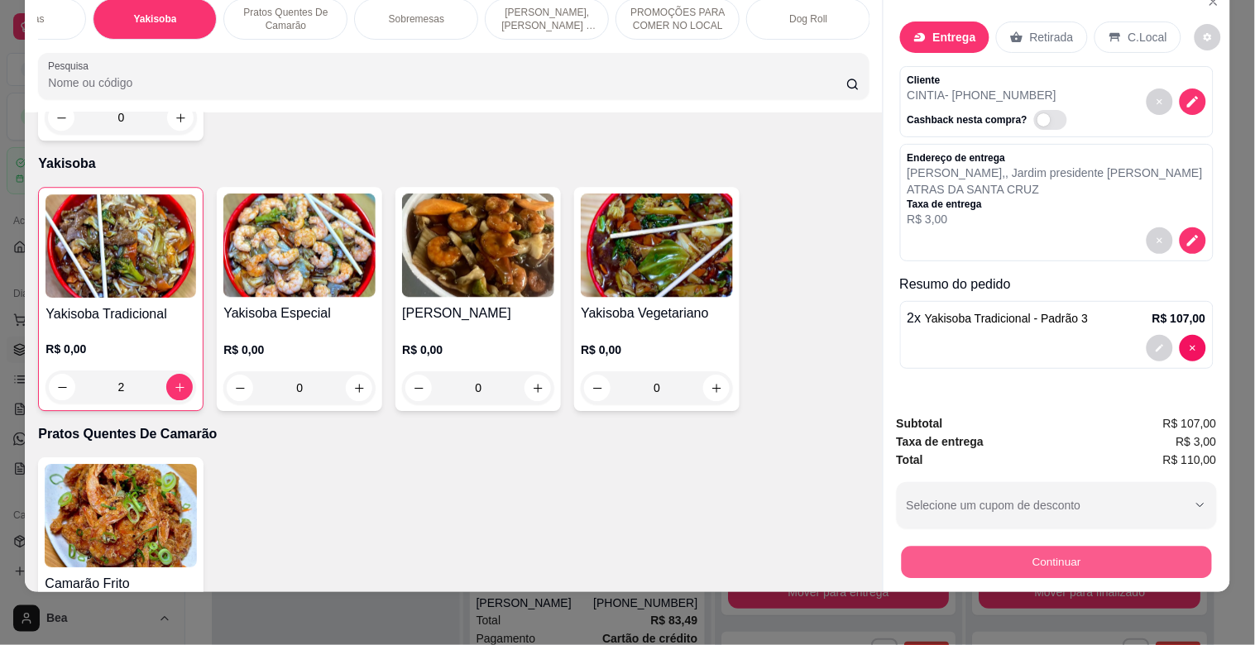
click at [1069, 546] on button "Continuar" at bounding box center [1056, 562] width 310 height 32
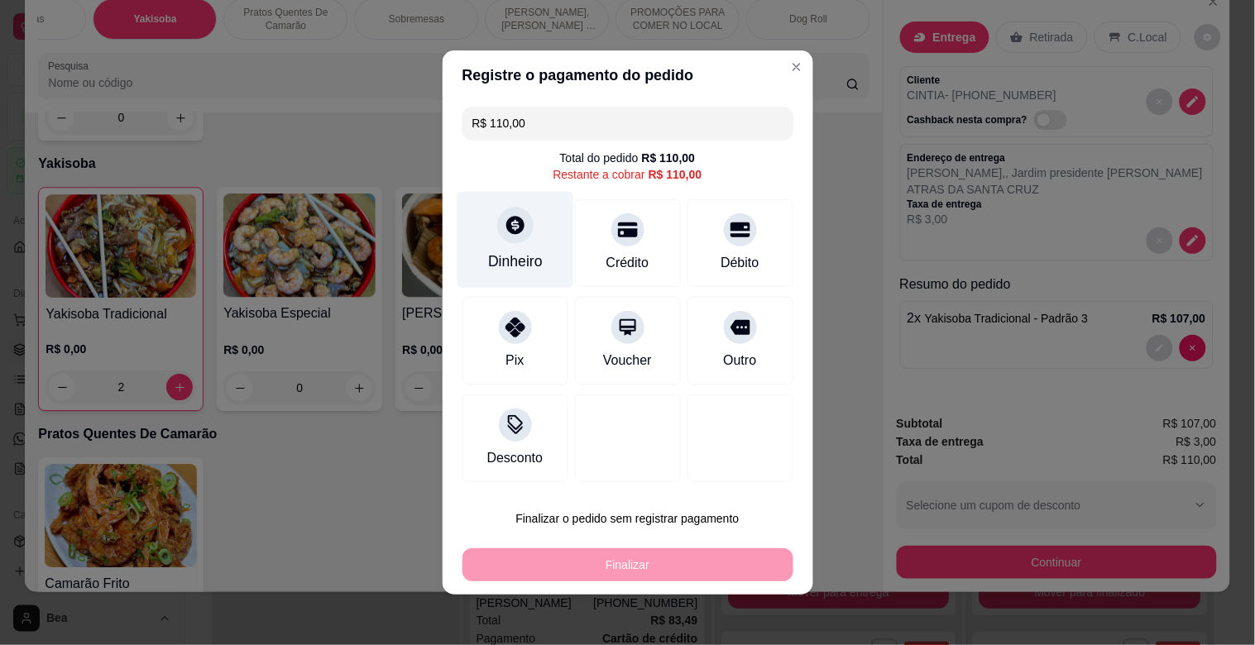
click at [510, 256] on div "Dinheiro" at bounding box center [515, 262] width 55 height 22
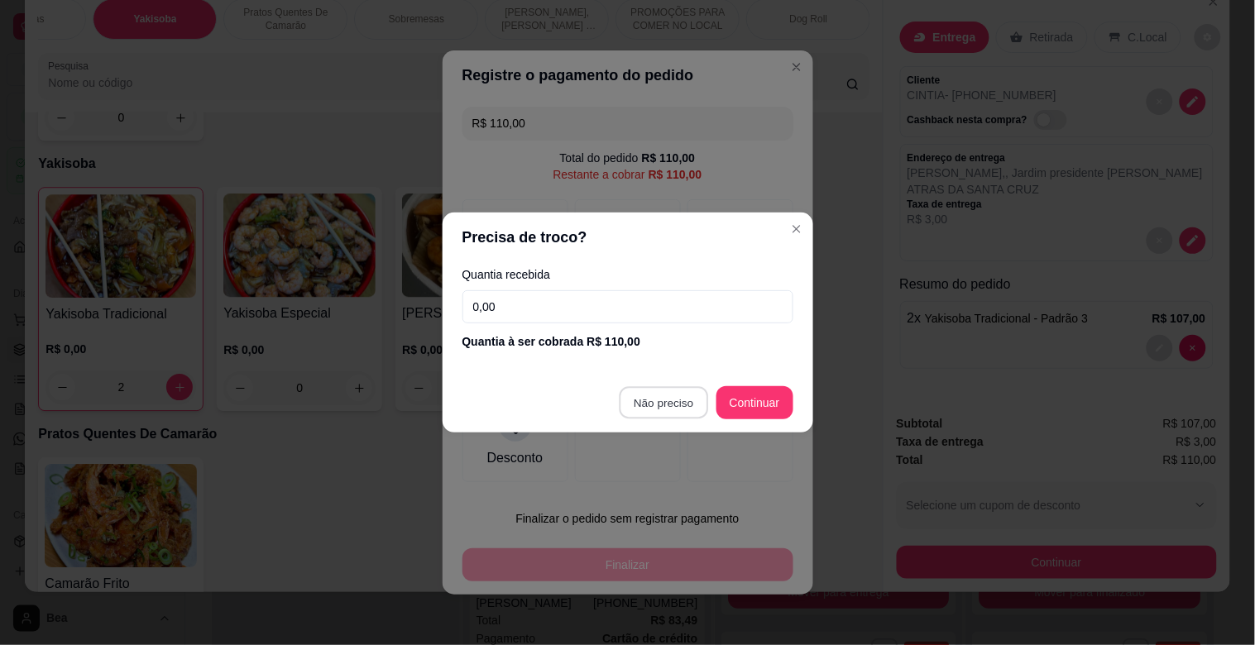
type input "R$ 0,00"
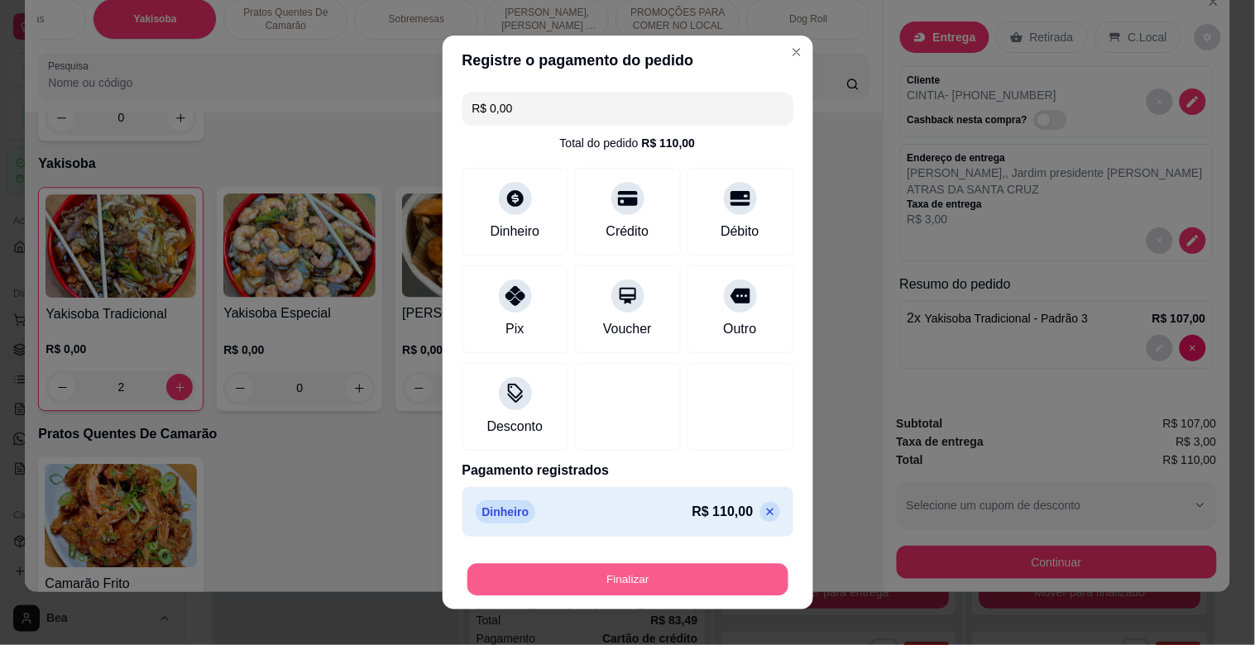
click at [695, 579] on button "Finalizar" at bounding box center [627, 580] width 321 height 32
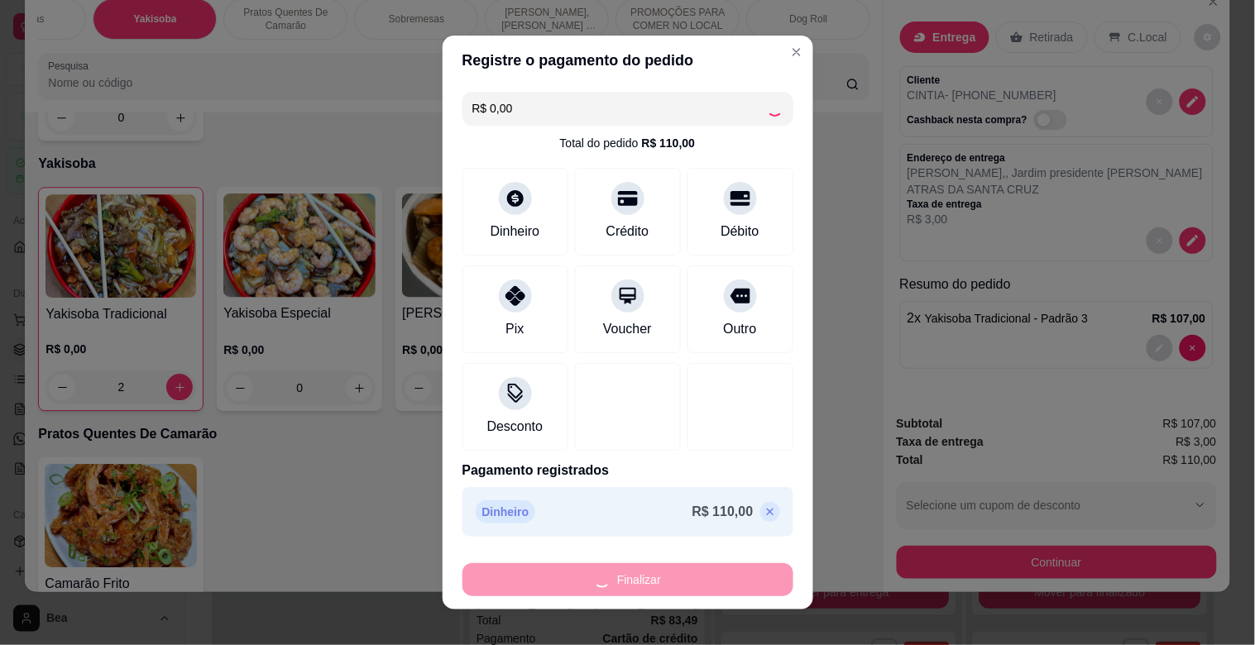
type input "0"
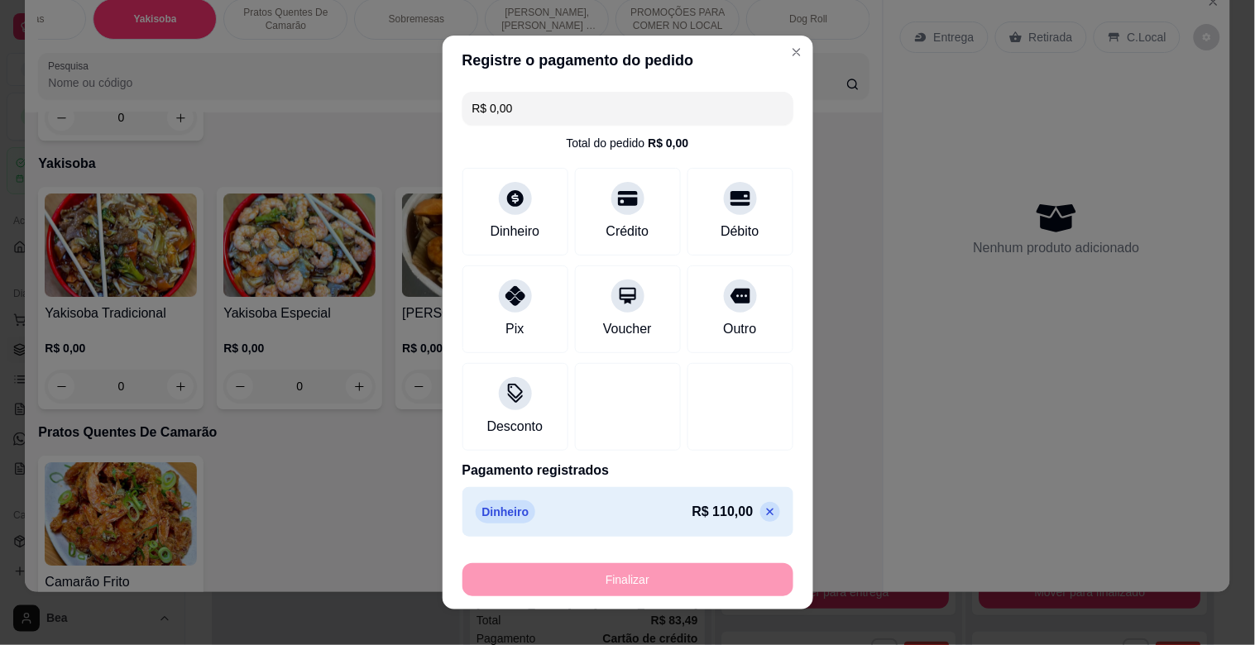
type input "-R$ 110,00"
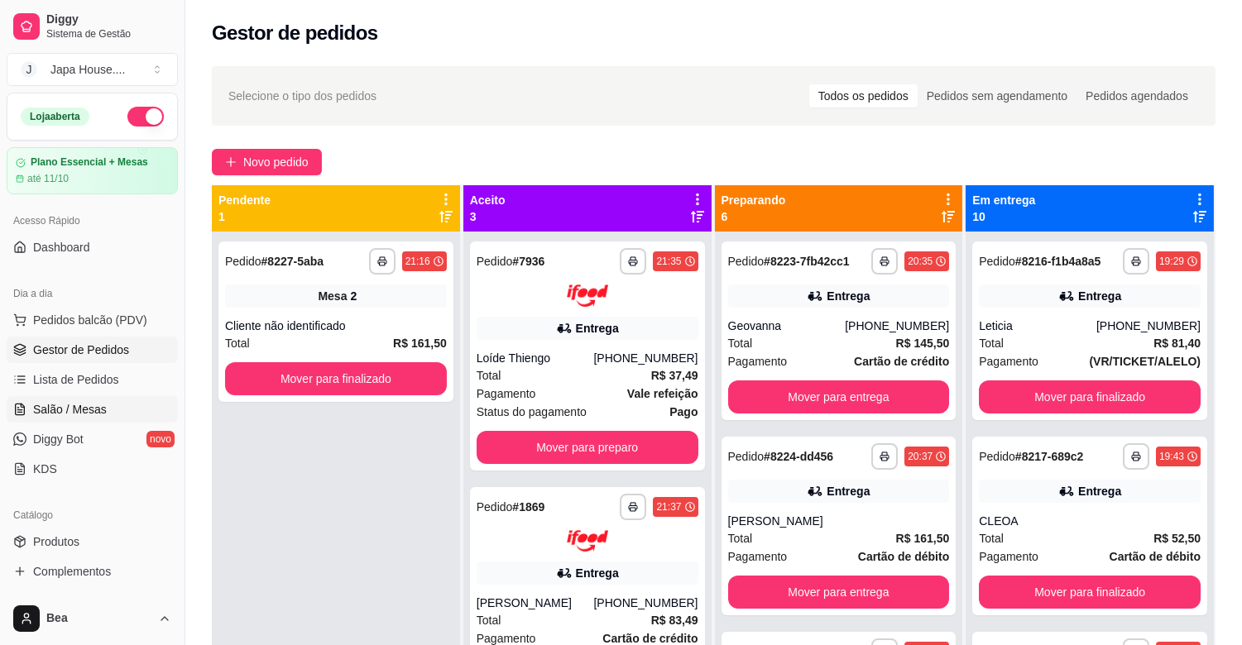
click at [118, 407] on link "Salão / Mesas" at bounding box center [92, 409] width 171 height 26
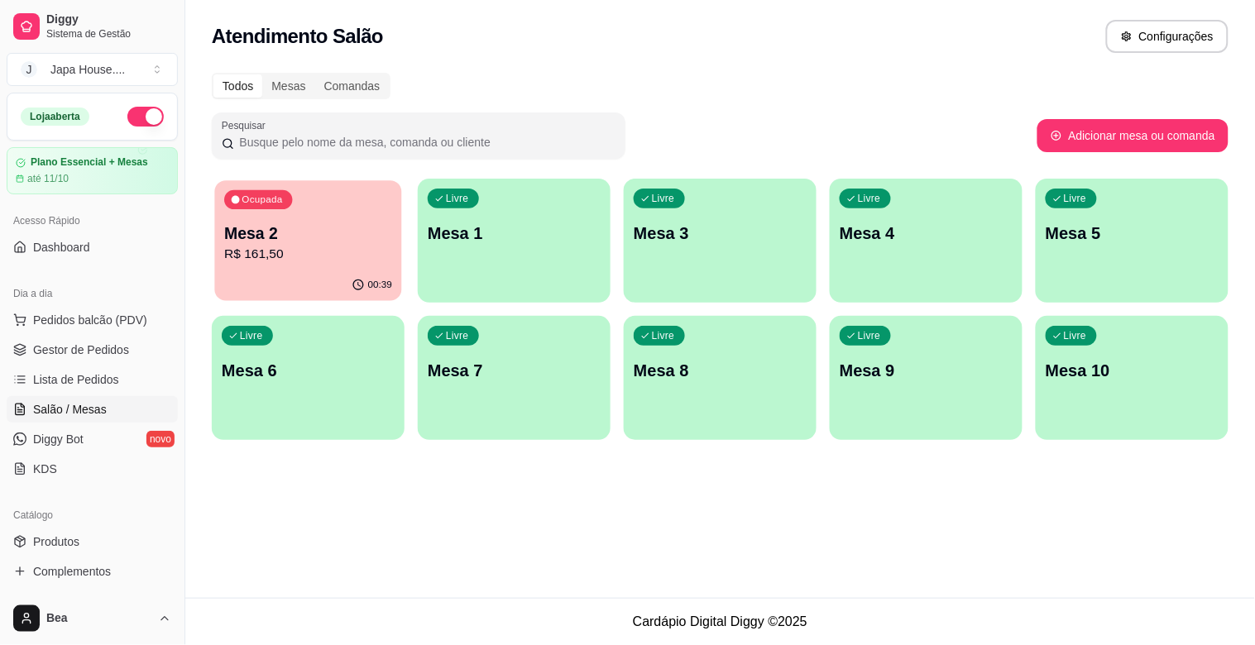
click at [276, 276] on div "00:39" at bounding box center [307, 285] width 187 height 31
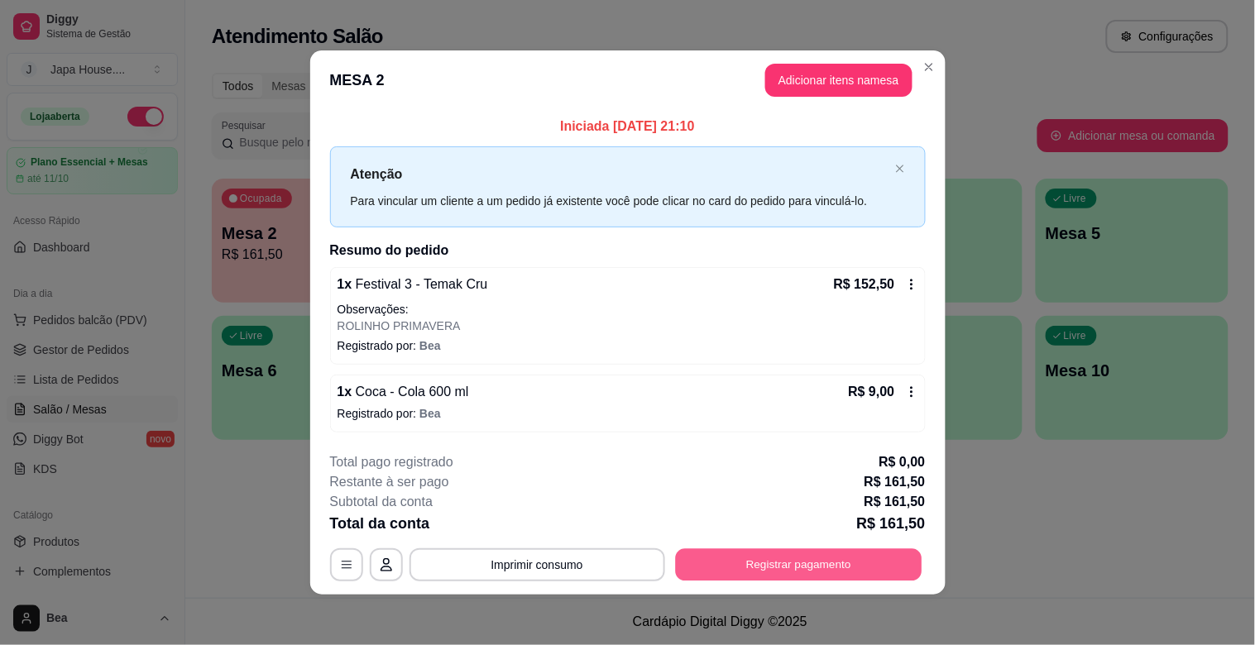
click at [725, 560] on button "Registrar pagamento" at bounding box center [798, 564] width 247 height 32
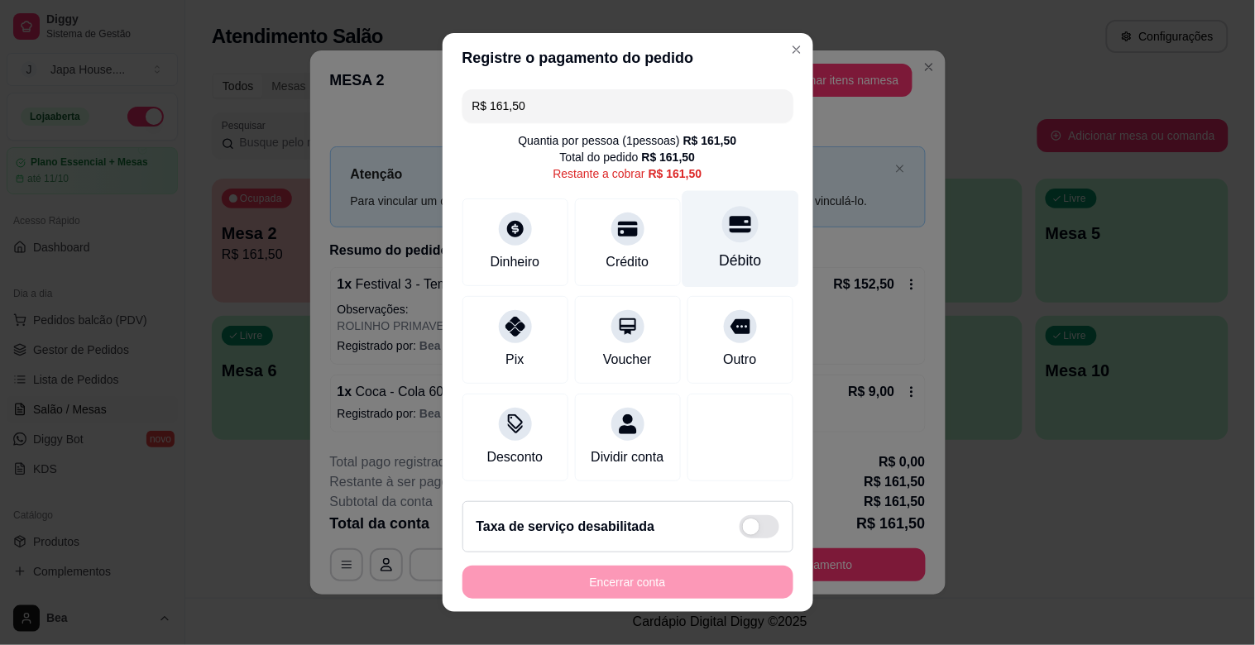
click at [719, 265] on div "Débito" at bounding box center [740, 261] width 42 height 22
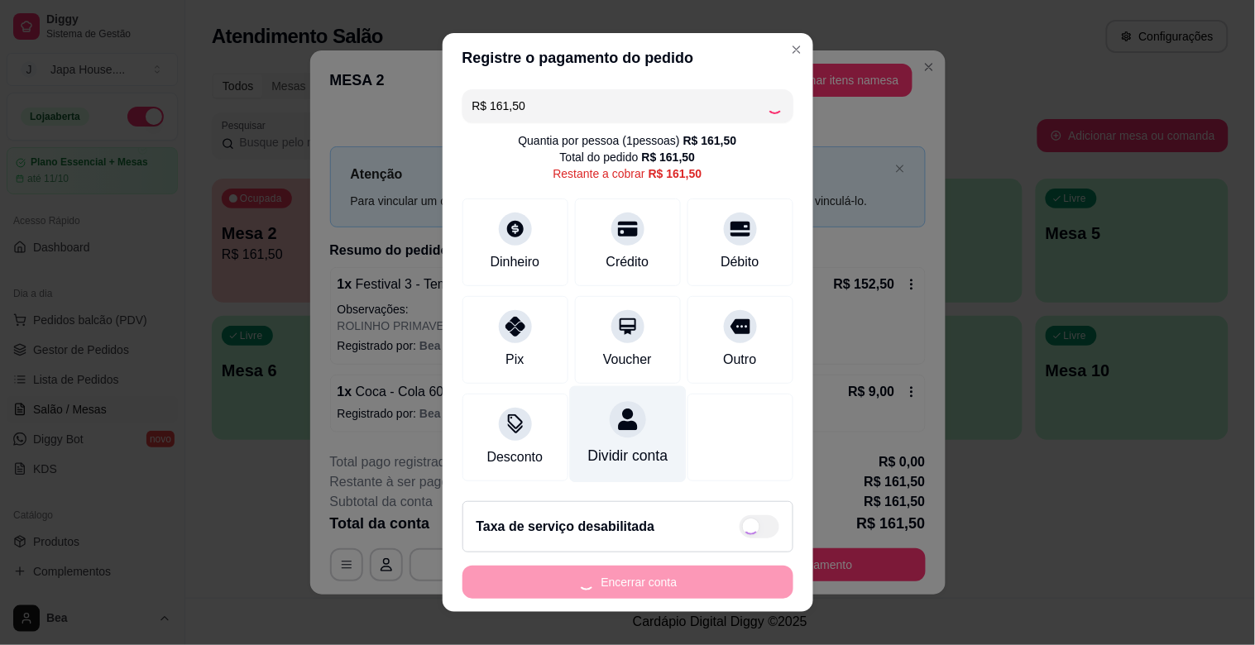
type input "R$ 0,00"
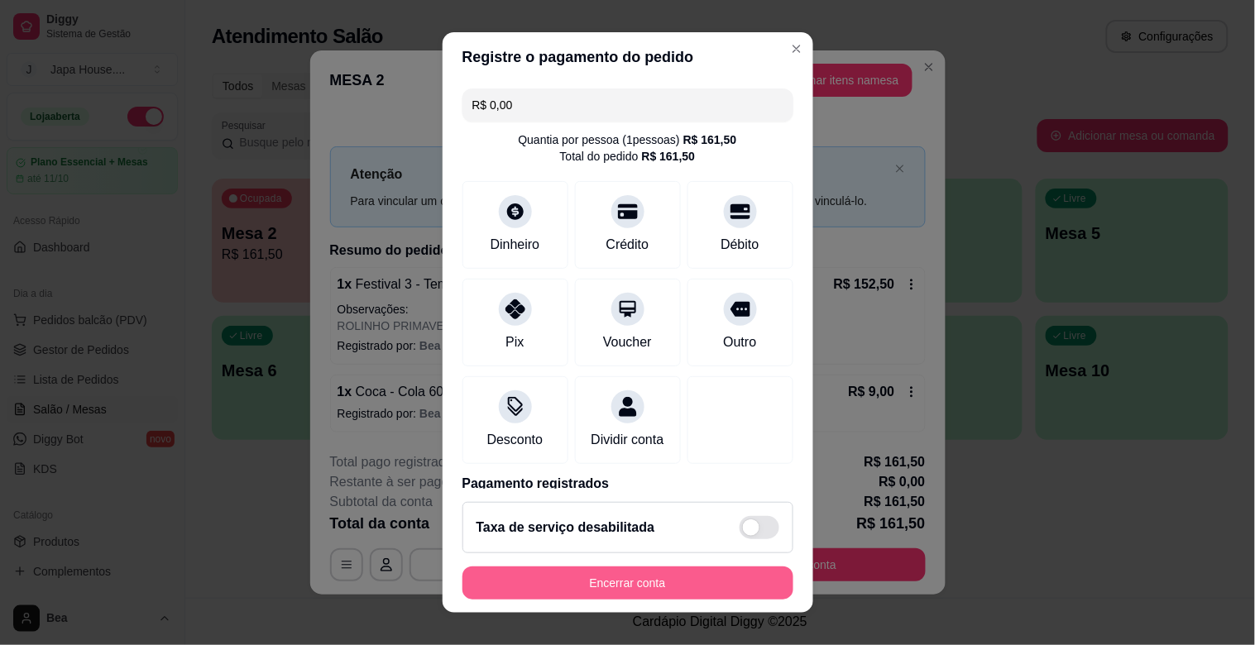
click at [592, 584] on button "Encerrar conta" at bounding box center [627, 583] width 331 height 33
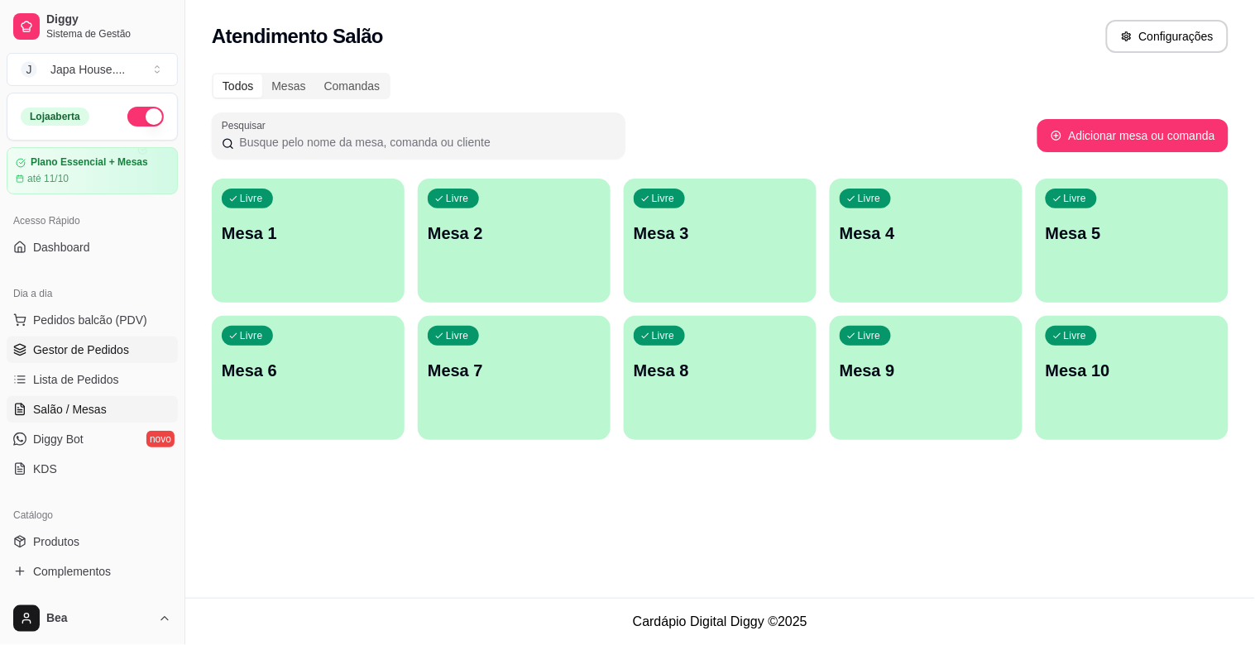
click at [101, 349] on span "Gestor de Pedidos" at bounding box center [81, 350] width 96 height 17
